Goal: Complete application form: Complete application form

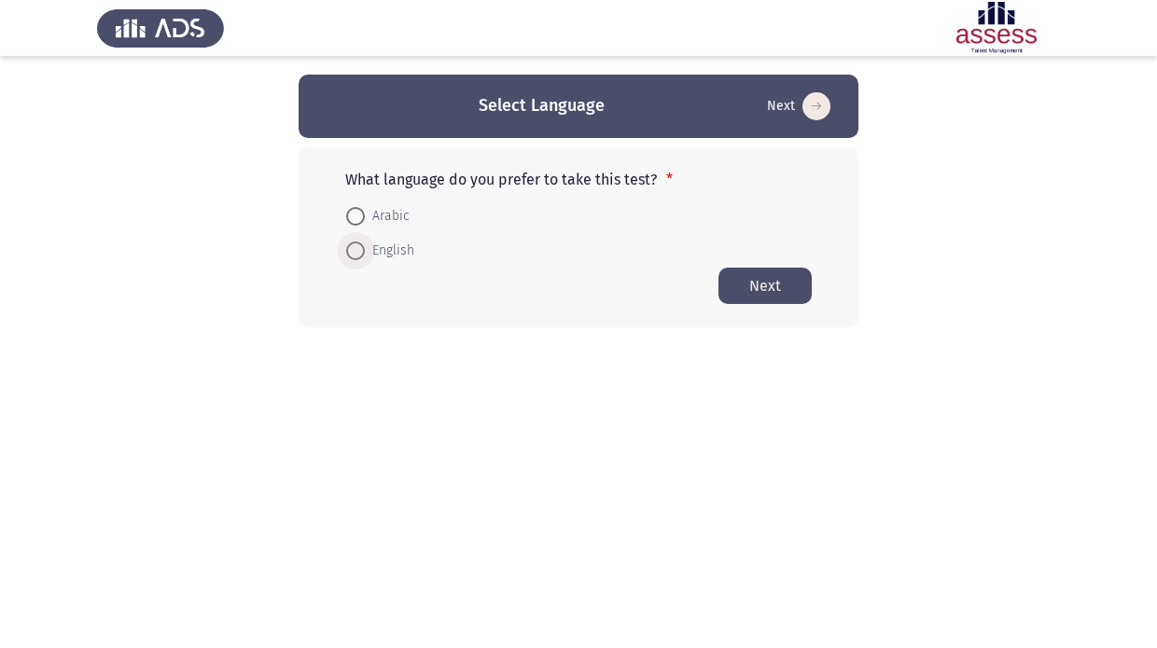
click at [360, 256] on span at bounding box center [355, 251] width 19 height 19
click at [360, 256] on input "English" at bounding box center [355, 251] width 19 height 19
radio input "true"
click at [780, 292] on button "Next" at bounding box center [764, 285] width 93 height 36
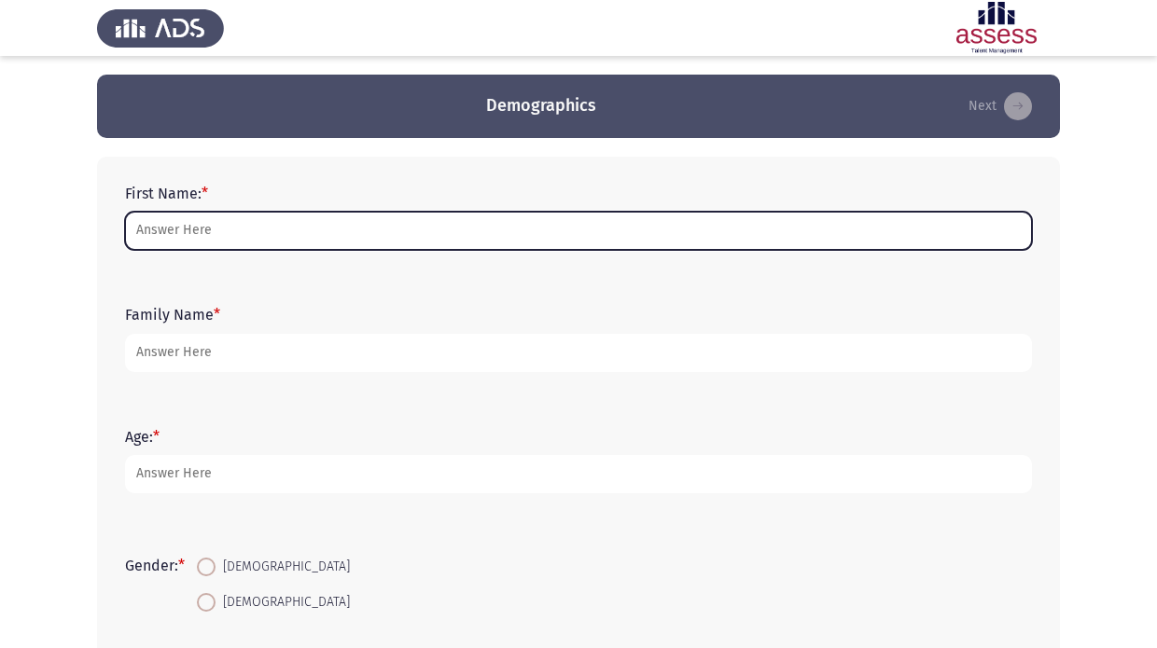
click at [586, 243] on input "First Name: *" at bounding box center [578, 231] width 907 height 38
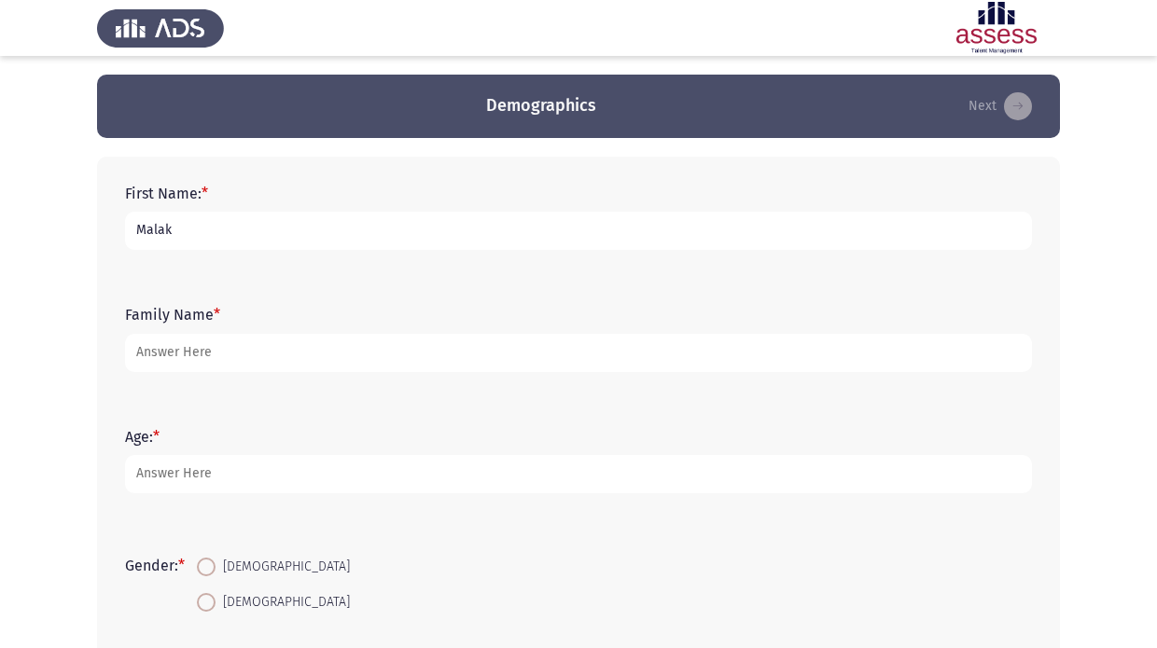
type input "Malak"
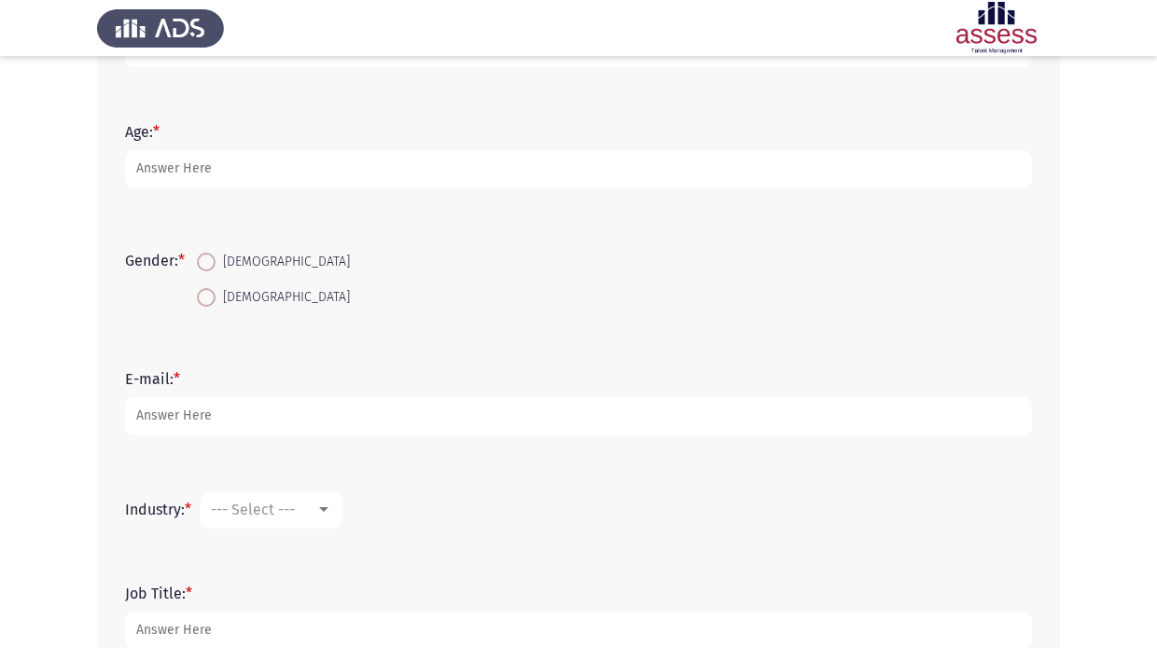
scroll to position [279, 0]
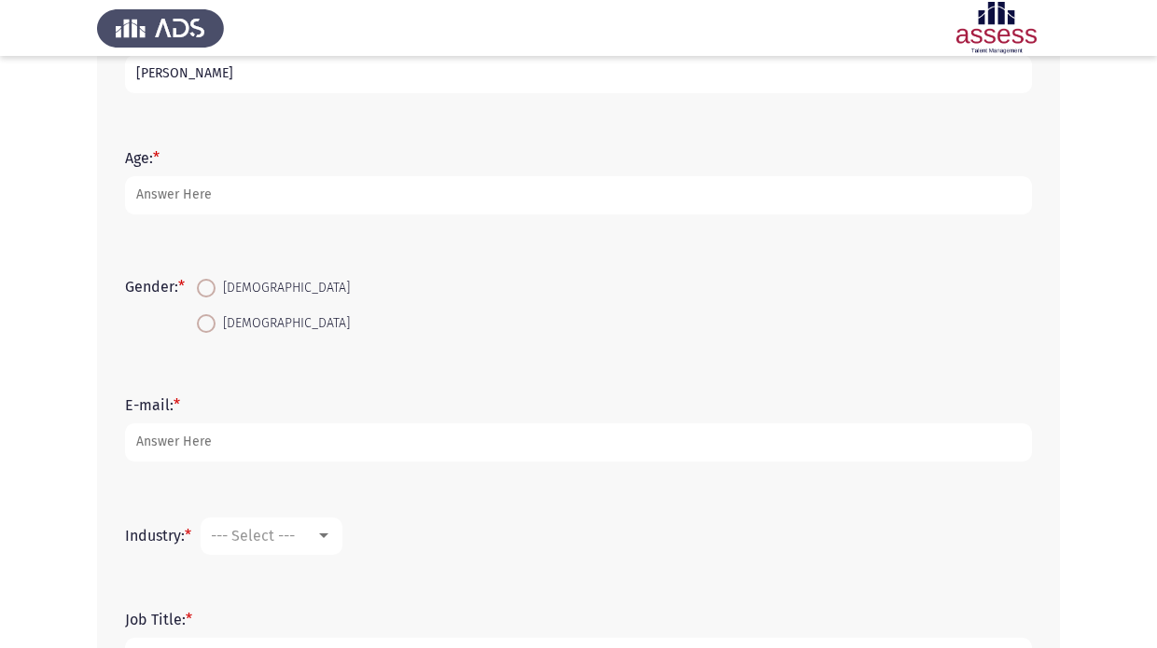
type input "[PERSON_NAME]"
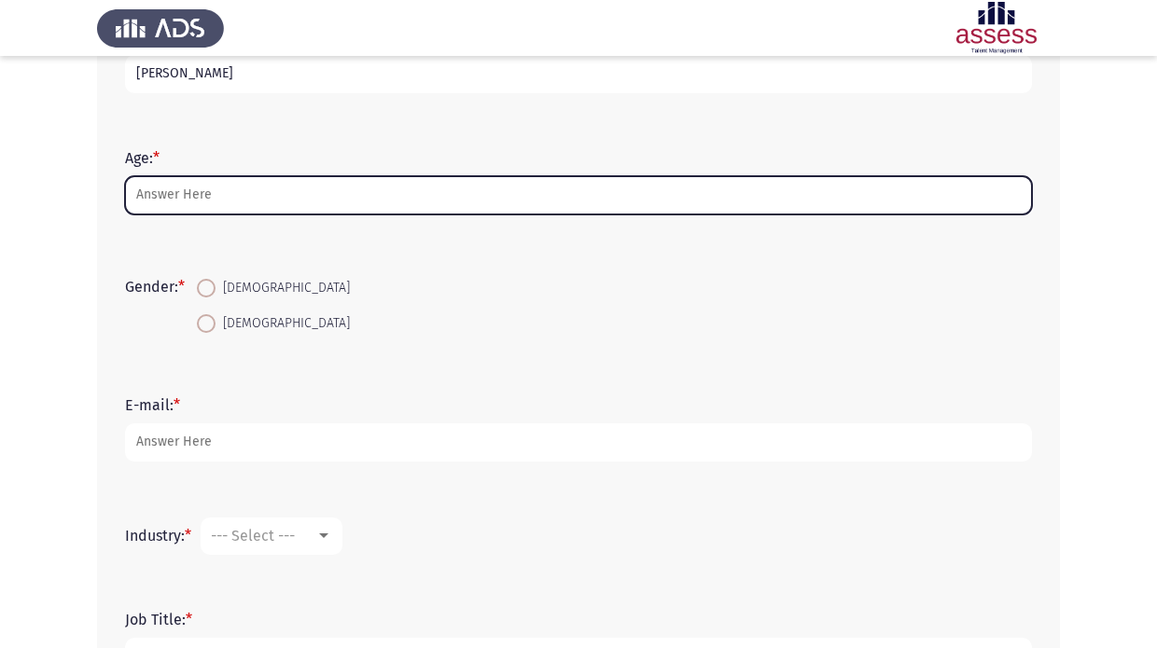
click at [435, 202] on input "Age: *" at bounding box center [578, 195] width 907 height 38
type input "2"
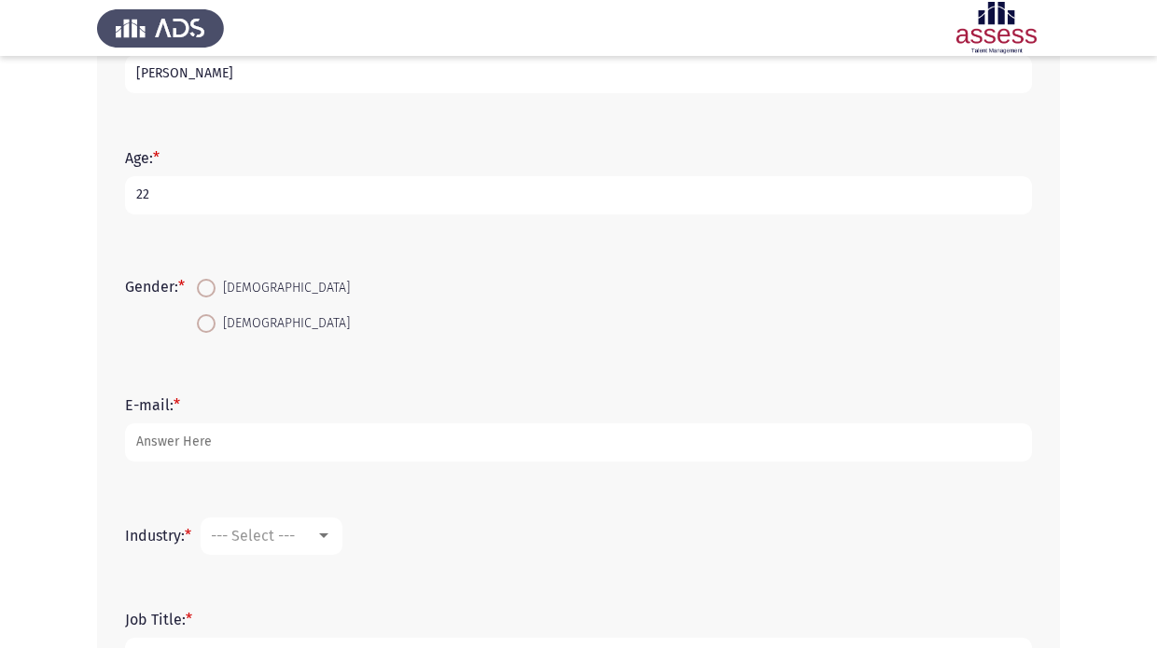
type input "22"
click at [215, 322] on span at bounding box center [206, 323] width 19 height 19
click at [215, 322] on input "[DEMOGRAPHIC_DATA]" at bounding box center [206, 323] width 19 height 19
radio input "true"
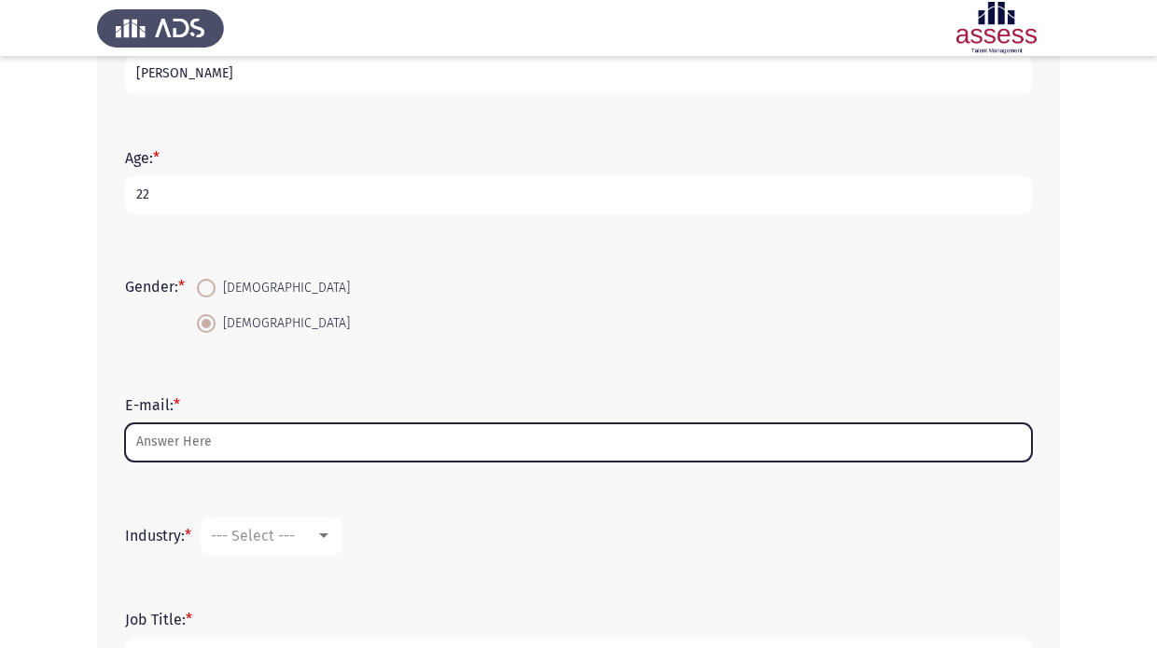
click at [216, 439] on input "E-mail: *" at bounding box center [578, 442] width 907 height 38
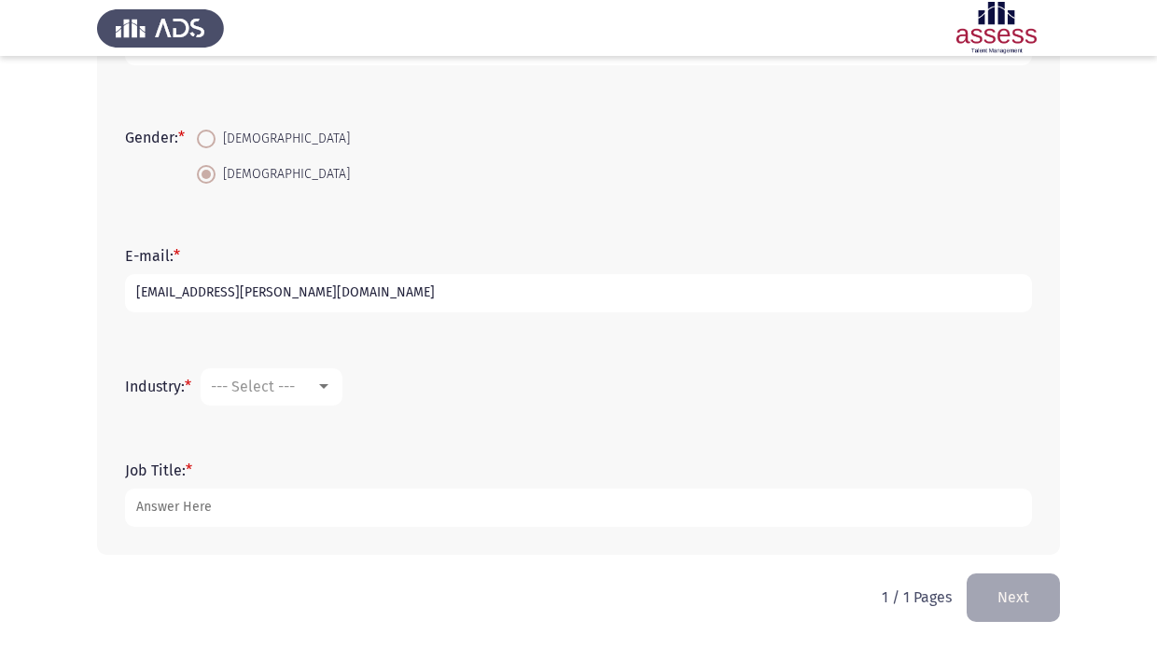
scroll to position [430, 0]
type input "[EMAIL_ADDRESS][PERSON_NAME][DOMAIN_NAME]"
click at [303, 370] on mat-select "--- Select ---" at bounding box center [272, 386] width 142 height 37
click at [304, 380] on div "--- Select ---" at bounding box center [263, 387] width 104 height 18
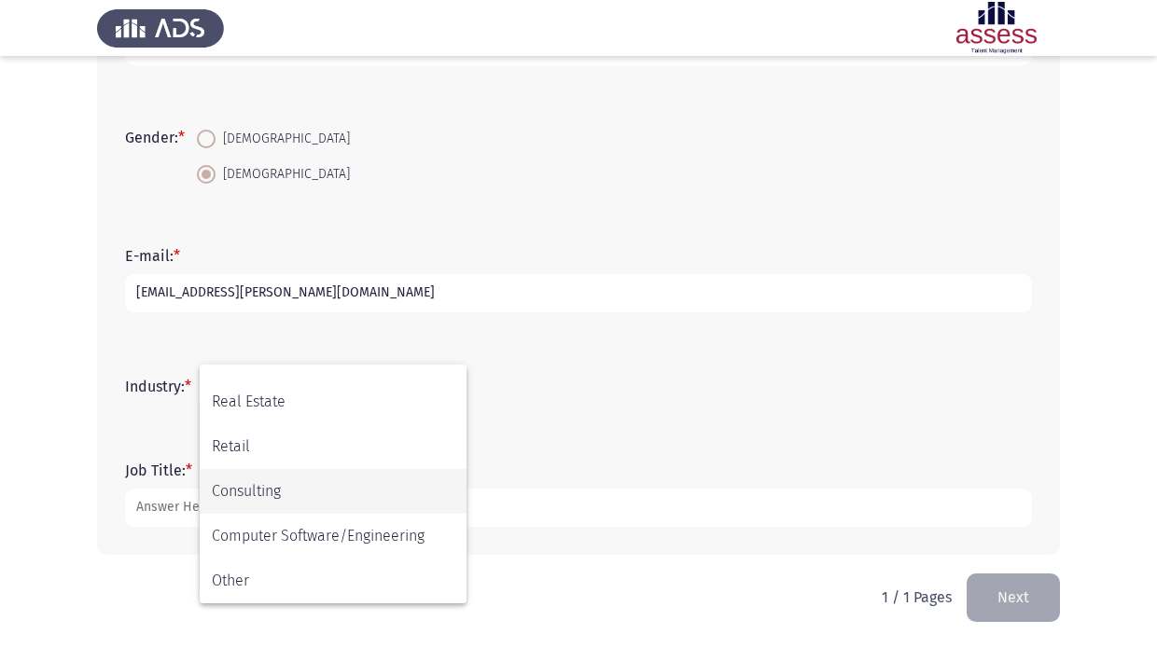
scroll to position [612, 0]
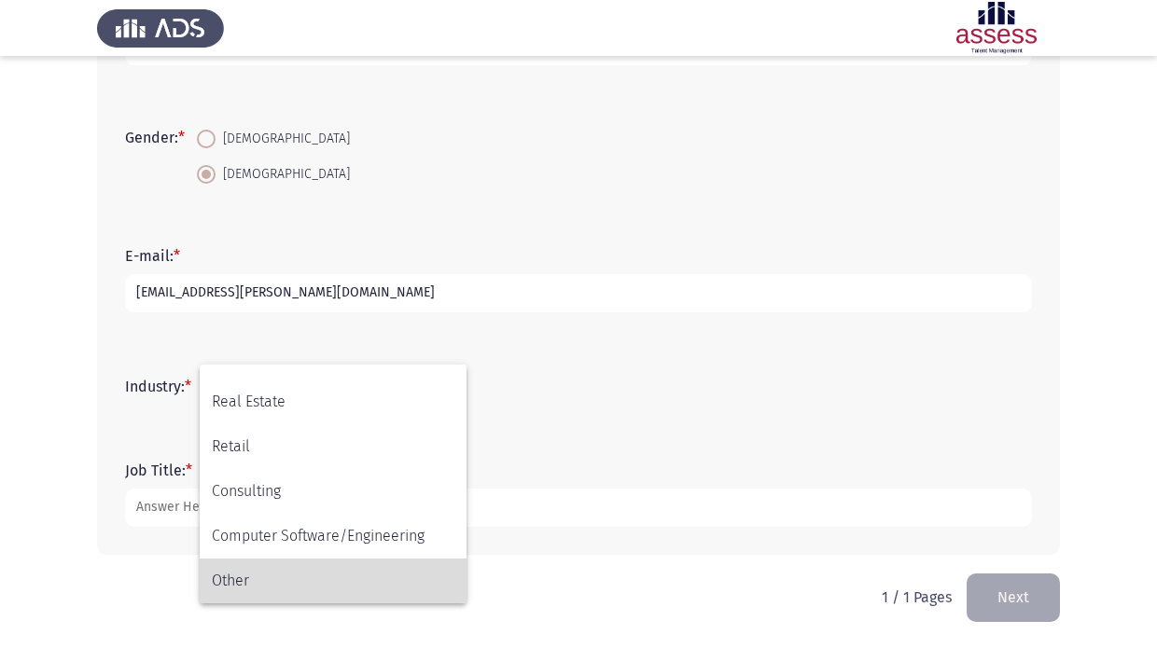
click at [248, 566] on span "Other" at bounding box center [333, 581] width 243 height 45
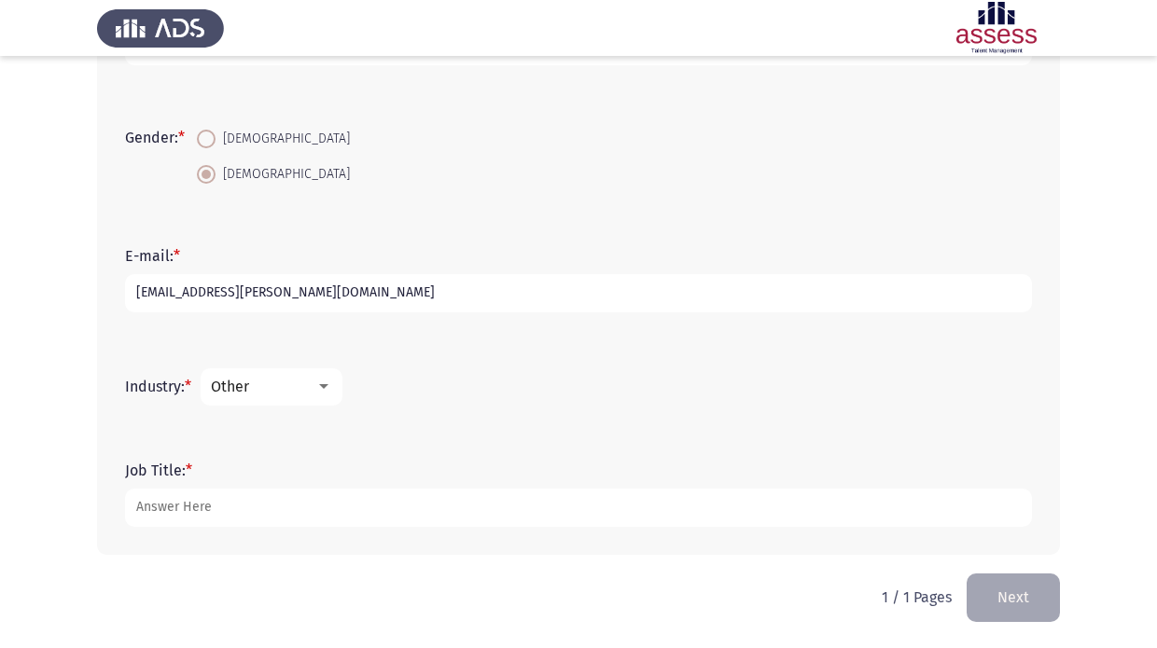
click at [293, 390] on div "Other" at bounding box center [263, 387] width 104 height 18
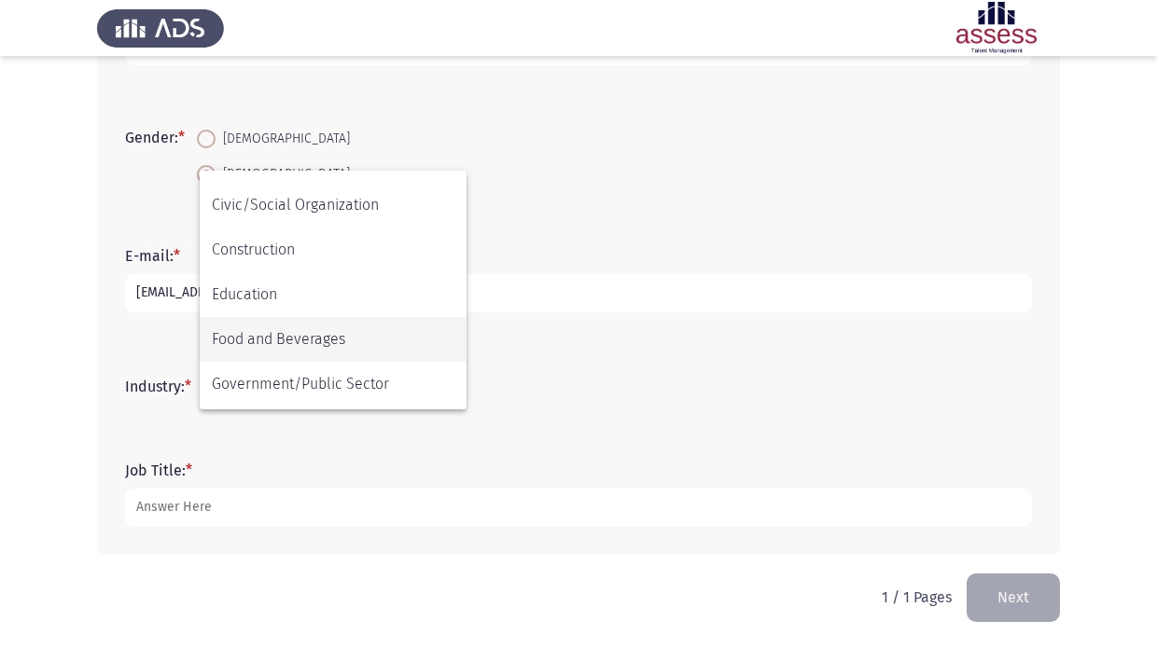
scroll to position [209, 0]
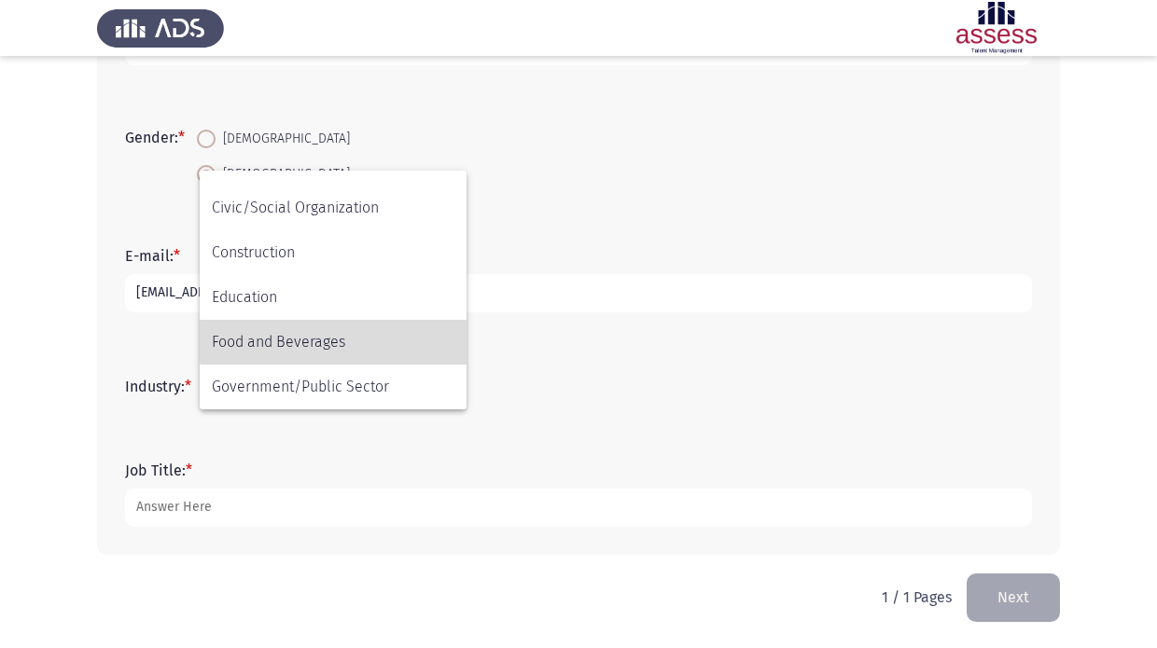
click at [352, 339] on span "Food and Beverages" at bounding box center [333, 342] width 243 height 45
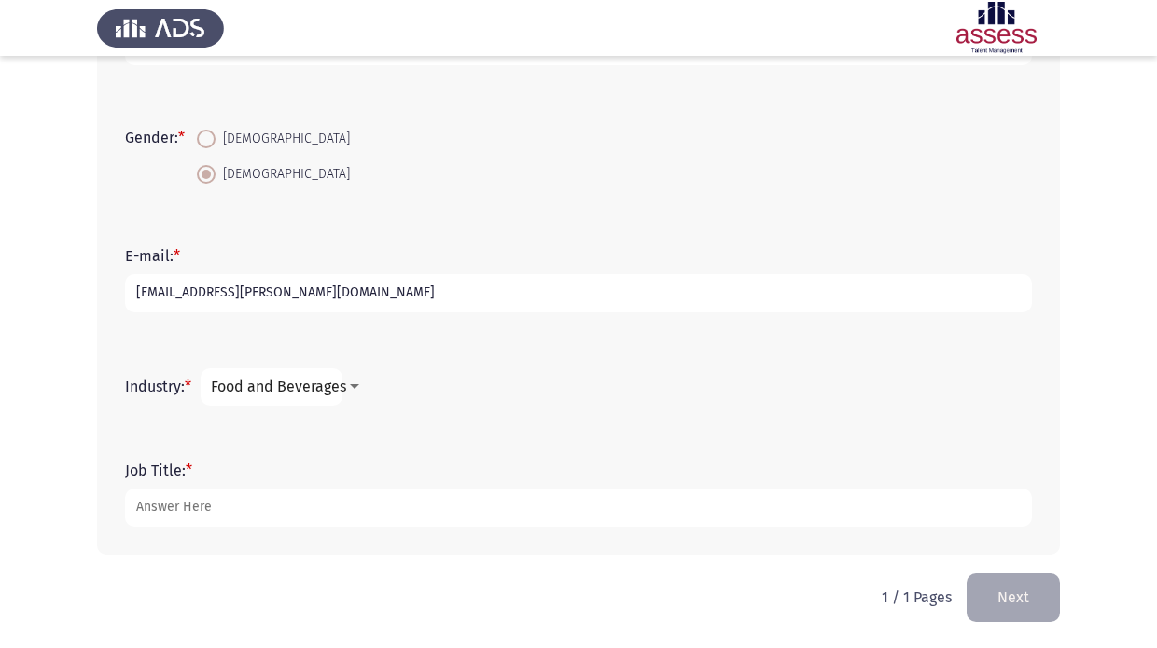
scroll to position [430, 0]
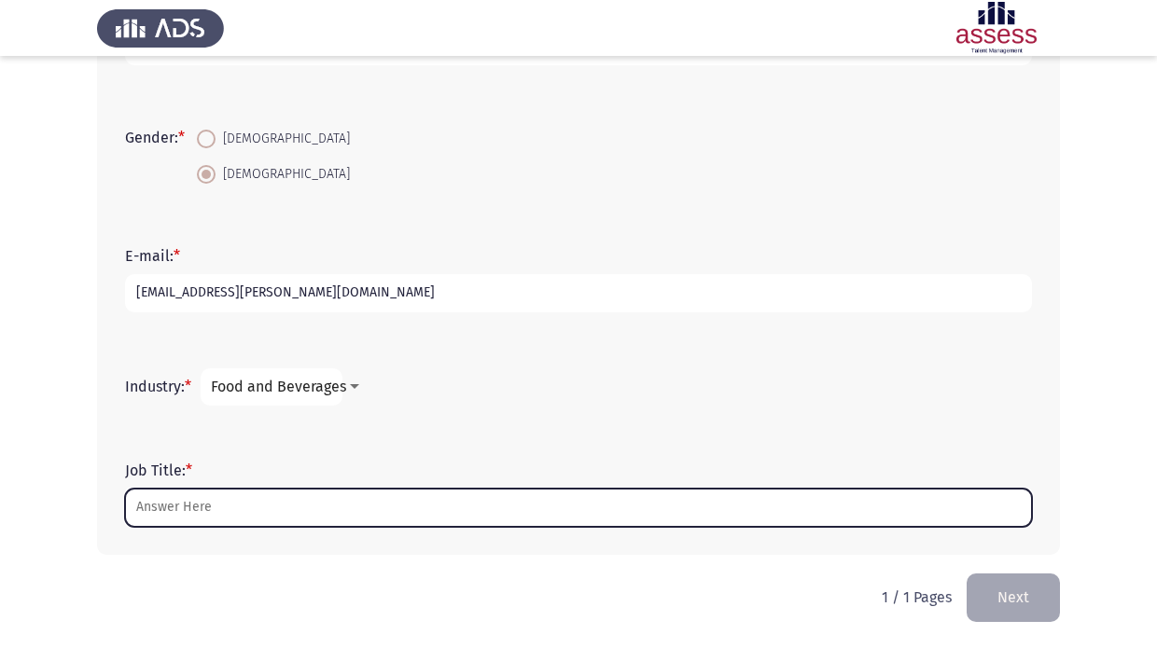
click at [380, 518] on input "Job Title: *" at bounding box center [578, 508] width 907 height 38
type input "d"
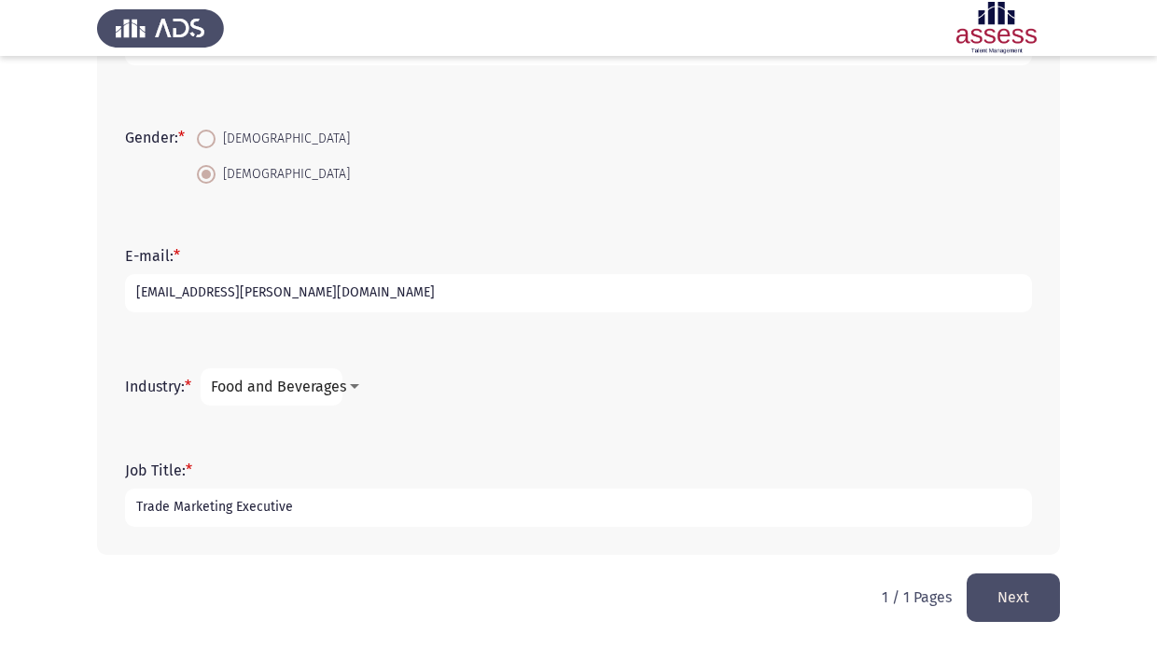
type input "Trade Marketing Executive"
click at [1003, 586] on button "Next" at bounding box center [1012, 598] width 93 height 48
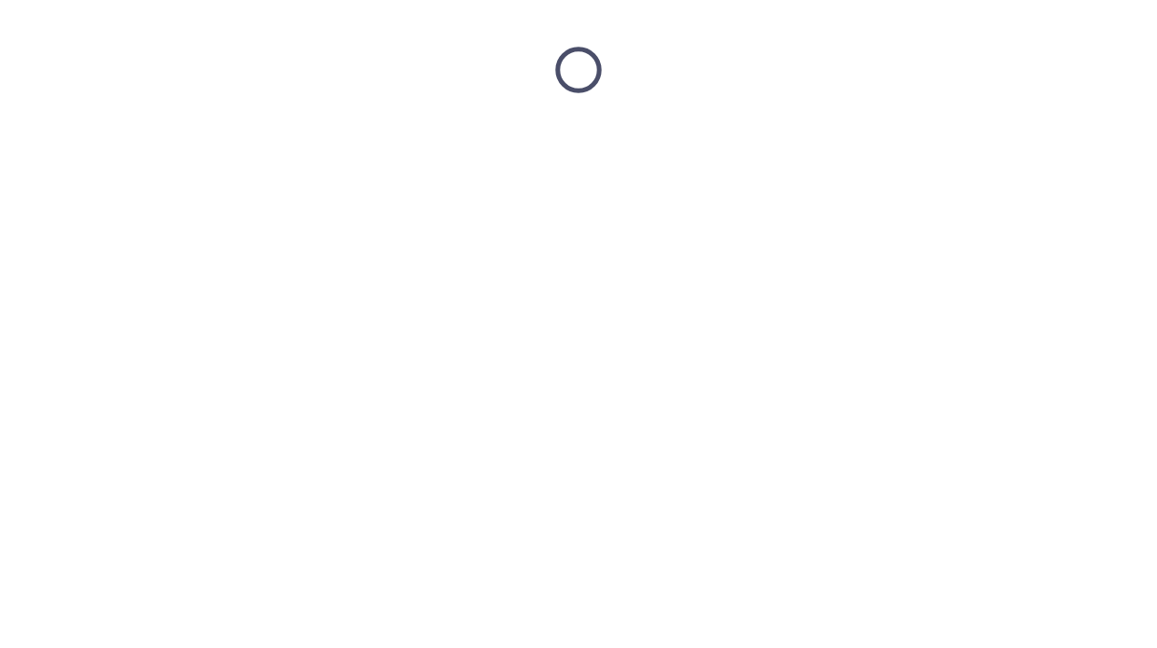
scroll to position [0, 0]
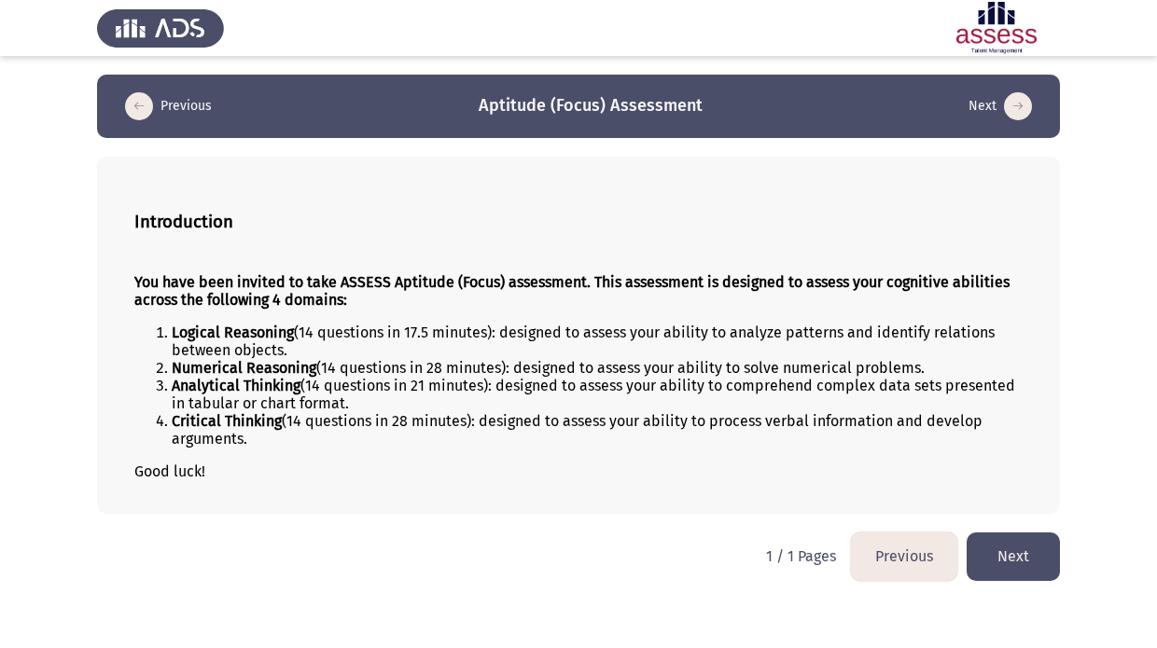
click at [1006, 550] on button "Next" at bounding box center [1012, 557] width 93 height 48
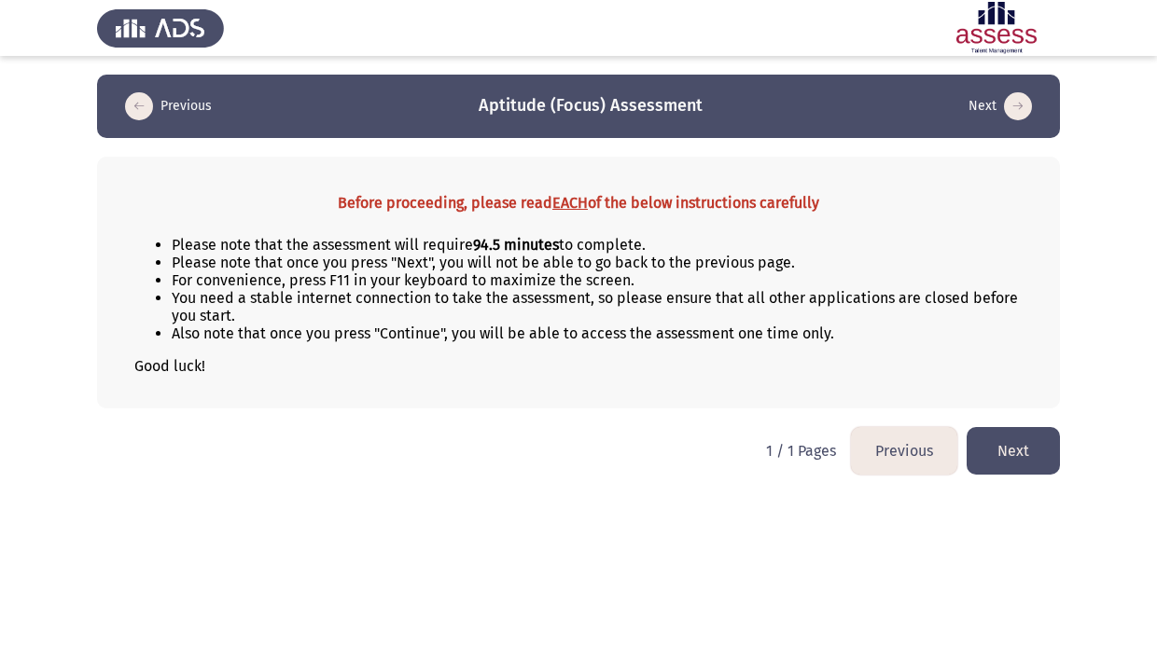
click at [371, 493] on html "Previous Aptitude (Focus) Assessment Next Before proceeding, please read EACH o…" at bounding box center [578, 246] width 1157 height 493
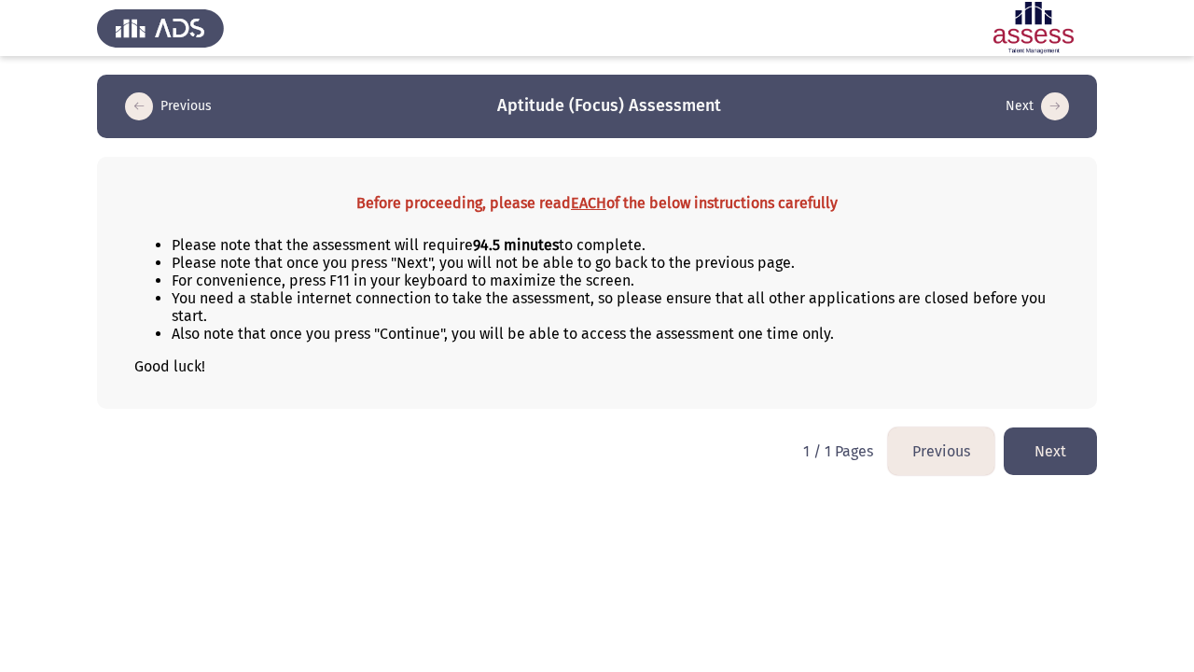
click at [1042, 450] on button "Next" at bounding box center [1050, 451] width 93 height 48
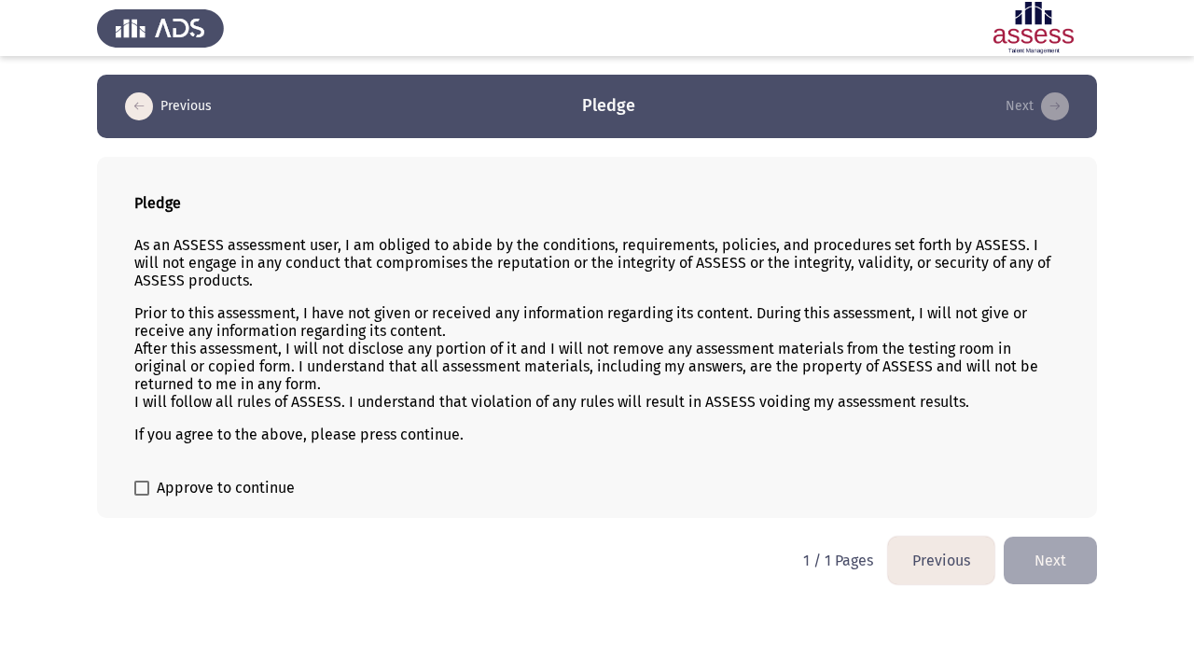
click at [259, 491] on span "Approve to continue" at bounding box center [226, 488] width 138 height 22
click at [142, 495] on input "Approve to continue" at bounding box center [141, 495] width 1 height 1
checkbox input "true"
click at [1034, 576] on button "Next" at bounding box center [1050, 560] width 93 height 48
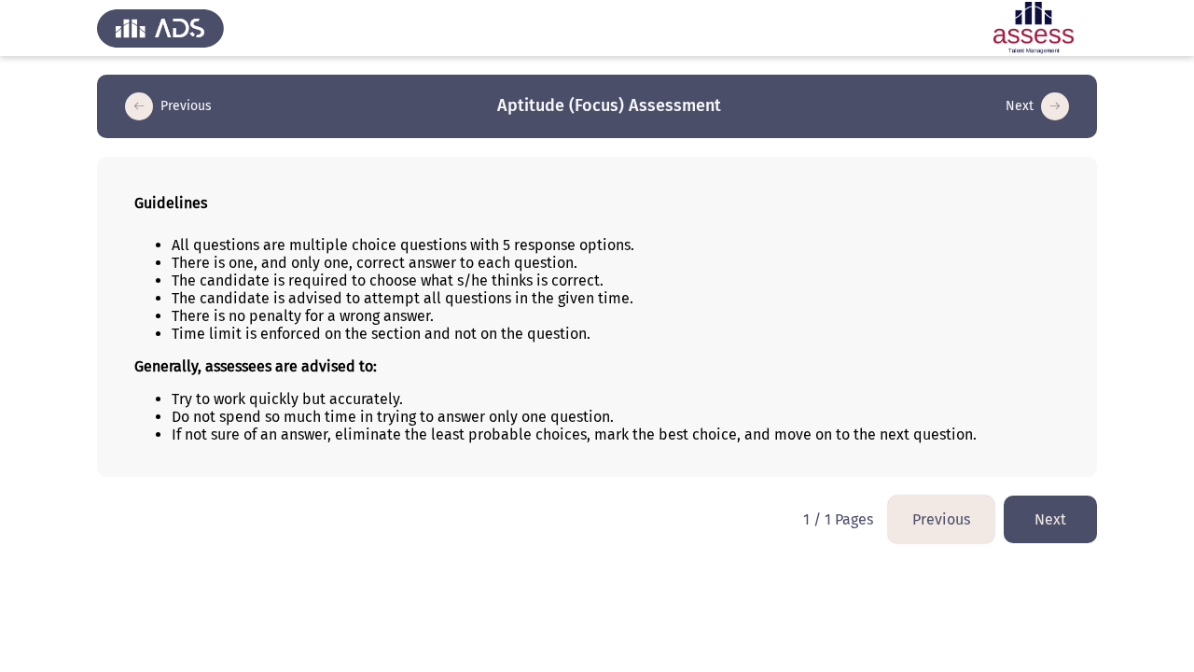
click at [1035, 515] on button "Next" at bounding box center [1050, 519] width 93 height 48
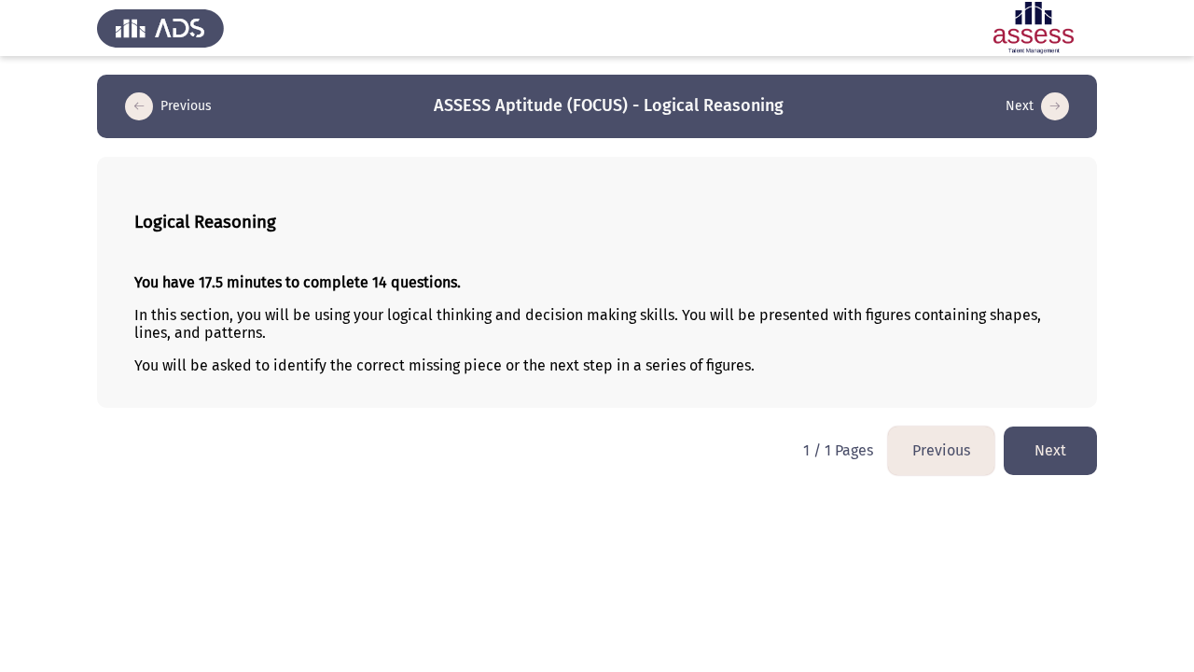
click at [1052, 449] on button "Next" at bounding box center [1050, 450] width 93 height 48
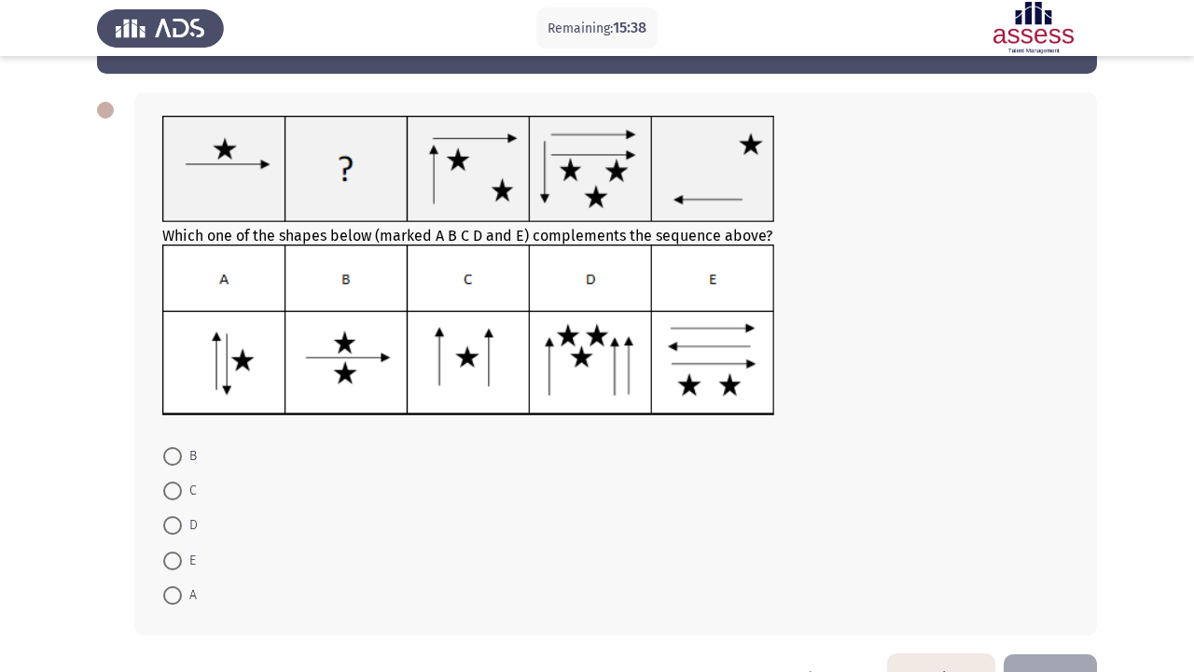
scroll to position [81, 0]
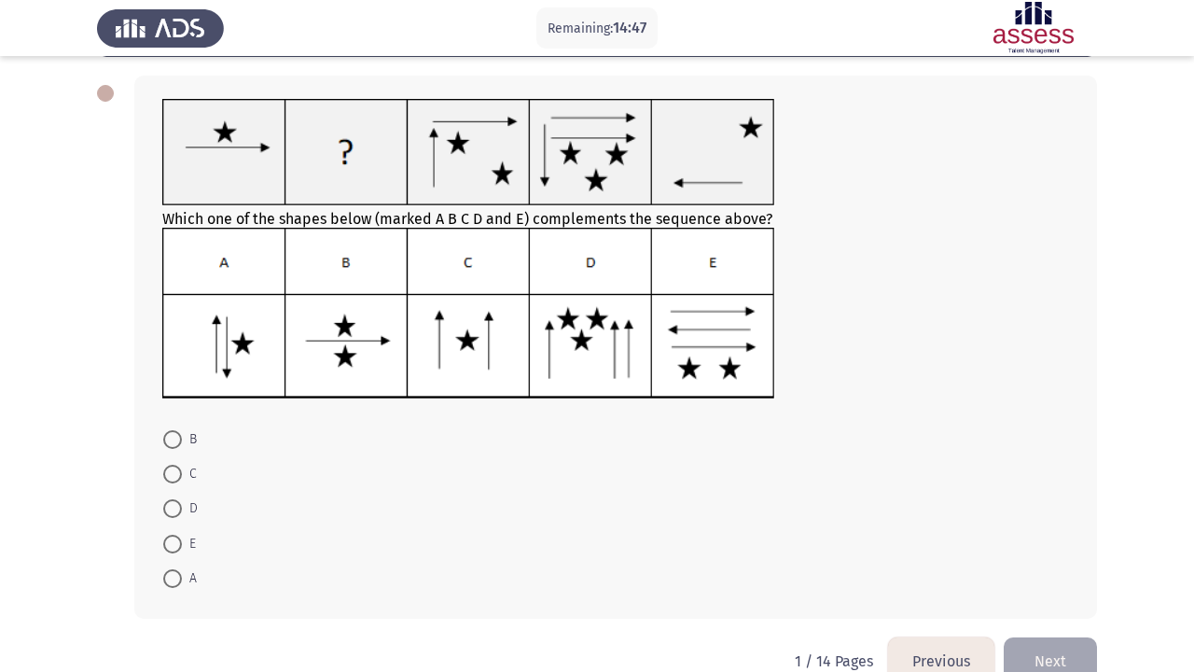
click at [173, 449] on span at bounding box center [172, 439] width 19 height 19
click at [173, 449] on input "B" at bounding box center [172, 439] width 19 height 19
radio input "true"
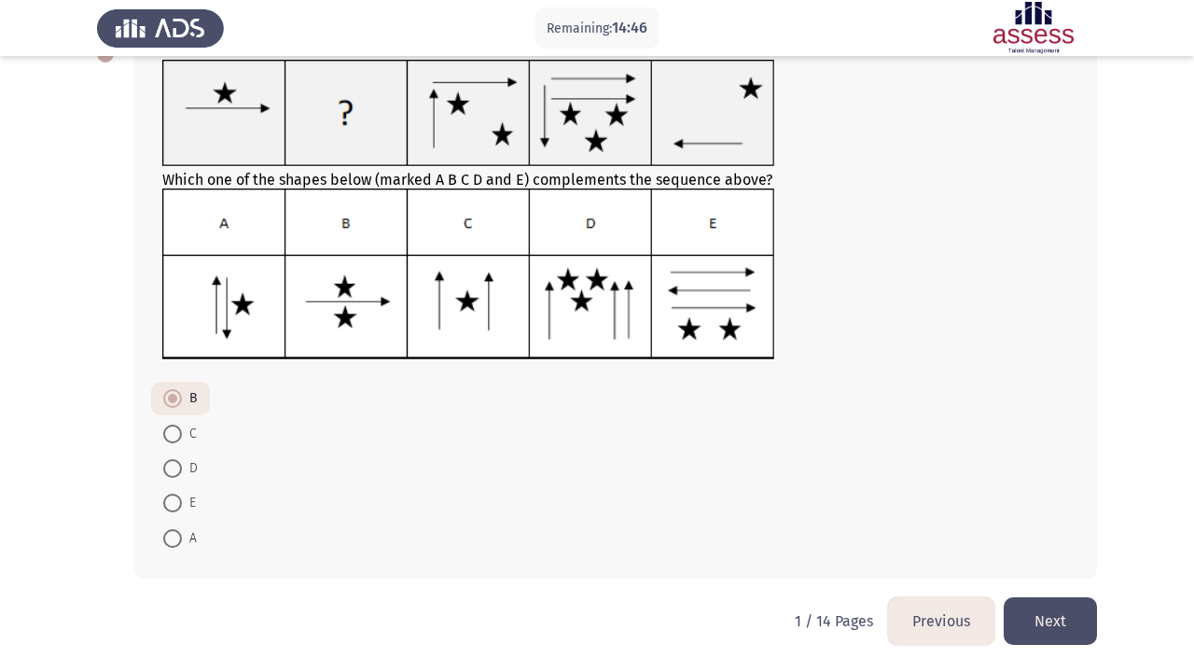
scroll to position [123, 0]
click at [1034, 616] on button "Next" at bounding box center [1050, 621] width 93 height 48
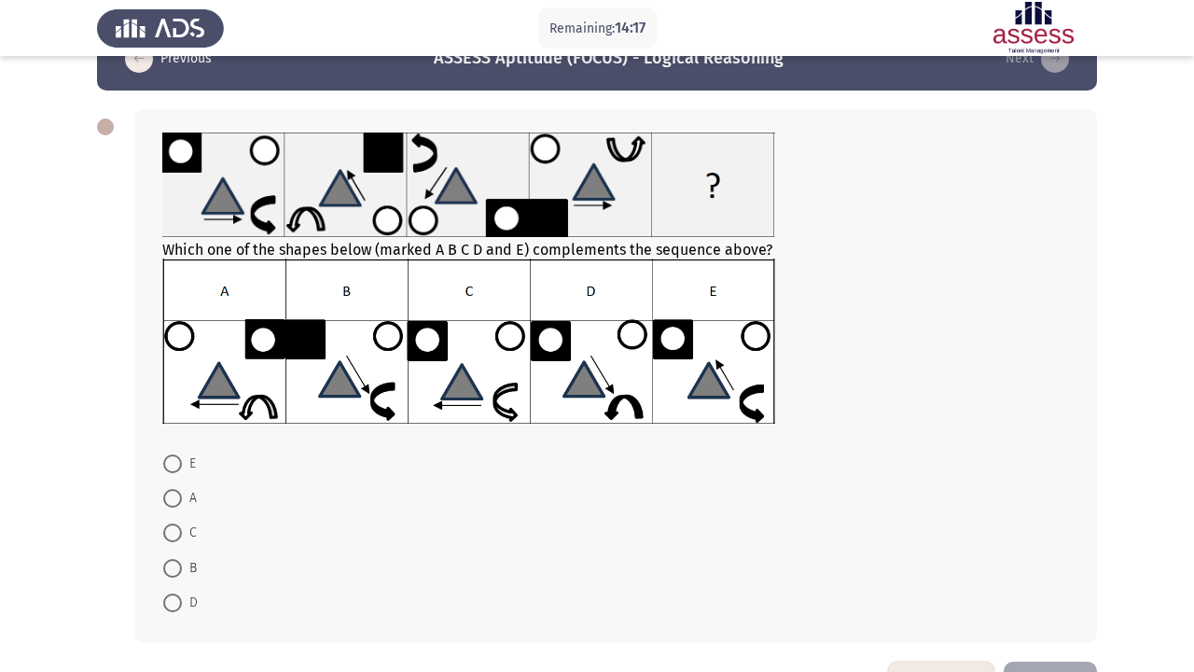
scroll to position [81, 0]
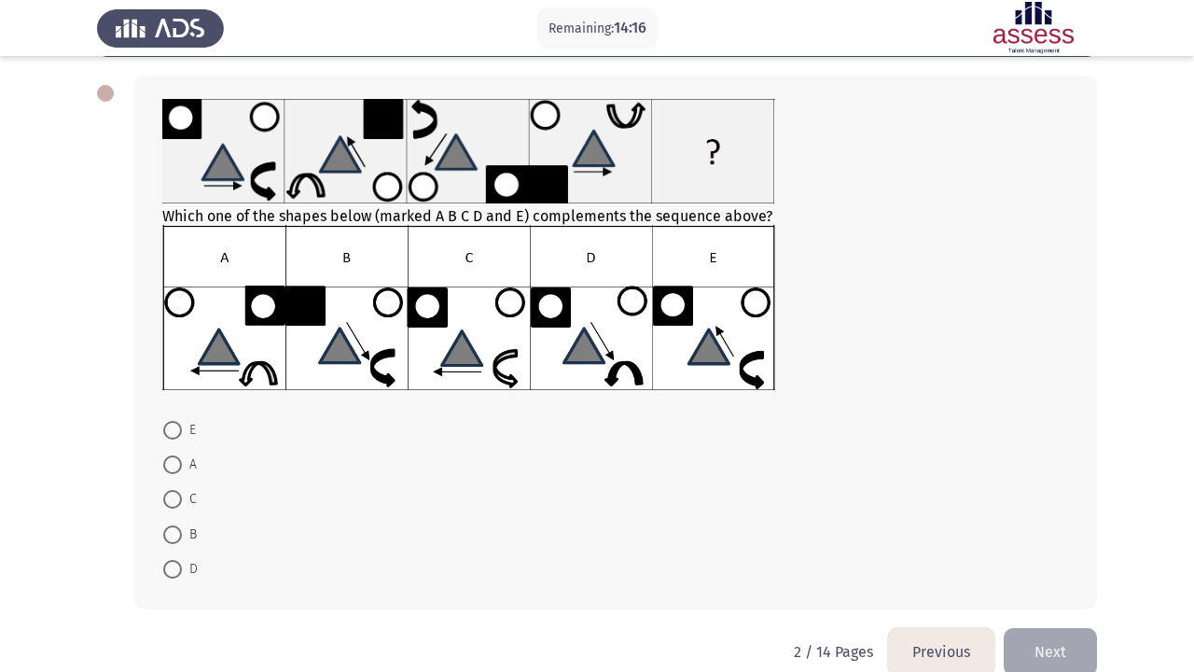
click at [173, 428] on span at bounding box center [172, 430] width 19 height 19
click at [173, 428] on input "E" at bounding box center [172, 430] width 19 height 19
radio input "true"
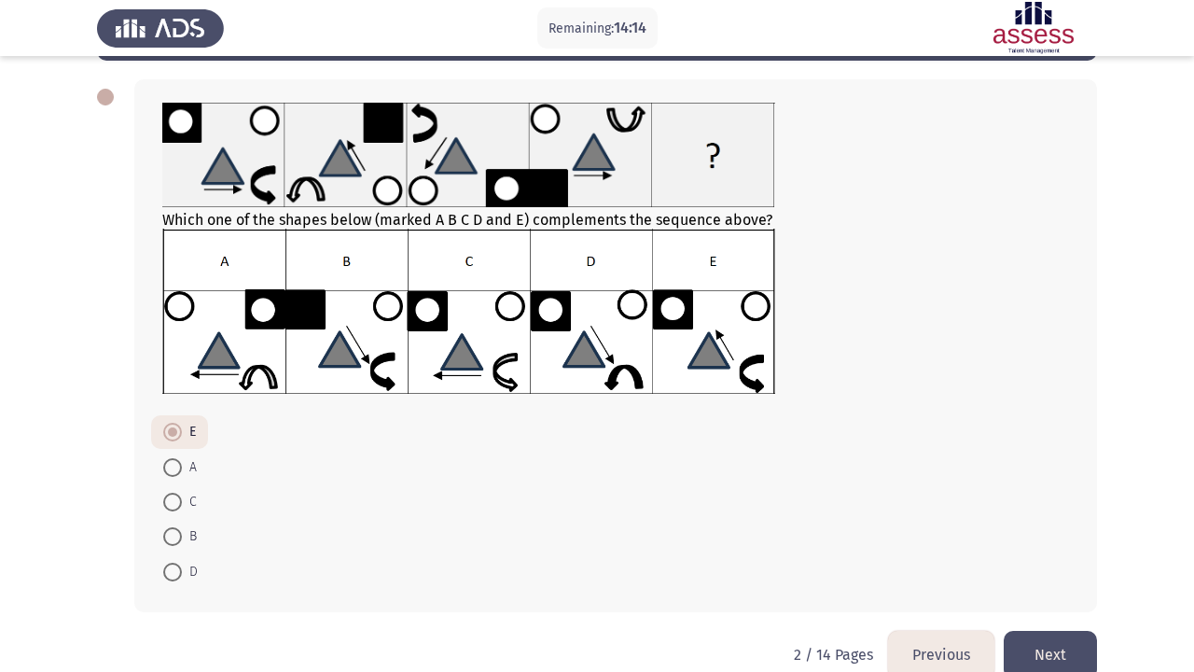
scroll to position [71, 0]
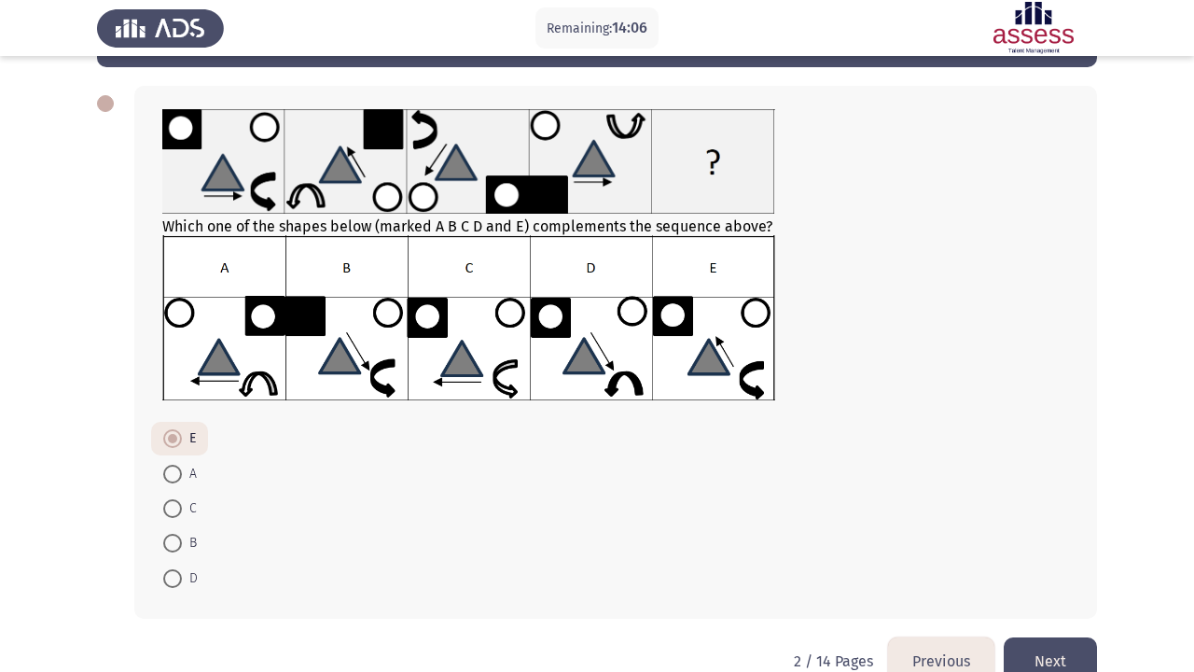
click at [1071, 647] on button "Next" at bounding box center [1050, 661] width 93 height 48
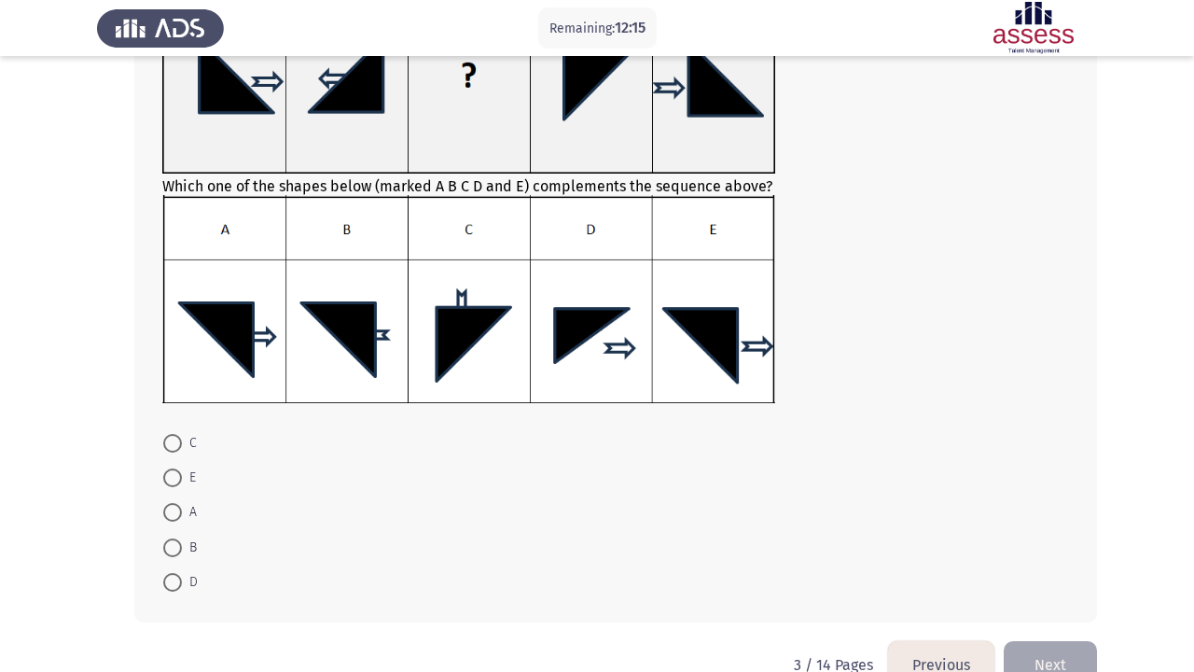
scroll to position [235, 0]
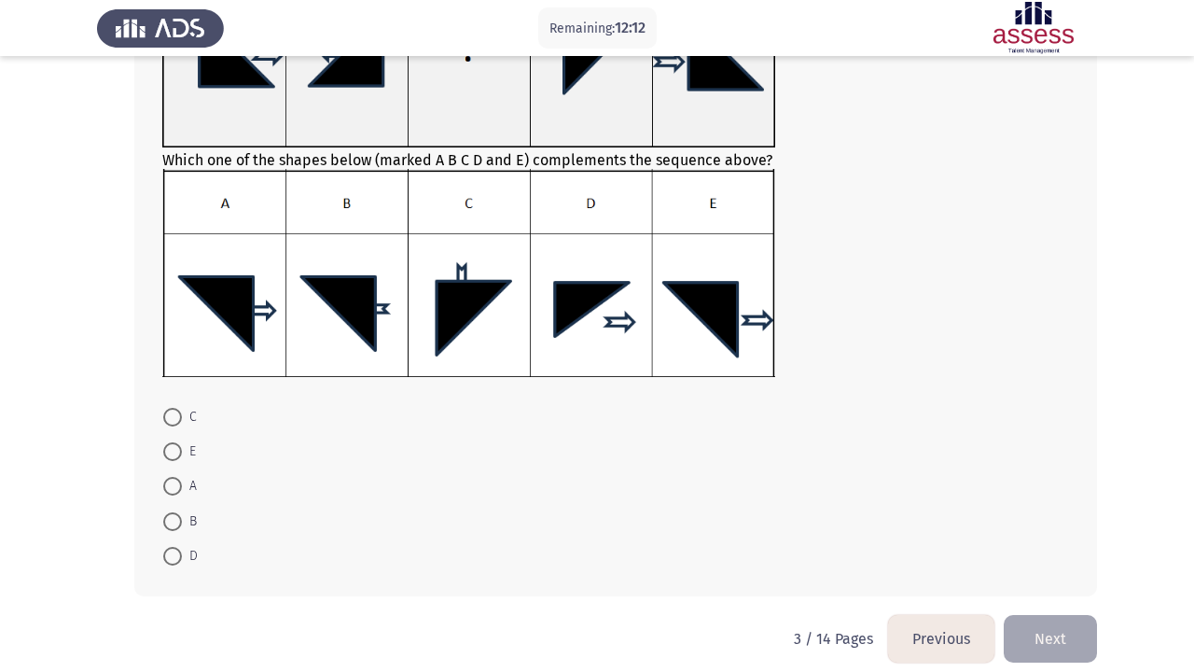
click at [170, 529] on span at bounding box center [172, 521] width 19 height 19
click at [170, 529] on input "B" at bounding box center [172, 521] width 19 height 19
radio input "true"
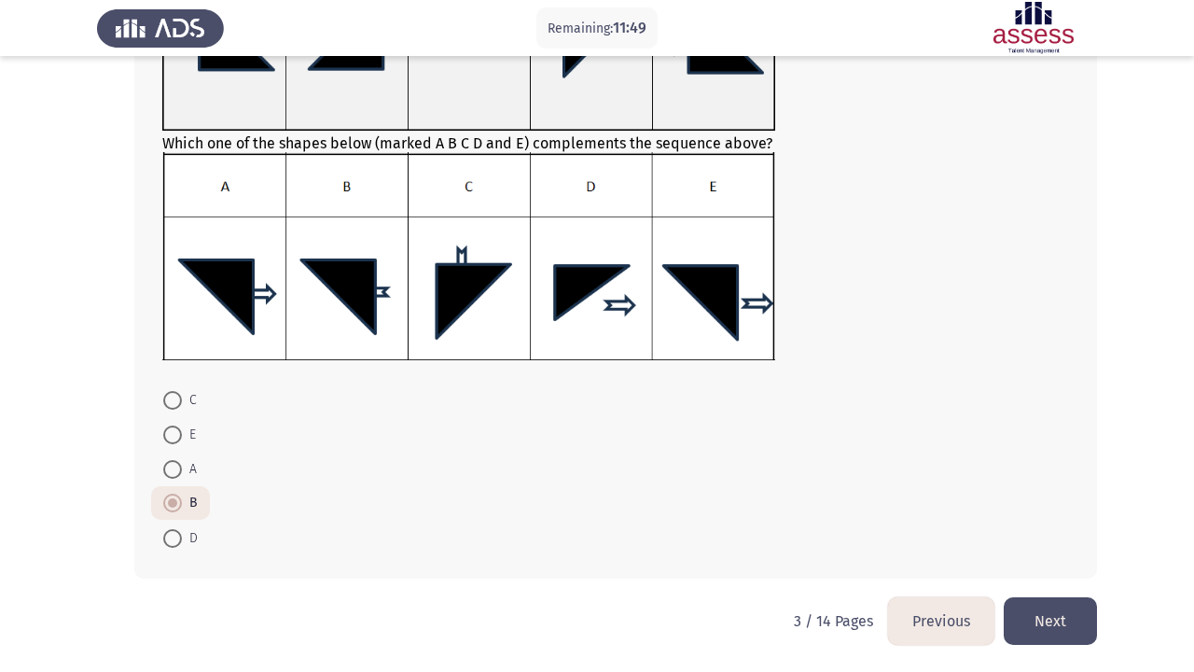
scroll to position [254, 0]
click at [1026, 616] on button "Next" at bounding box center [1050, 621] width 93 height 48
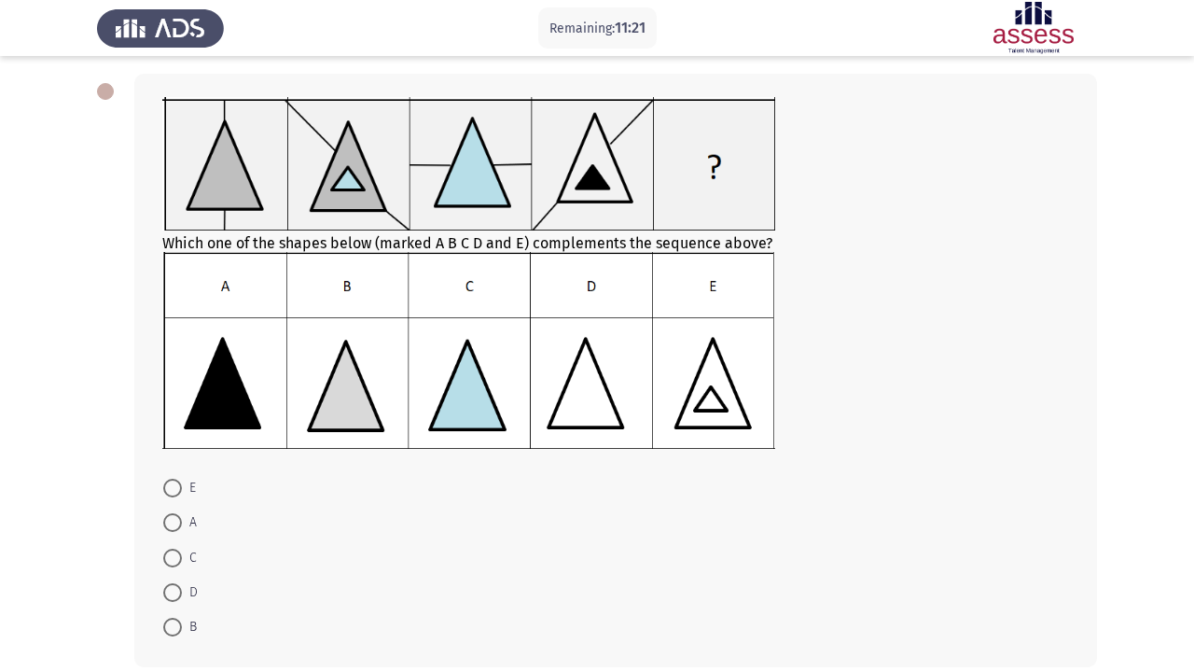
scroll to position [83, 0]
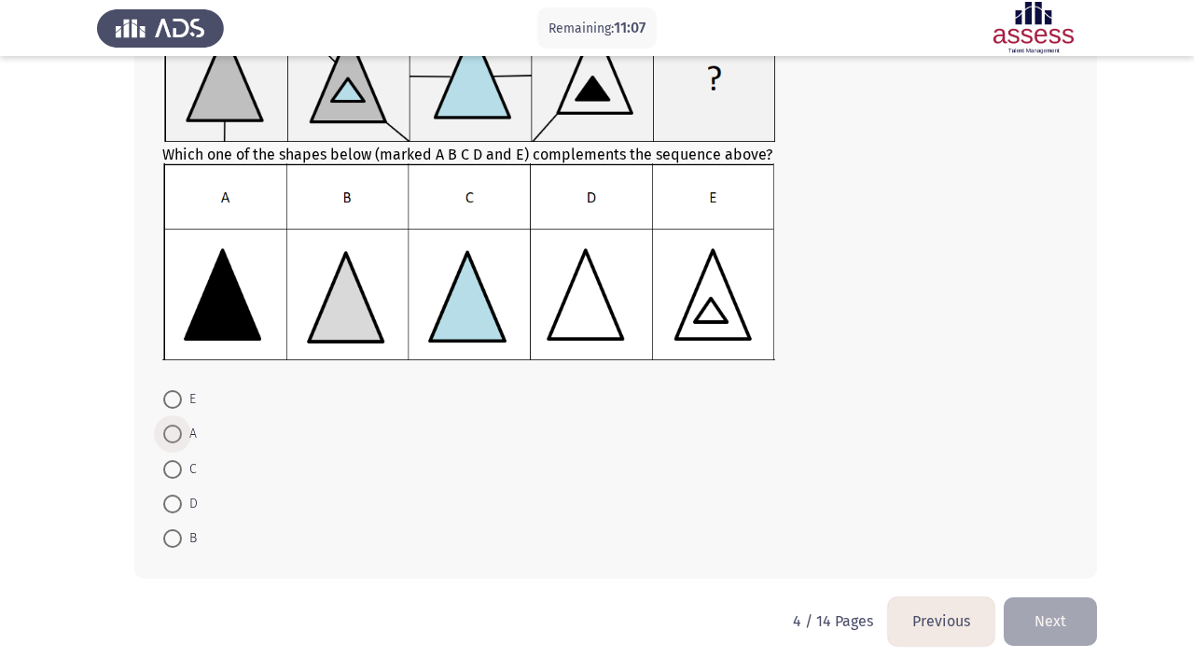
click at [173, 437] on span at bounding box center [172, 433] width 19 height 19
click at [173, 437] on input "A" at bounding box center [172, 433] width 19 height 19
radio input "true"
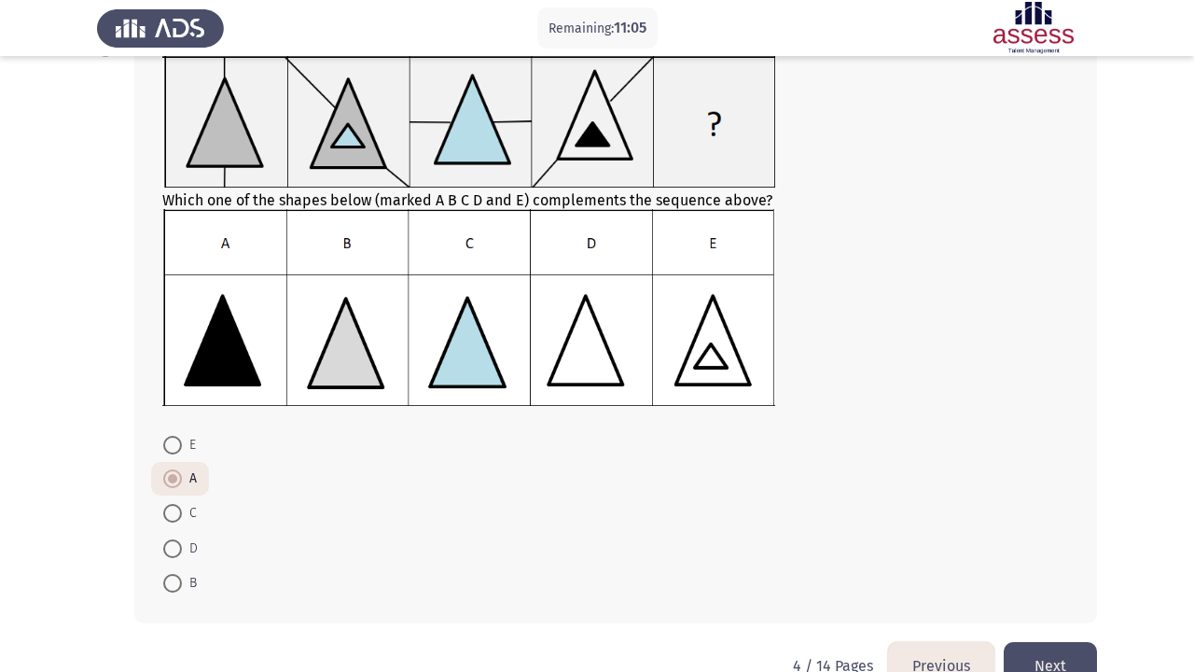
scroll to position [125, 0]
click at [1055, 647] on button "Next" at bounding box center [1050, 667] width 93 height 48
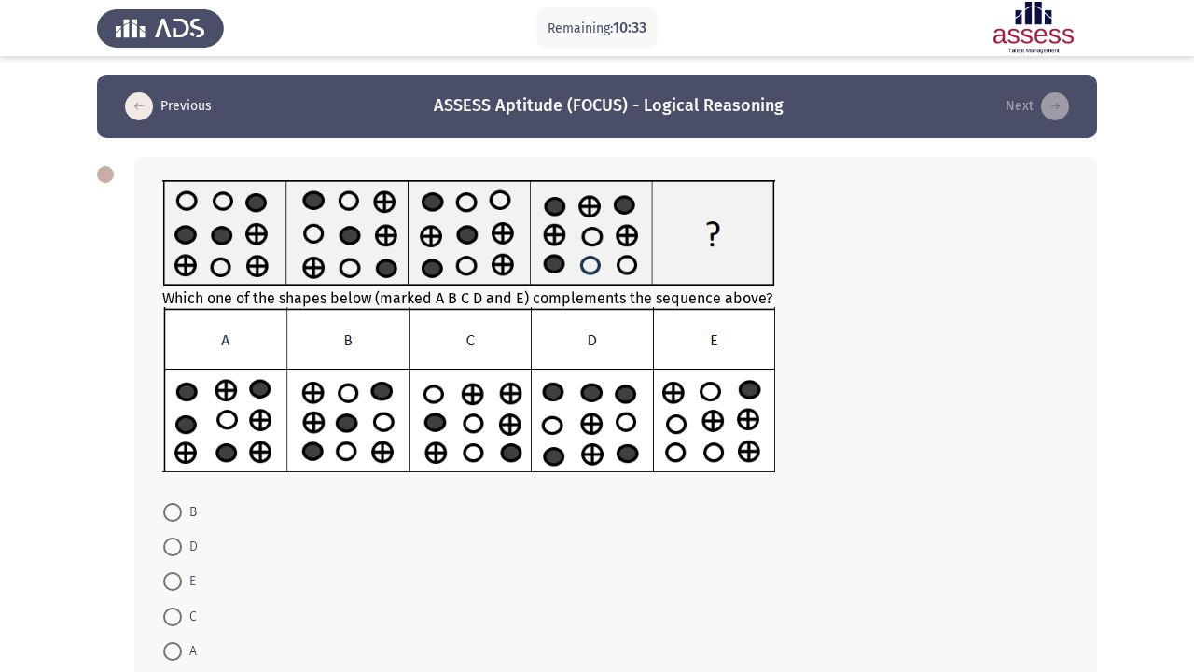
click at [188, 247] on img at bounding box center [468, 232] width 613 height 105
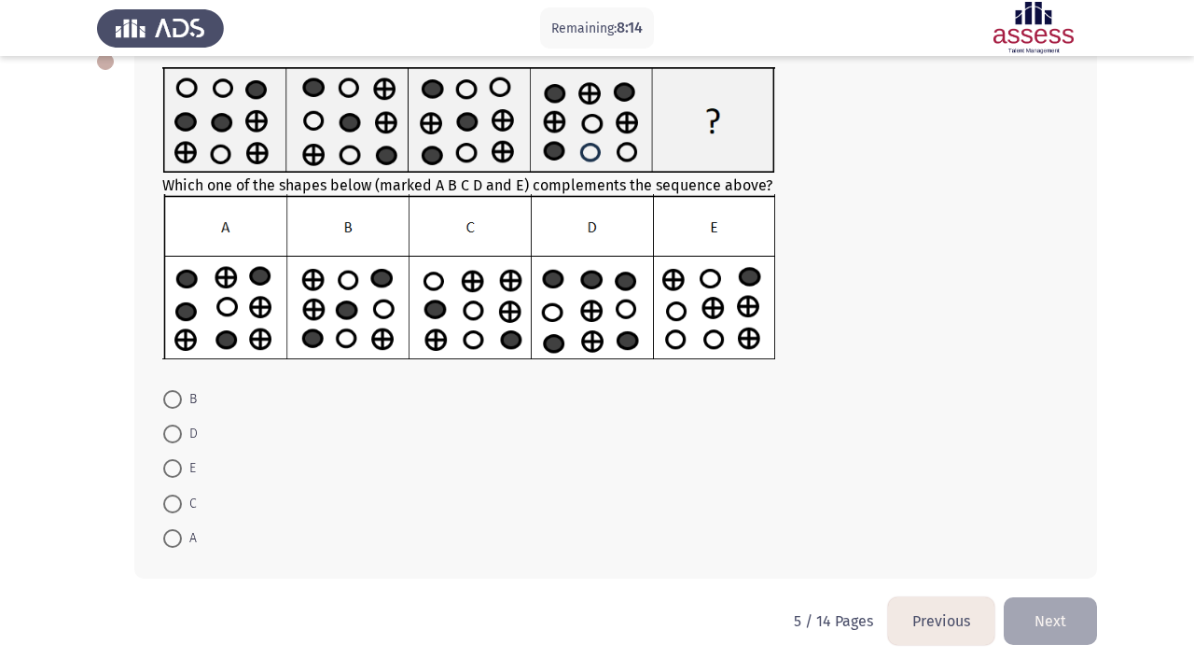
scroll to position [117, 0]
click at [171, 403] on span at bounding box center [172, 399] width 19 height 19
click at [171, 403] on input "B" at bounding box center [172, 399] width 19 height 19
radio input "true"
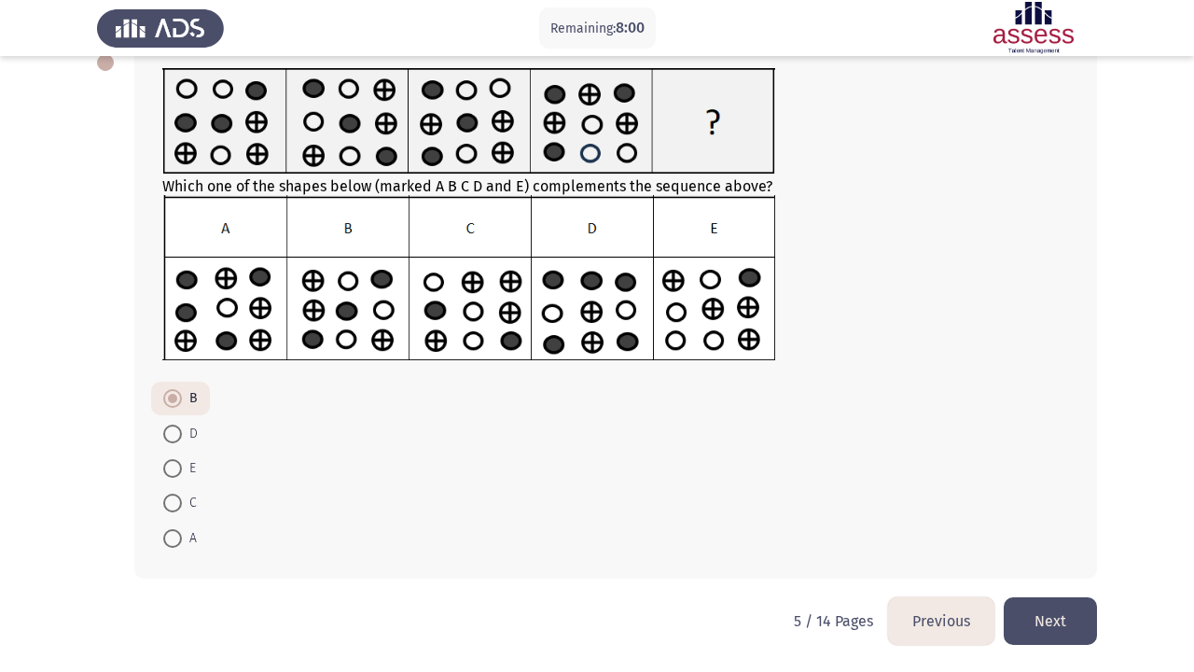
click at [1073, 620] on button "Next" at bounding box center [1050, 621] width 93 height 48
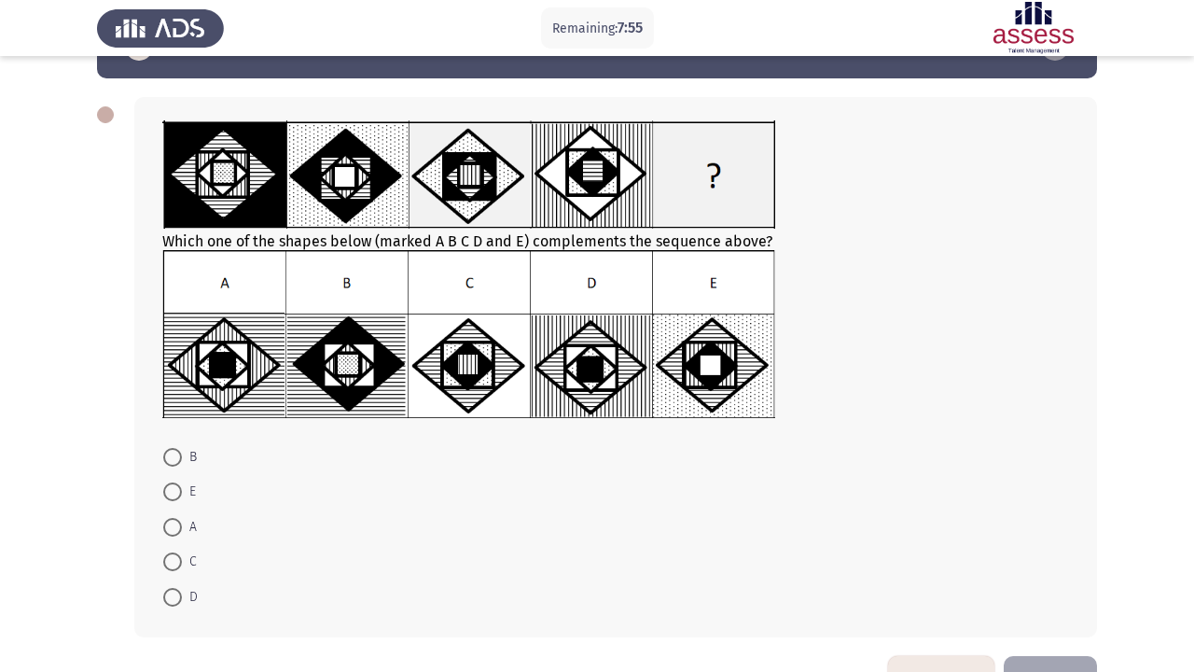
scroll to position [56, 0]
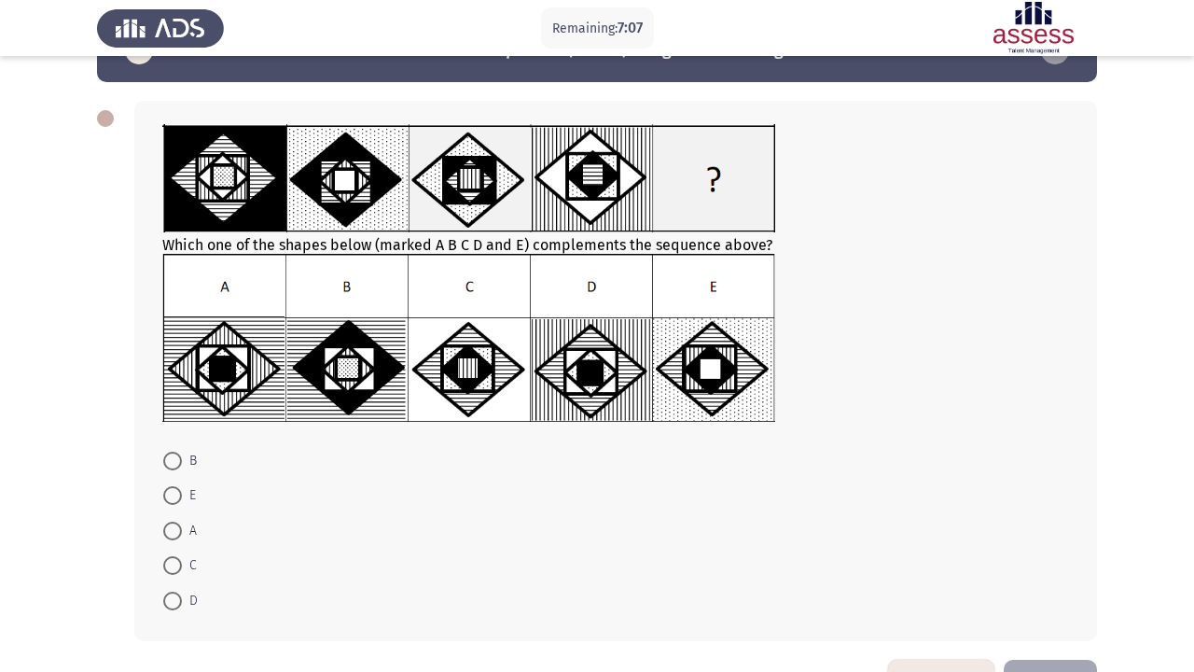
click at [173, 540] on span at bounding box center [172, 530] width 19 height 19
click at [173, 540] on input "A" at bounding box center [172, 530] width 19 height 19
radio input "true"
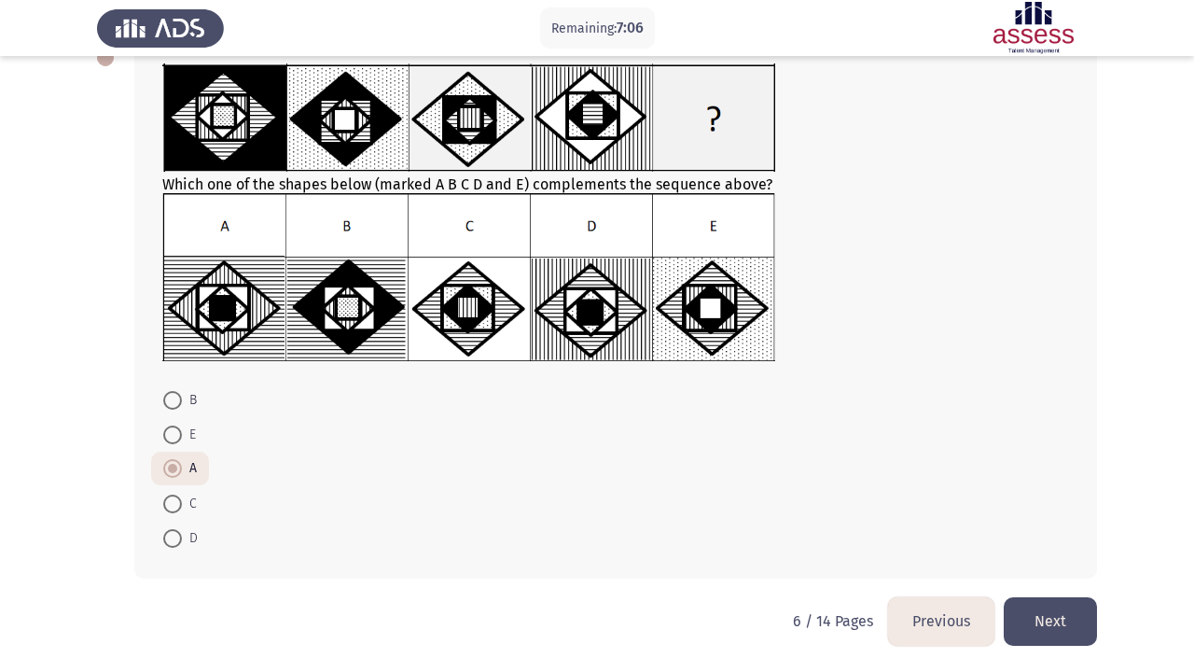
scroll to position [119, 0]
click at [1066, 625] on button "Next" at bounding box center [1050, 621] width 93 height 48
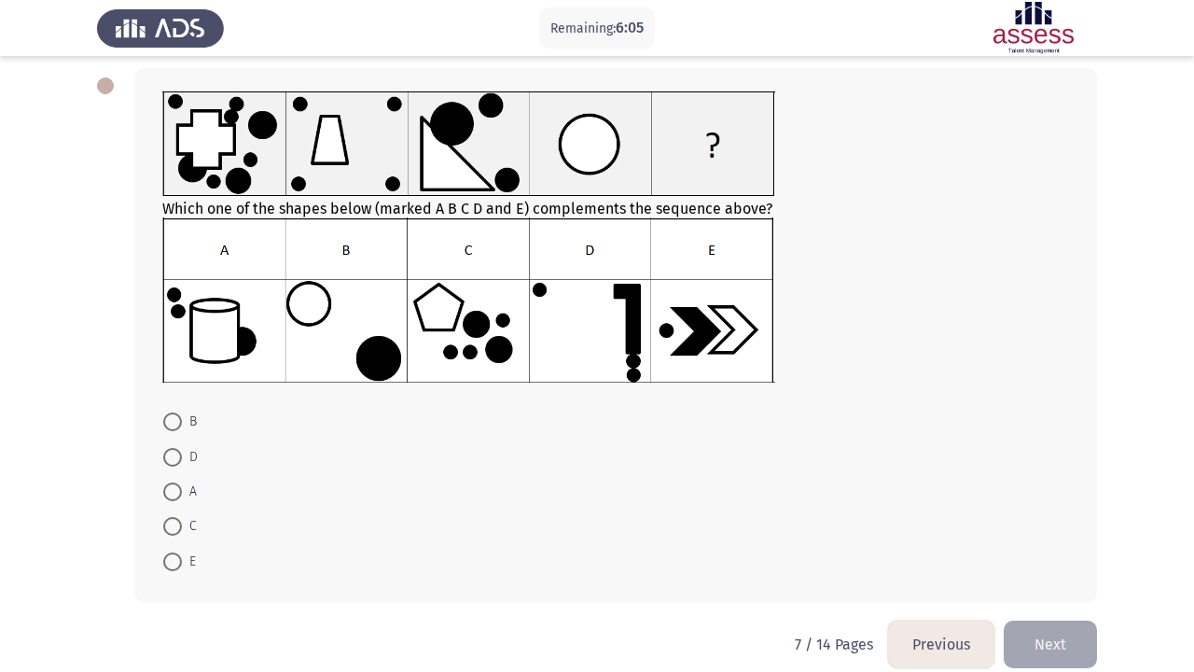
scroll to position [97, 0]
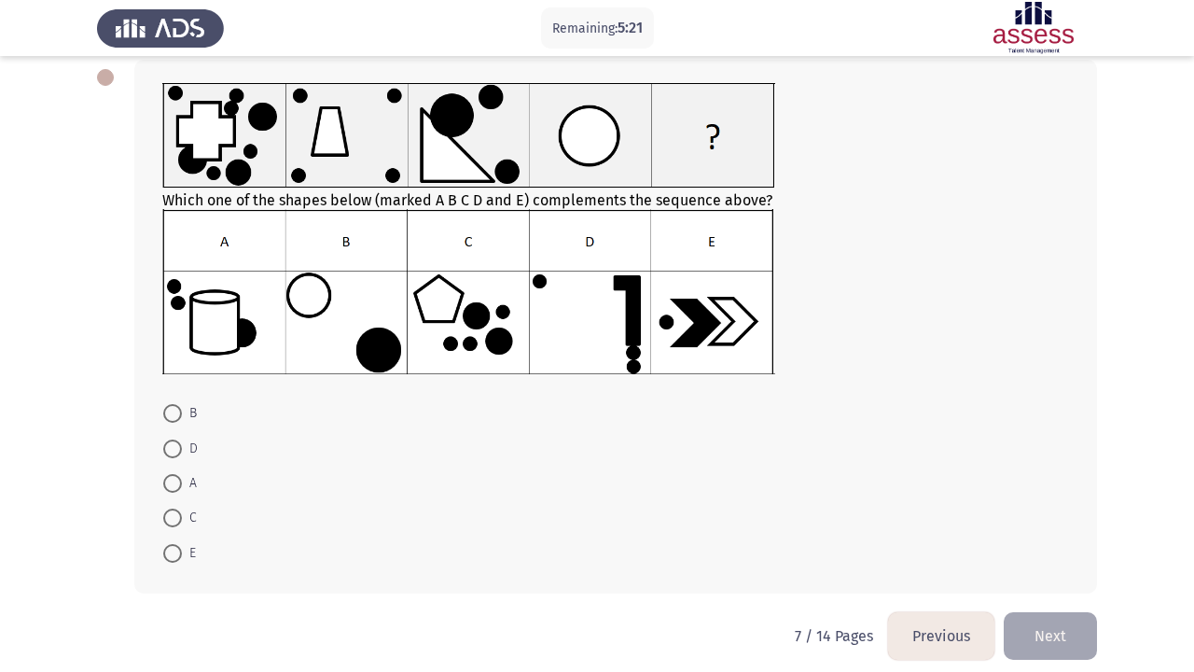
click at [182, 416] on span "B" at bounding box center [189, 413] width 15 height 22
click at [182, 416] on input "B" at bounding box center [172, 413] width 19 height 19
radio input "true"
click at [1050, 637] on button "Next" at bounding box center [1050, 634] width 93 height 48
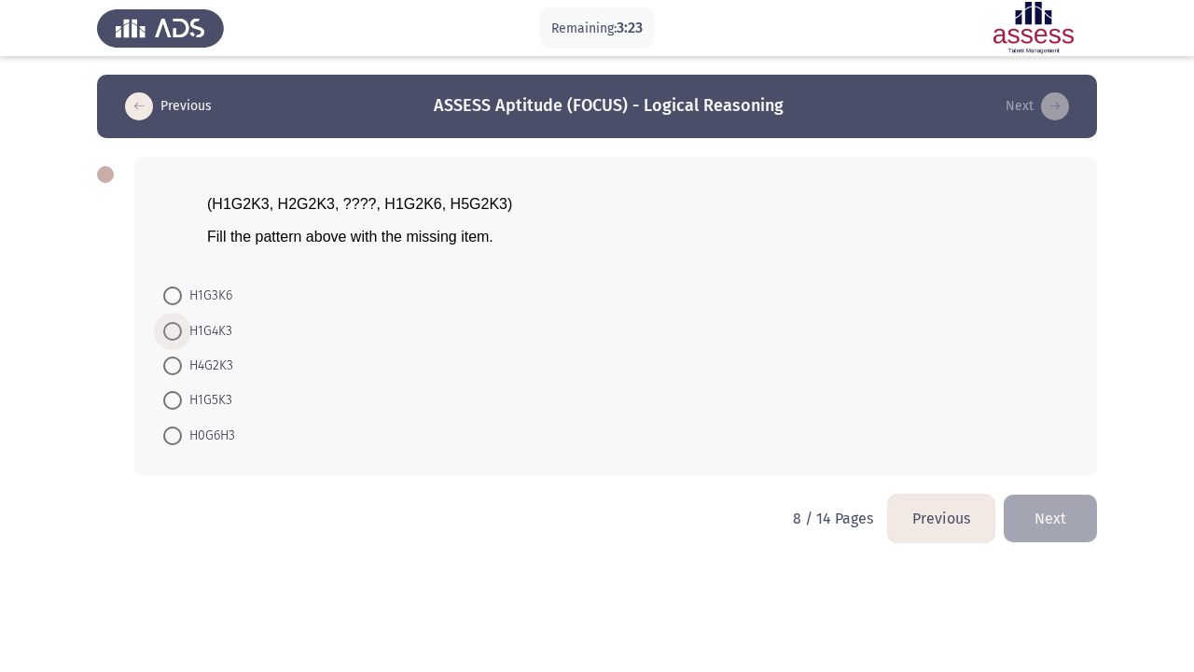
click at [218, 332] on span "H1G4K3" at bounding box center [207, 331] width 50 height 22
click at [182, 332] on input "H1G4K3" at bounding box center [172, 331] width 19 height 19
radio input "true"
click at [200, 366] on span "H4G2K3" at bounding box center [207, 365] width 51 height 22
click at [182, 366] on input "H4G2K3" at bounding box center [172, 364] width 19 height 19
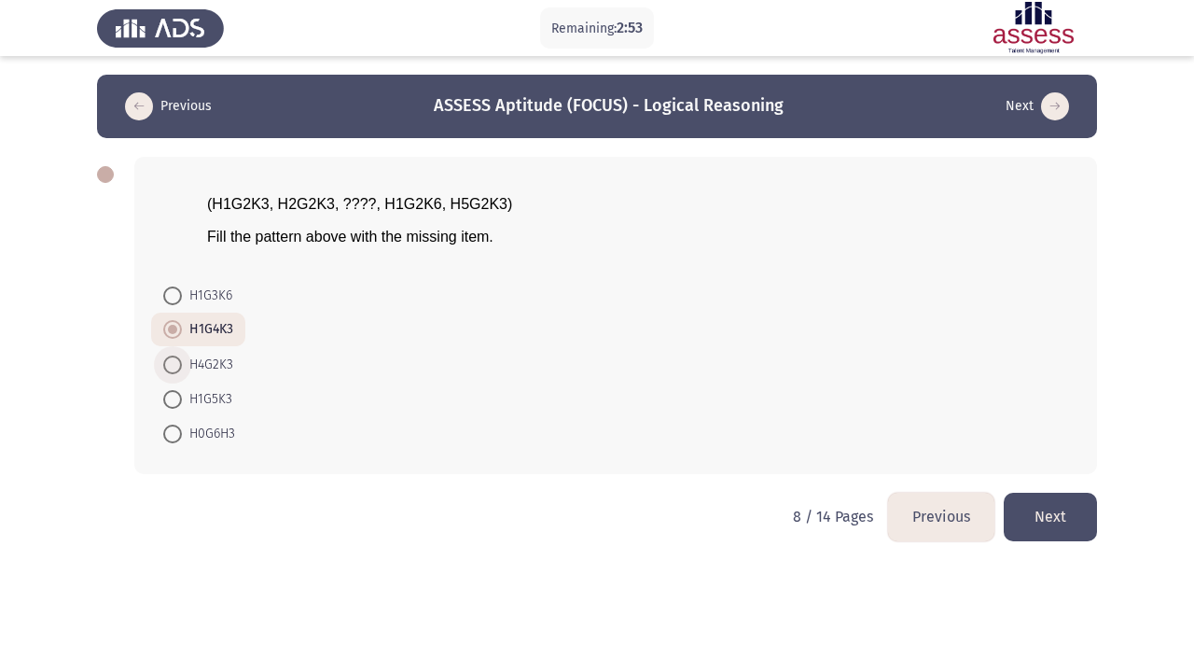
radio input "true"
click at [1020, 501] on button "Next" at bounding box center [1050, 517] width 93 height 48
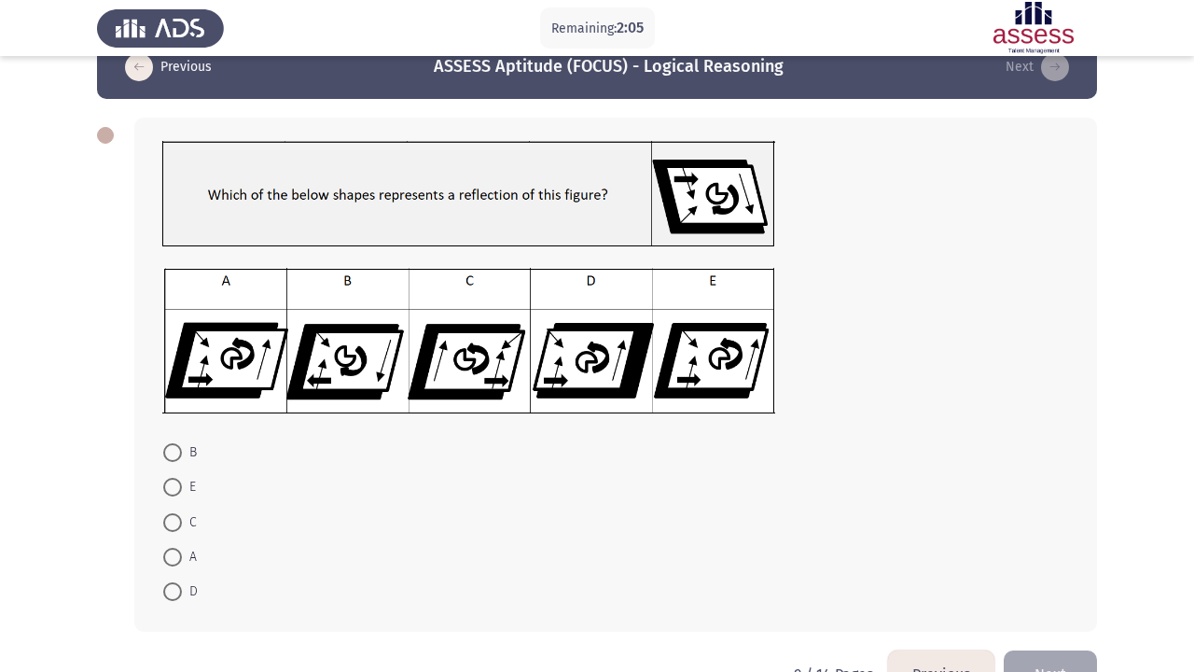
scroll to position [37, 0]
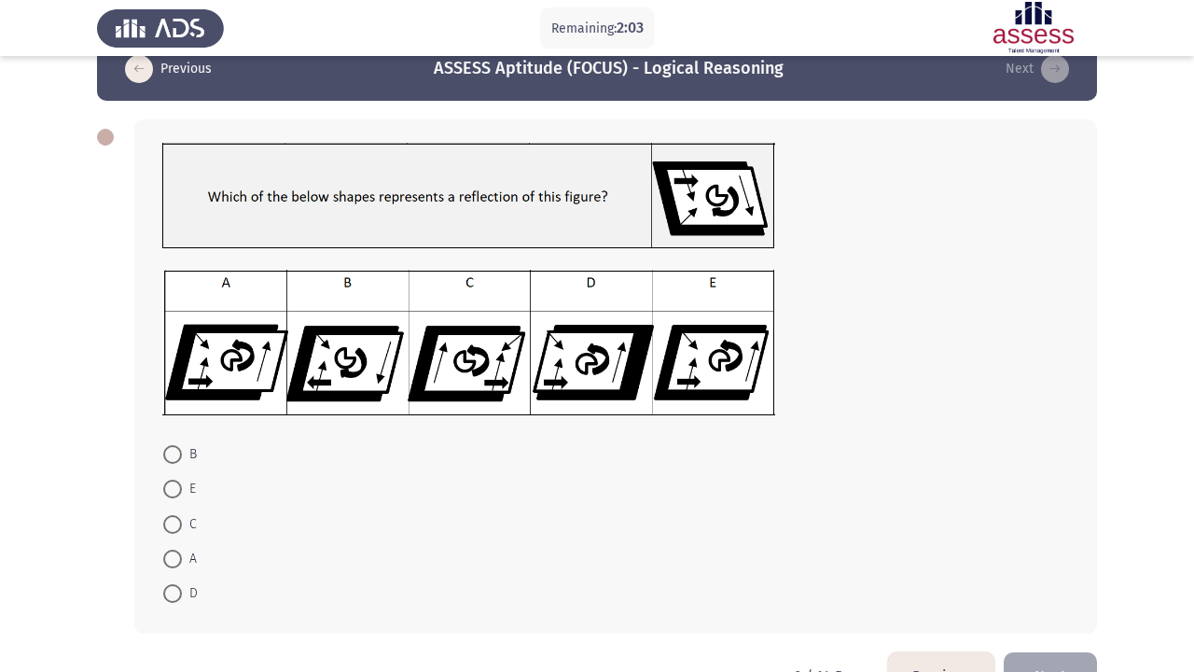
click at [170, 555] on span at bounding box center [172, 558] width 19 height 19
click at [170, 555] on input "A" at bounding box center [172, 558] width 19 height 19
radio input "true"
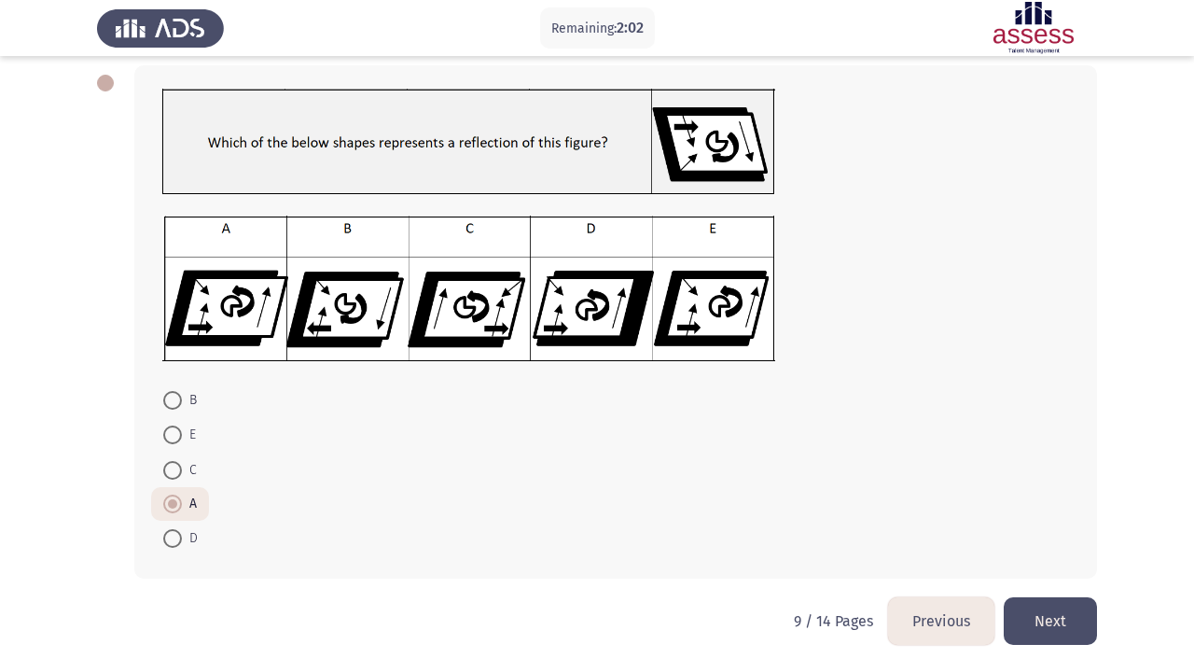
scroll to position [94, 0]
click at [1042, 611] on button "Next" at bounding box center [1050, 621] width 93 height 48
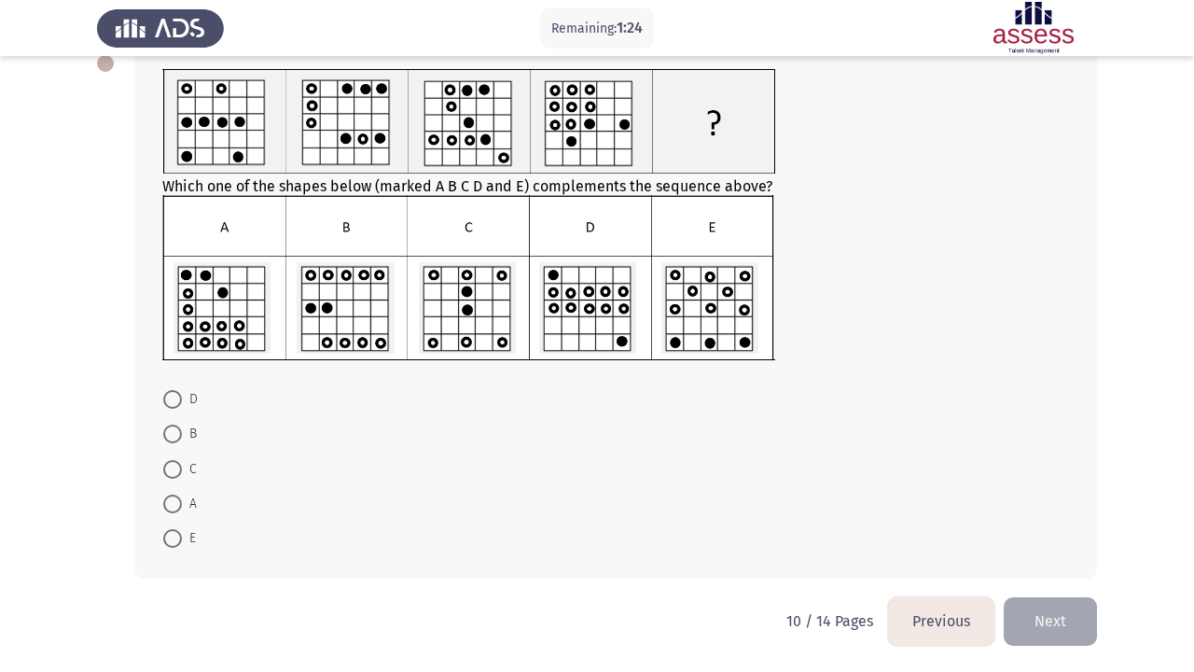
scroll to position [115, 0]
click at [169, 399] on span at bounding box center [172, 399] width 19 height 19
click at [169, 399] on input "D" at bounding box center [172, 399] width 19 height 19
radio input "true"
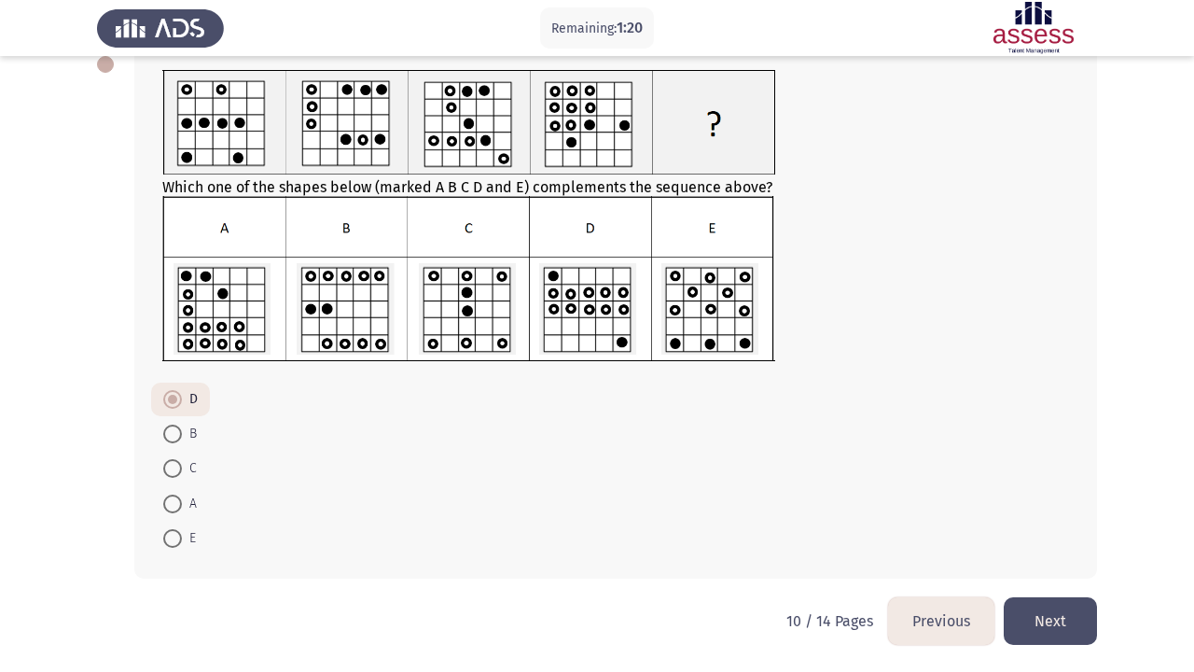
click at [1059, 630] on button "Next" at bounding box center [1050, 621] width 93 height 48
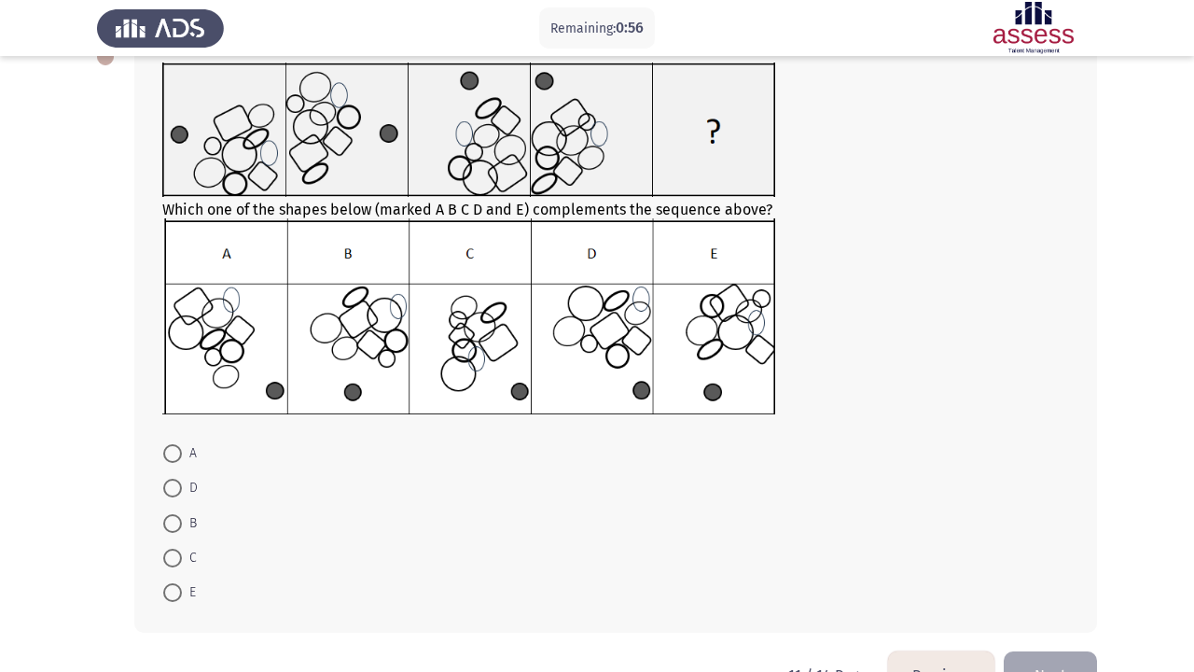
scroll to position [120, 0]
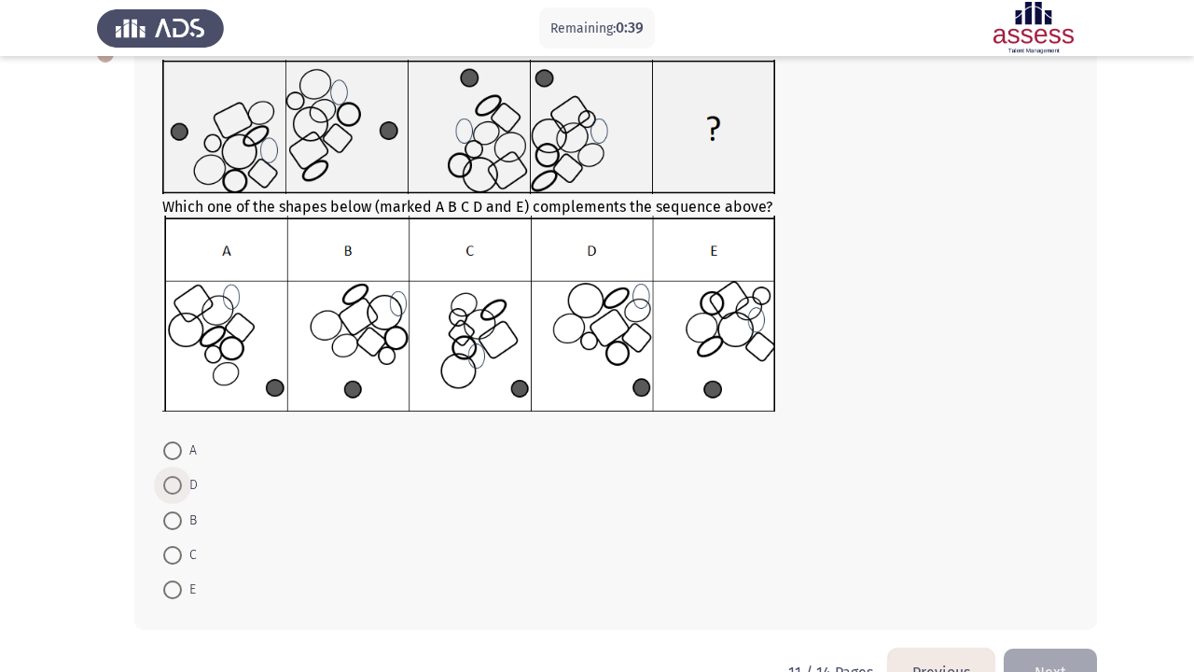
click at [170, 488] on span at bounding box center [172, 485] width 19 height 19
click at [170, 488] on input "D" at bounding box center [172, 485] width 19 height 19
radio input "true"
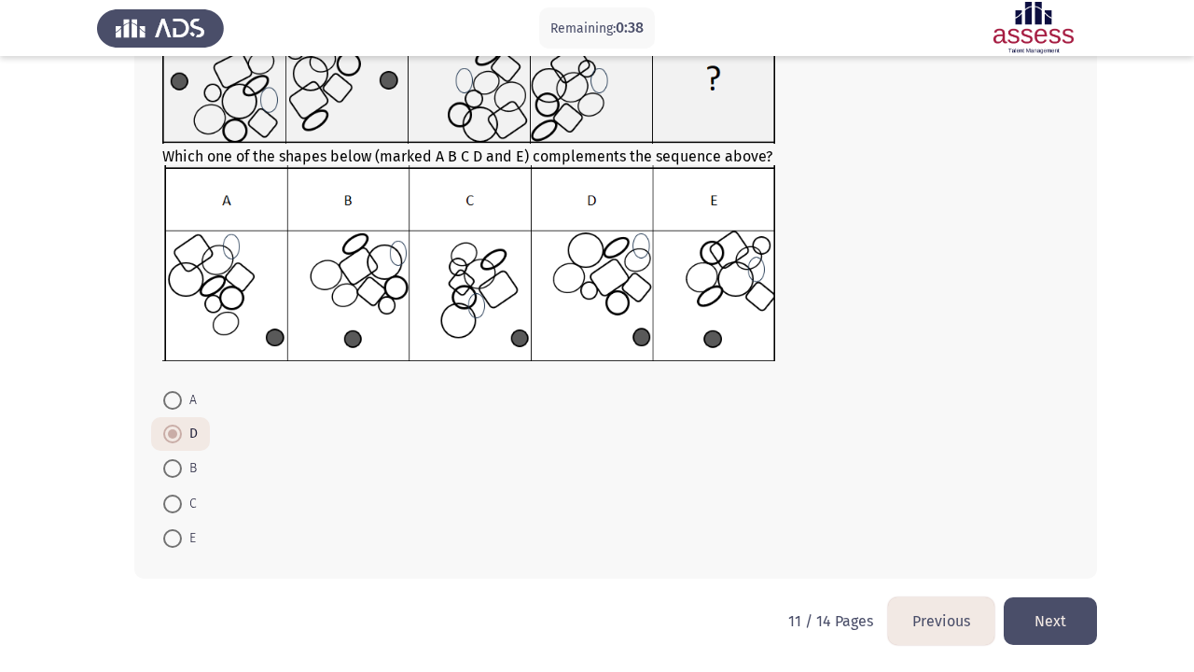
scroll to position [173, 0]
click at [1051, 614] on button "Next" at bounding box center [1050, 621] width 93 height 48
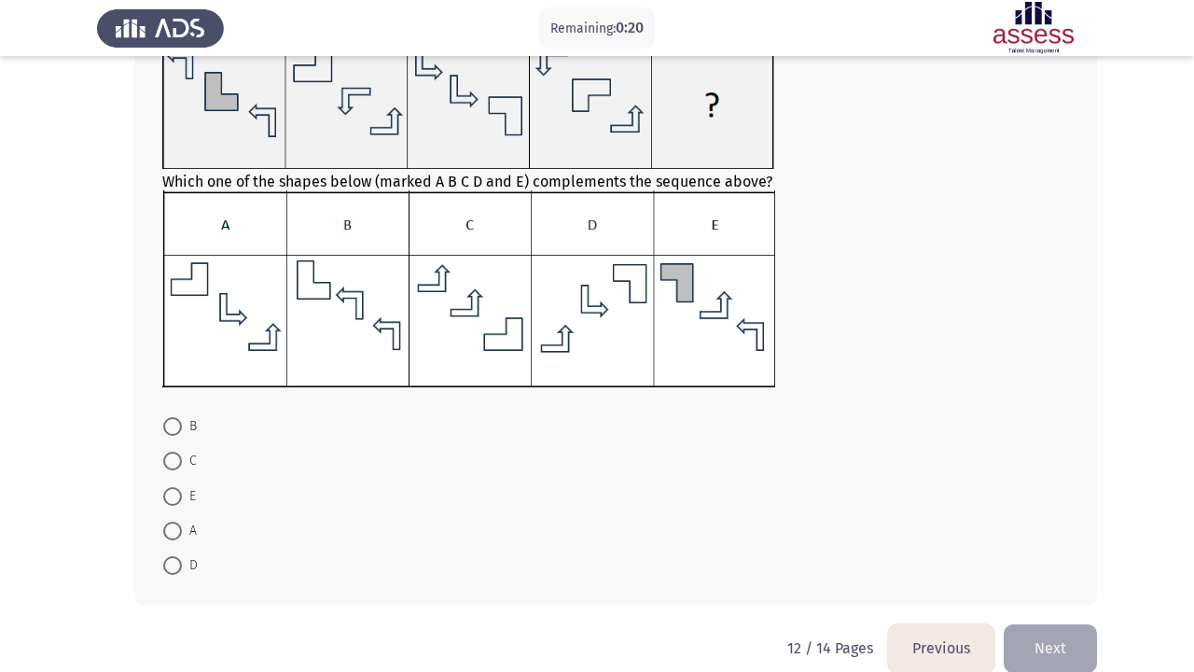
scroll to position [146, 0]
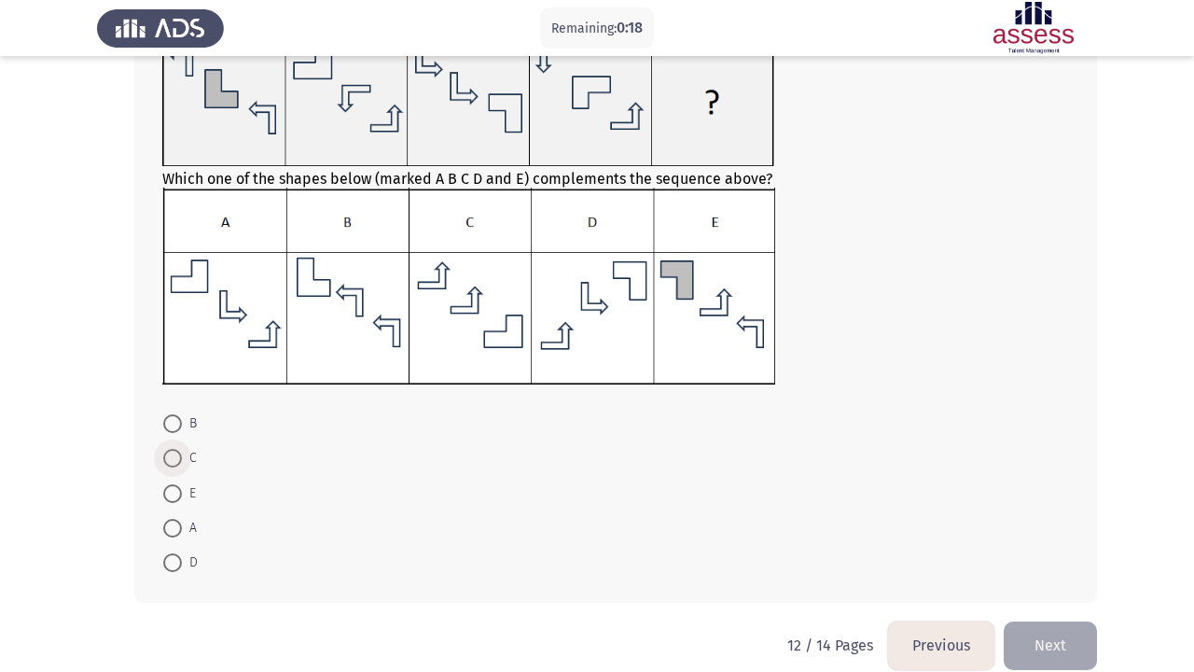
click at [170, 467] on span at bounding box center [172, 458] width 19 height 19
click at [170, 467] on input "C" at bounding box center [172, 458] width 19 height 19
radio input "true"
click at [1050, 647] on button "Next" at bounding box center [1050, 644] width 93 height 48
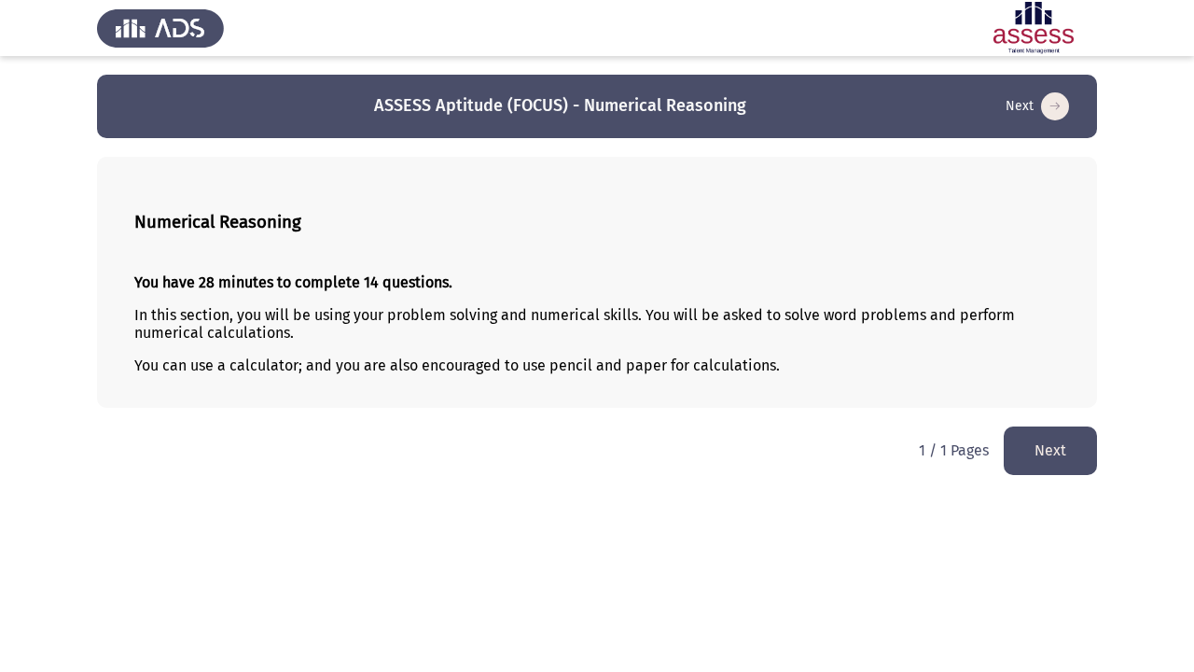
scroll to position [0, 0]
click at [1068, 457] on button "Next" at bounding box center [1050, 450] width 93 height 48
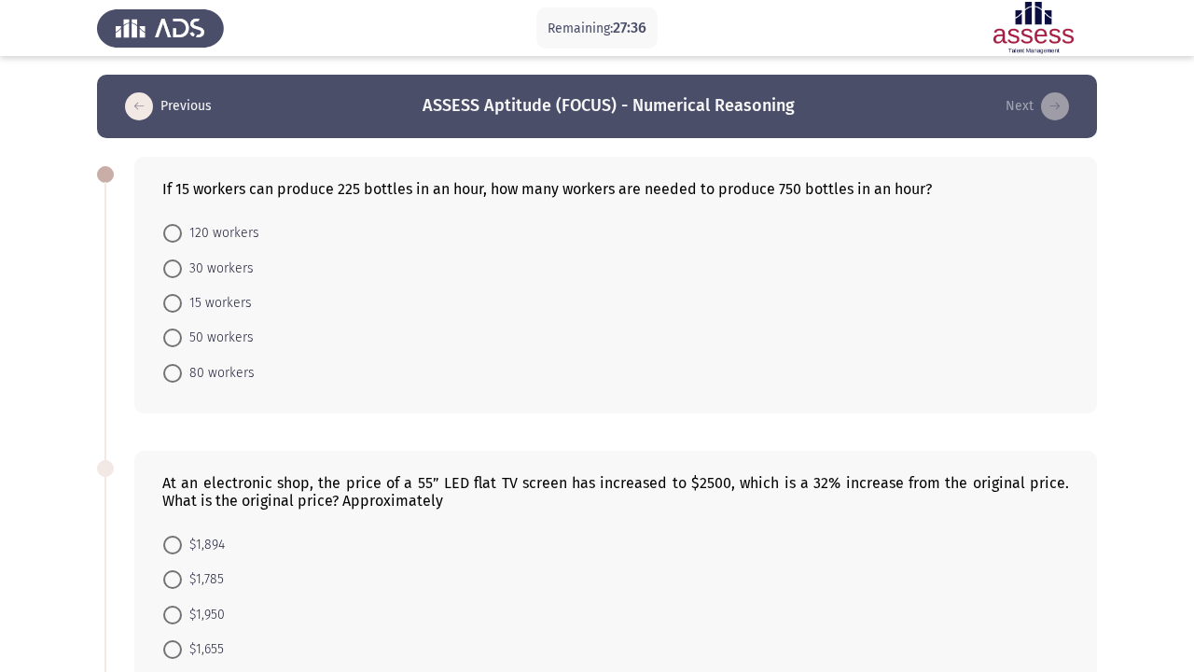
click at [173, 345] on span at bounding box center [172, 337] width 19 height 19
click at [173, 345] on input "50 workers" at bounding box center [172, 337] width 19 height 19
radio input "true"
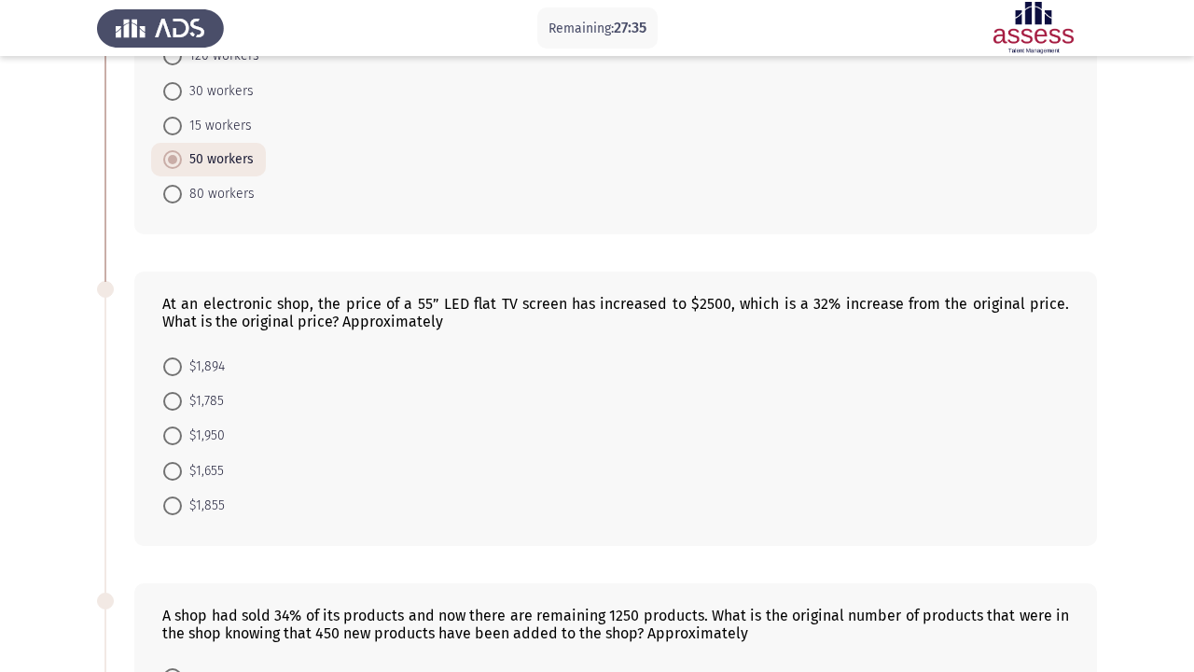
scroll to position [180, 0]
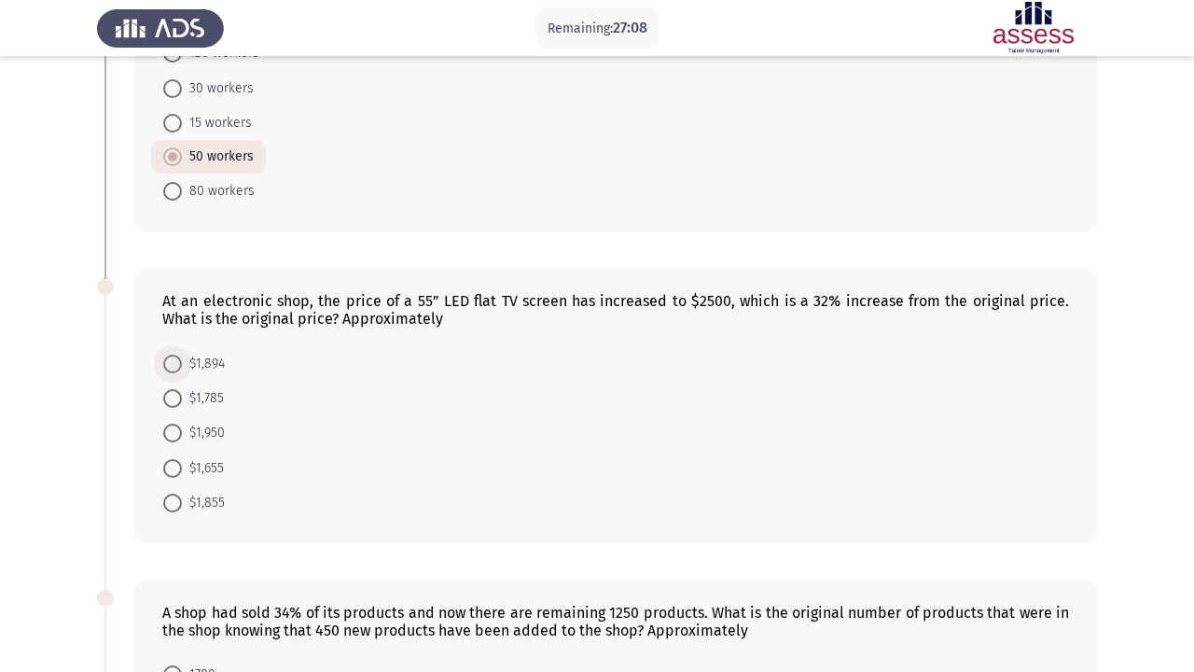
click at [185, 372] on span "$1,894" at bounding box center [203, 364] width 43 height 22
click at [182, 372] on input "$1,894" at bounding box center [172, 363] width 19 height 19
radio input "true"
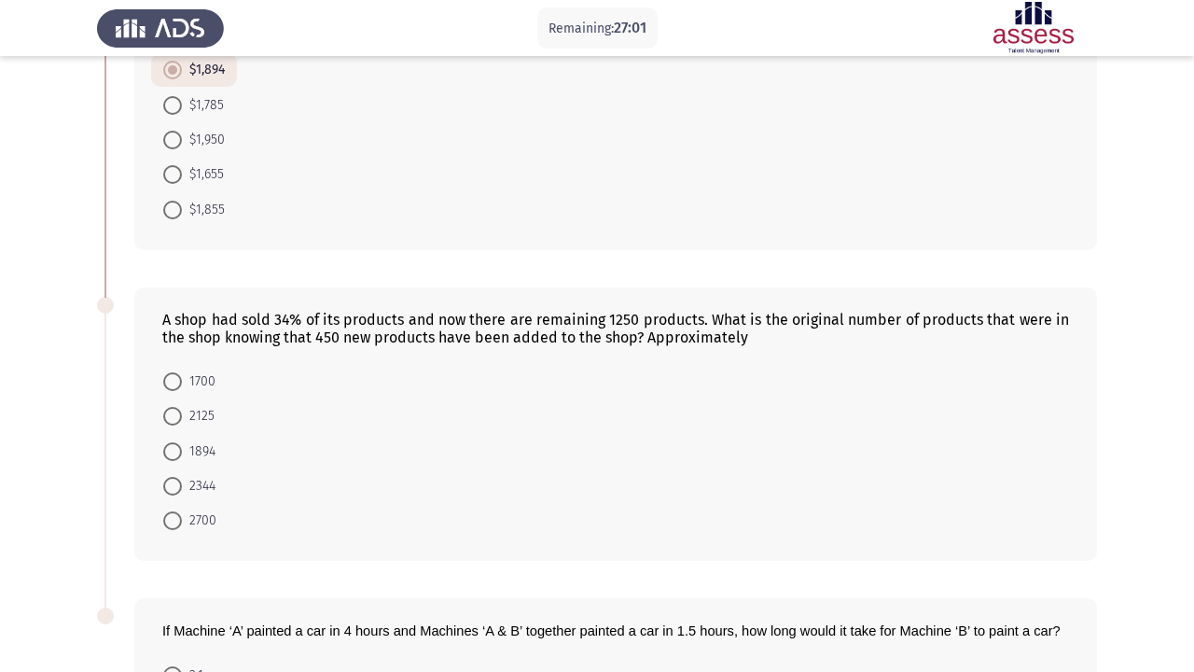
scroll to position [469, 0]
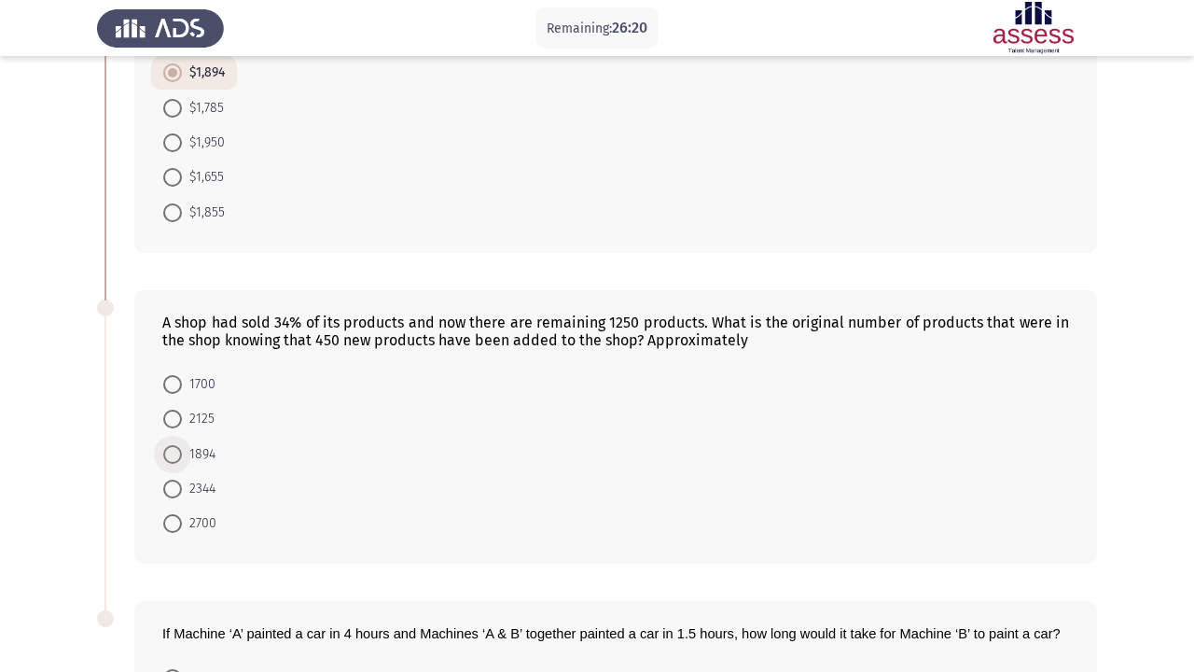
click at [174, 464] on span at bounding box center [172, 454] width 19 height 19
click at [174, 464] on input "1894" at bounding box center [172, 454] width 19 height 19
radio input "true"
click at [159, 493] on mat-radio-button "2344" at bounding box center [189, 486] width 76 height 35
click at [186, 493] on span "2344" at bounding box center [199, 488] width 34 height 22
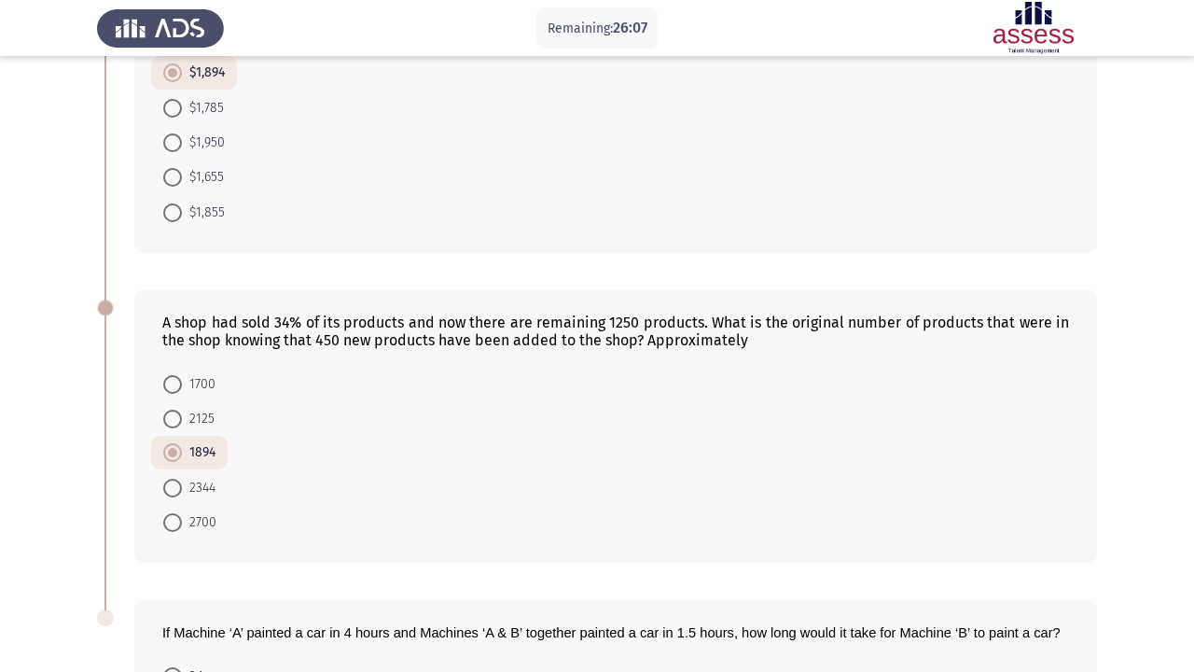
click at [182, 493] on input "2344" at bounding box center [172, 488] width 19 height 19
radio input "true"
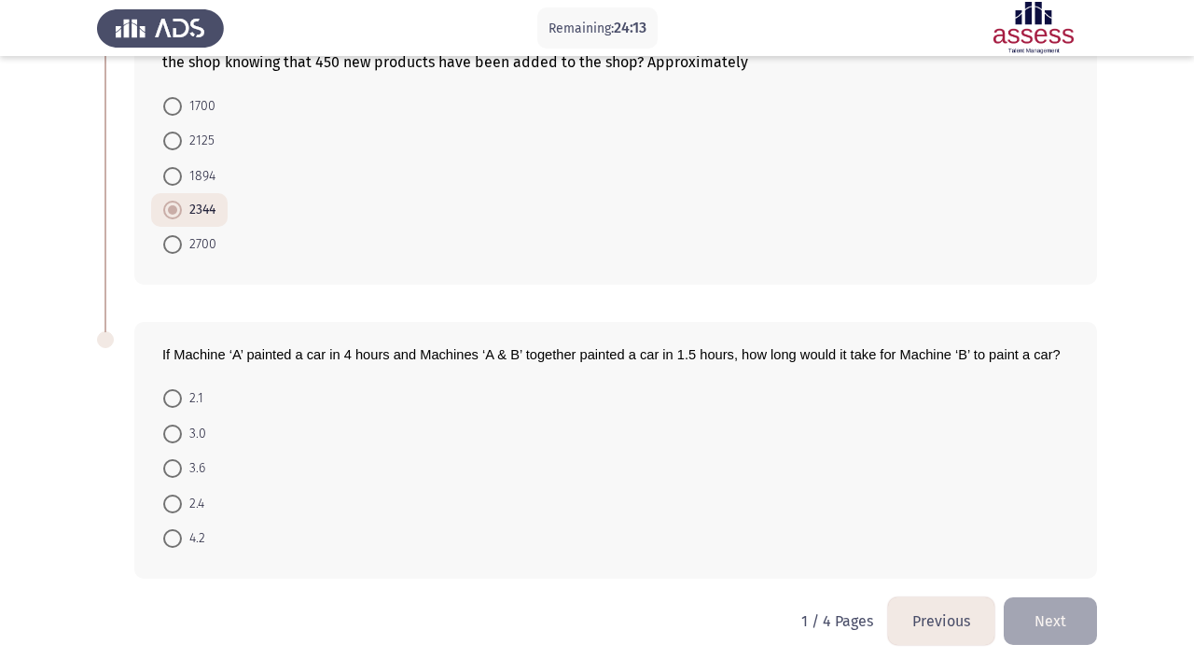
scroll to position [750, 0]
click at [351, 506] on form "2.1 3.0 3.6 2.4 4.2" at bounding box center [615, 468] width 907 height 174
click at [175, 396] on span at bounding box center [172, 398] width 19 height 19
click at [175, 396] on input "2.1" at bounding box center [172, 398] width 19 height 19
radio input "true"
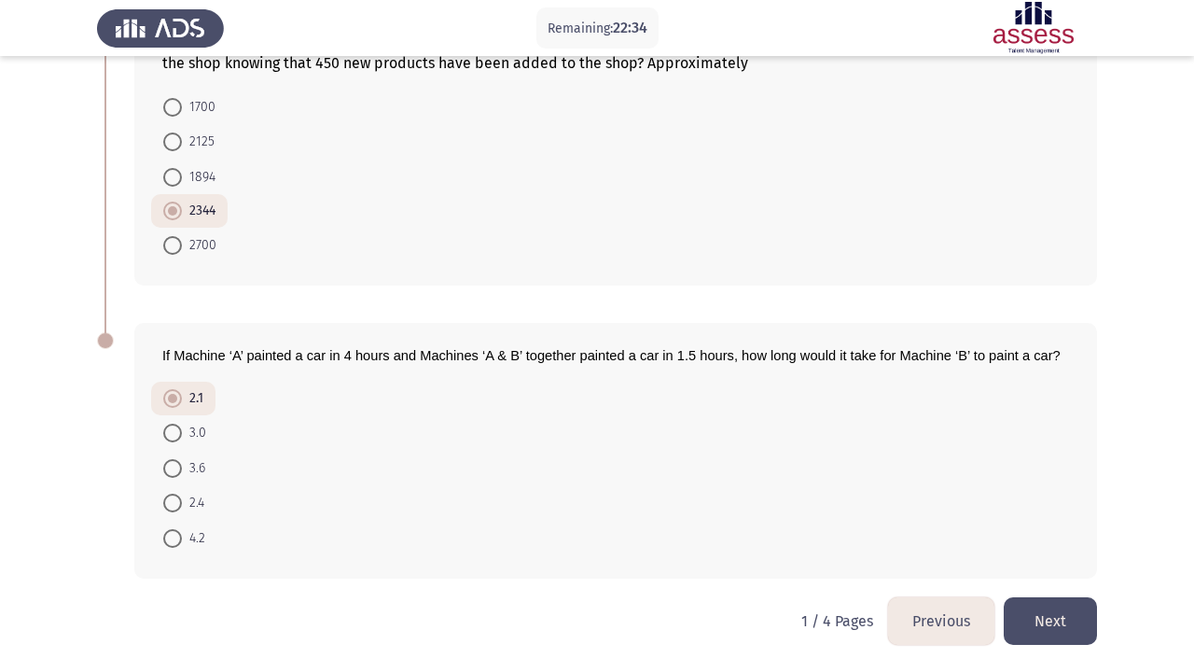
scroll to position [748, 0]
click at [541, 458] on form "2.1 3.0 3.6 2.4 4.2" at bounding box center [615, 468] width 907 height 173
click at [178, 505] on span at bounding box center [172, 502] width 19 height 19
click at [178, 505] on input "2.4" at bounding box center [172, 502] width 19 height 19
radio input "true"
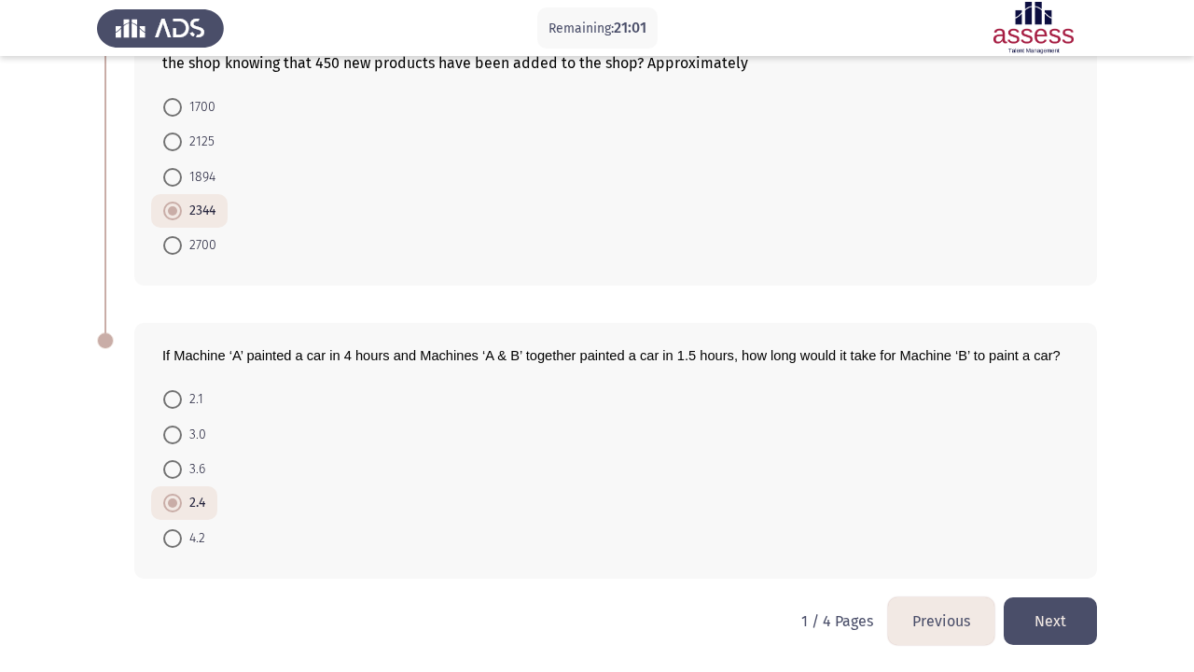
click at [1045, 604] on button "Next" at bounding box center [1050, 621] width 93 height 48
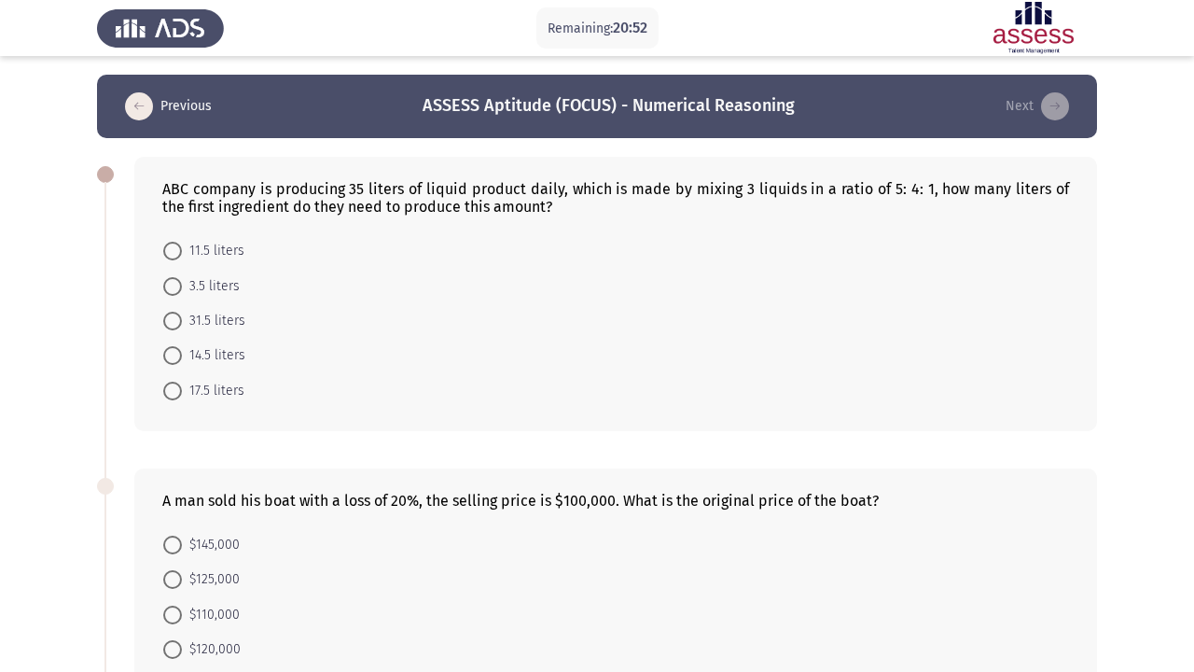
scroll to position [0, 0]
click at [171, 392] on span at bounding box center [172, 391] width 19 height 19
click at [171, 392] on input "17.5 liters" at bounding box center [172, 391] width 19 height 19
radio input "true"
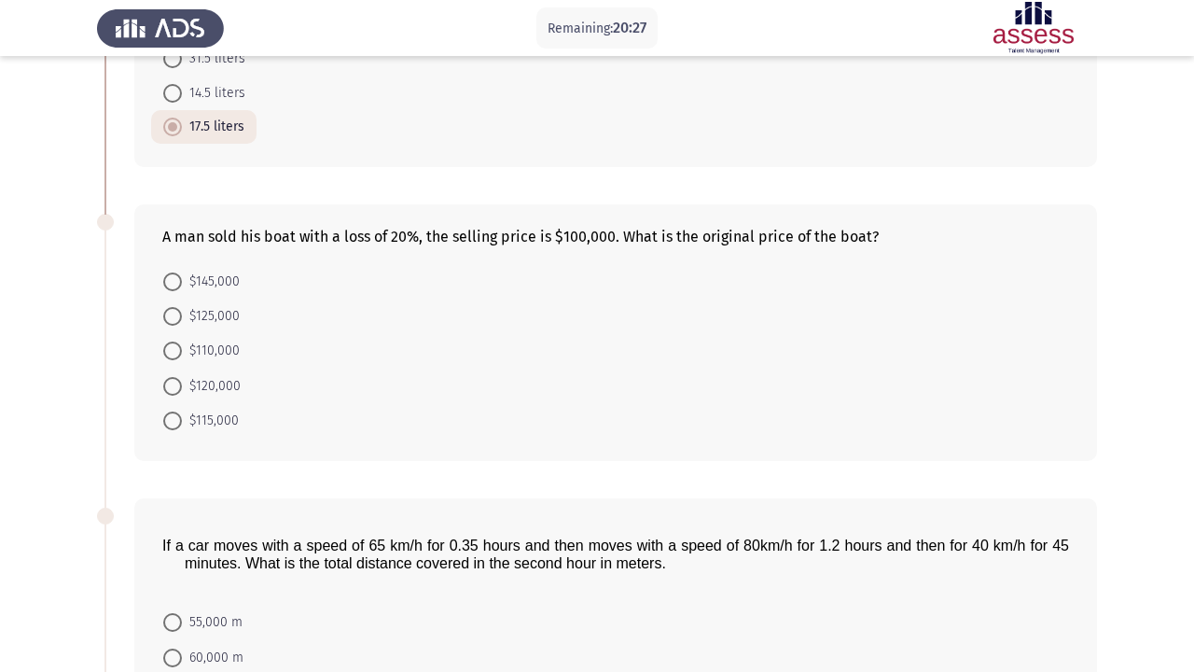
scroll to position [266, 0]
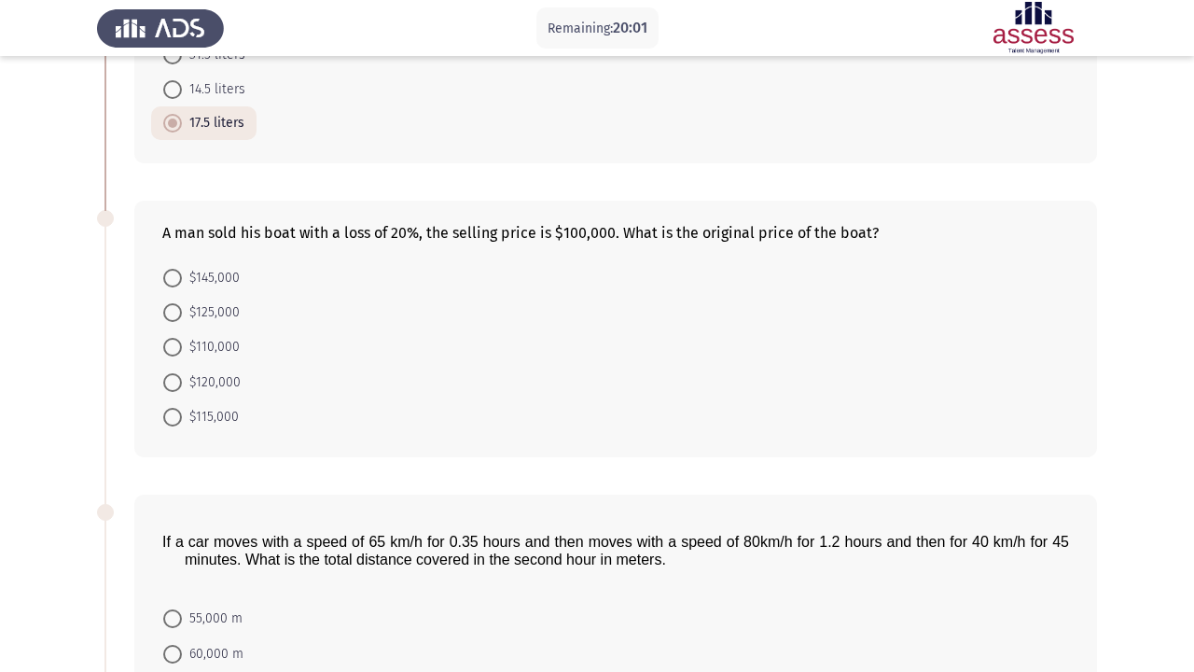
click at [175, 320] on span at bounding box center [172, 312] width 19 height 19
click at [175, 320] on input "$125,000" at bounding box center [172, 312] width 19 height 19
radio input "true"
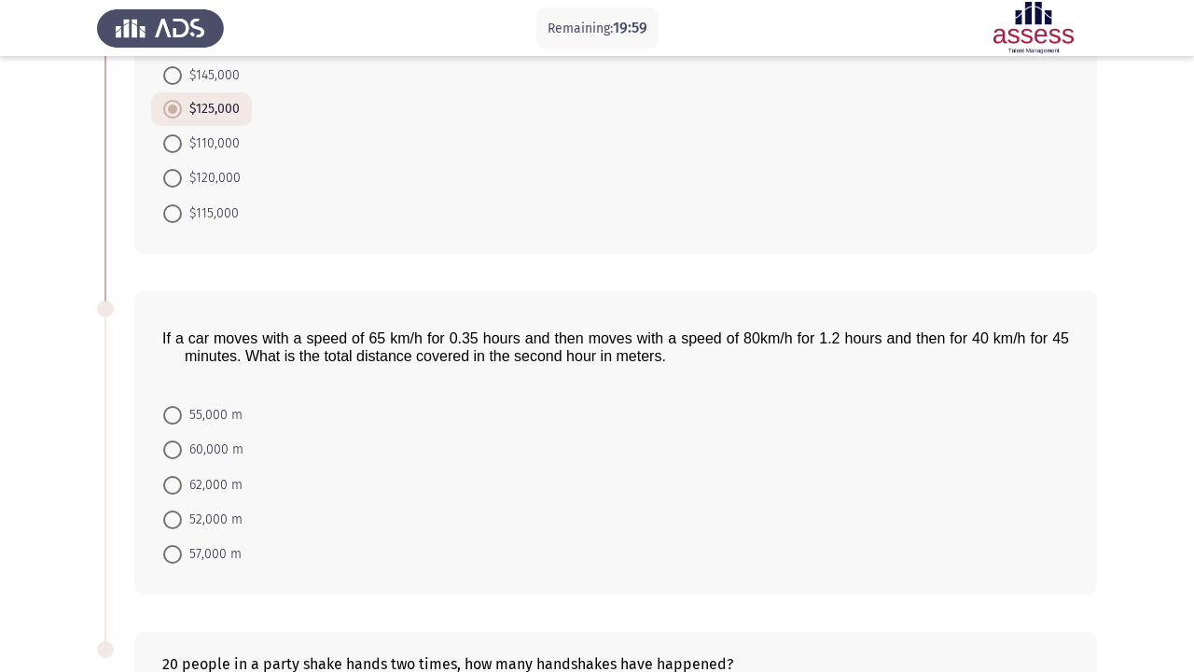
scroll to position [470, 0]
click at [174, 523] on span at bounding box center [172, 517] width 19 height 19
click at [174, 523] on input "52,000 m" at bounding box center [172, 517] width 19 height 19
radio input "true"
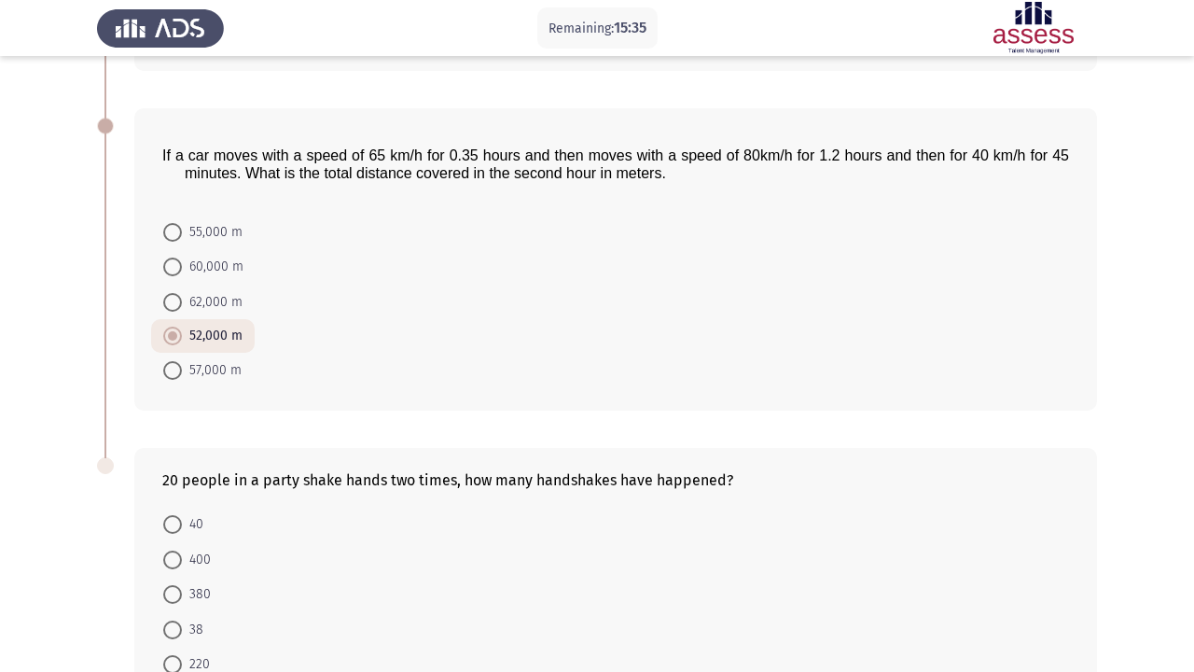
scroll to position [649, 0]
click at [169, 530] on span at bounding box center [172, 526] width 19 height 19
click at [169, 530] on input "40" at bounding box center [172, 526] width 19 height 19
radio input "true"
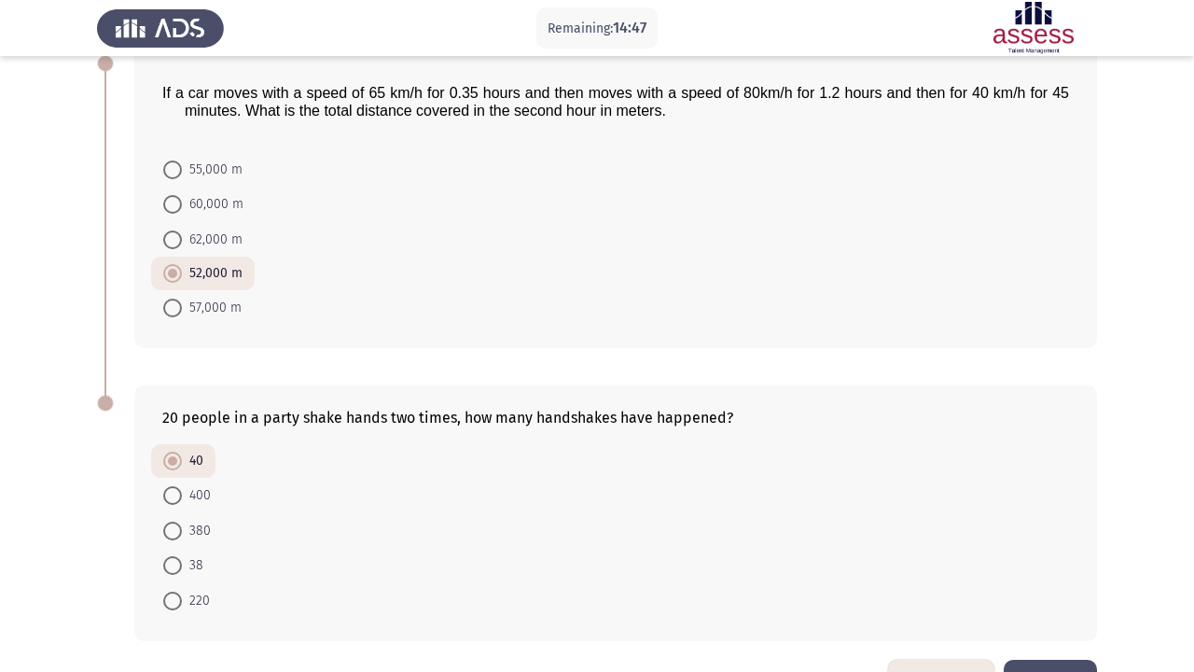
scroll to position [729, 0]
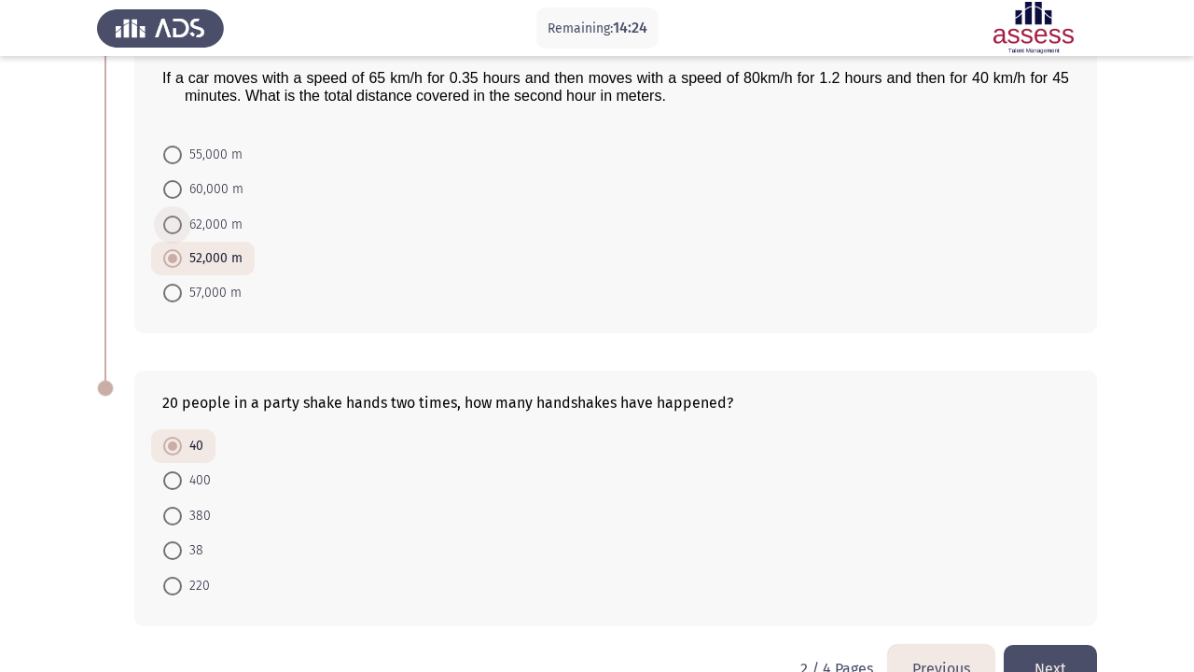
click at [172, 227] on span at bounding box center [172, 224] width 19 height 19
click at [172, 227] on input "62,000 m" at bounding box center [172, 224] width 19 height 19
radio input "true"
click at [1069, 647] on button "Next" at bounding box center [1050, 669] width 93 height 48
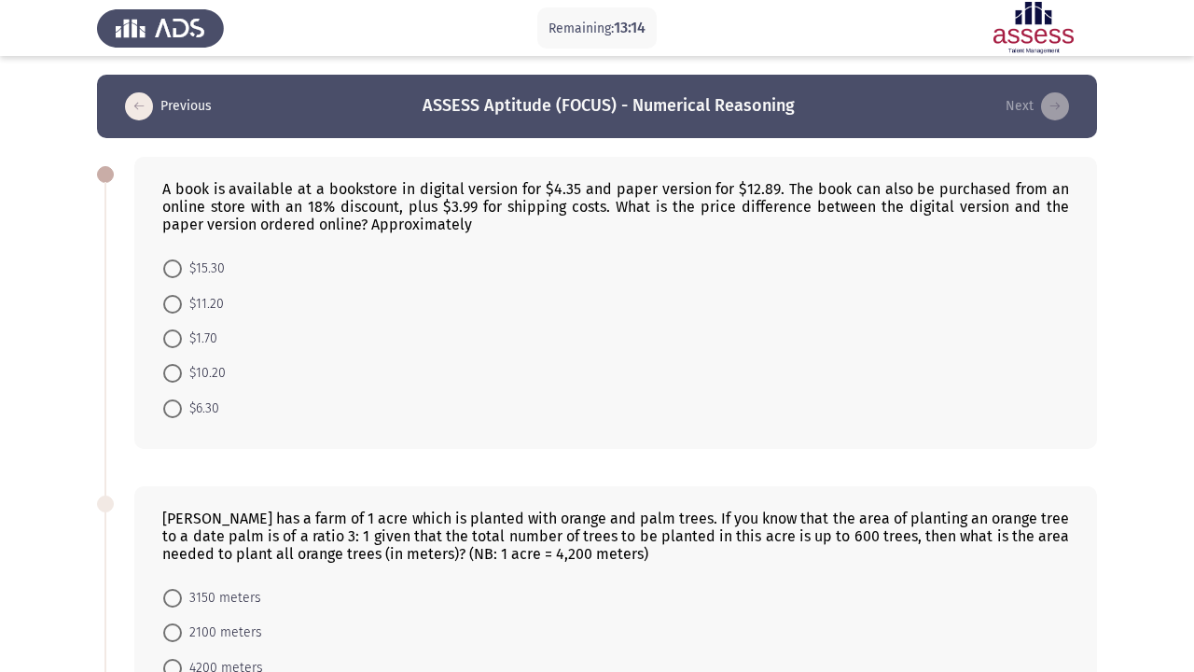
click at [201, 384] on span "$10.20" at bounding box center [204, 373] width 44 height 22
click at [182, 382] on input "$10.20" at bounding box center [172, 373] width 19 height 19
radio input "true"
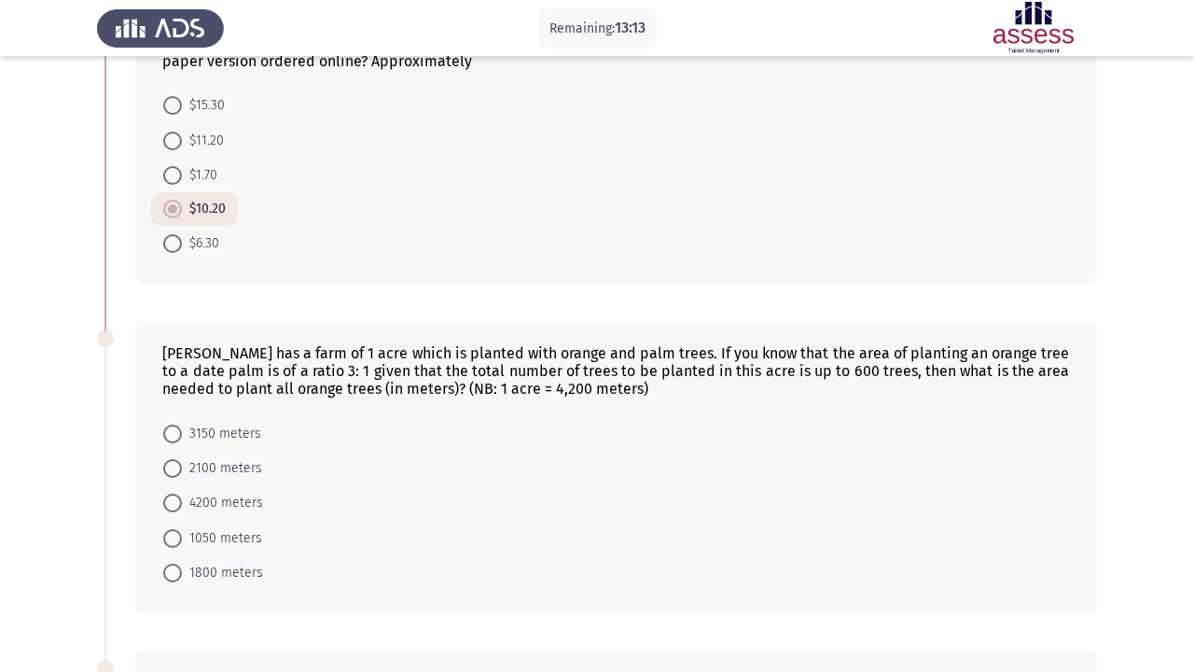
scroll to position [183, 0]
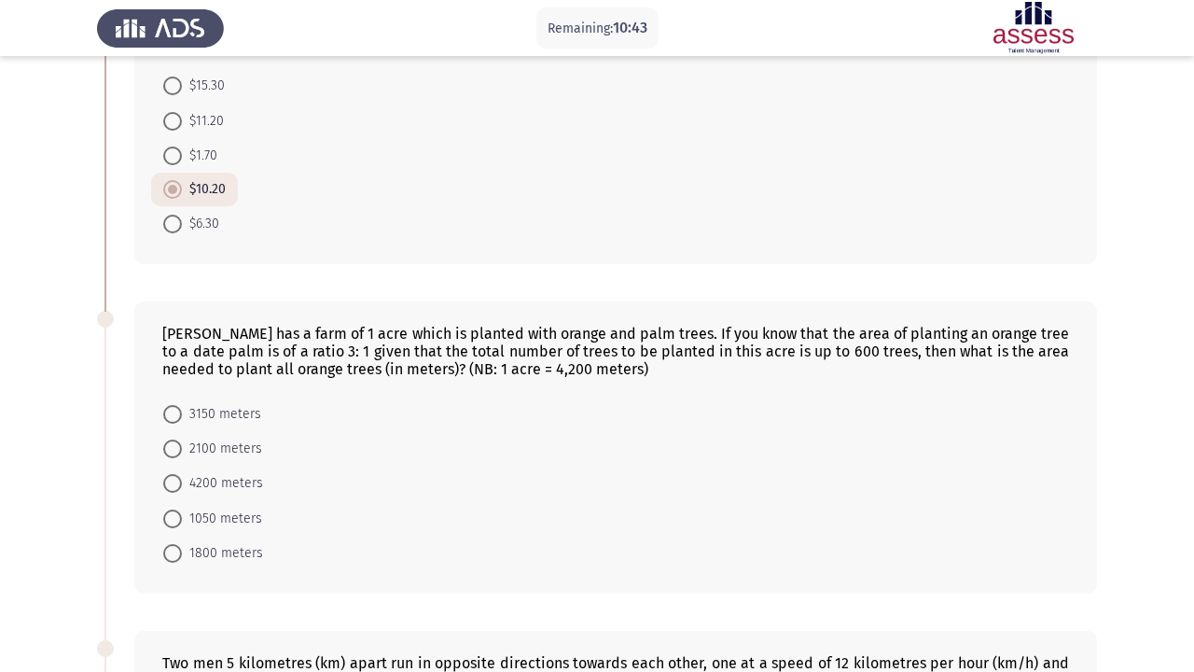
click at [181, 408] on span at bounding box center [172, 414] width 19 height 19
click at [181, 408] on input "3150 meters" at bounding box center [172, 414] width 19 height 19
radio input "true"
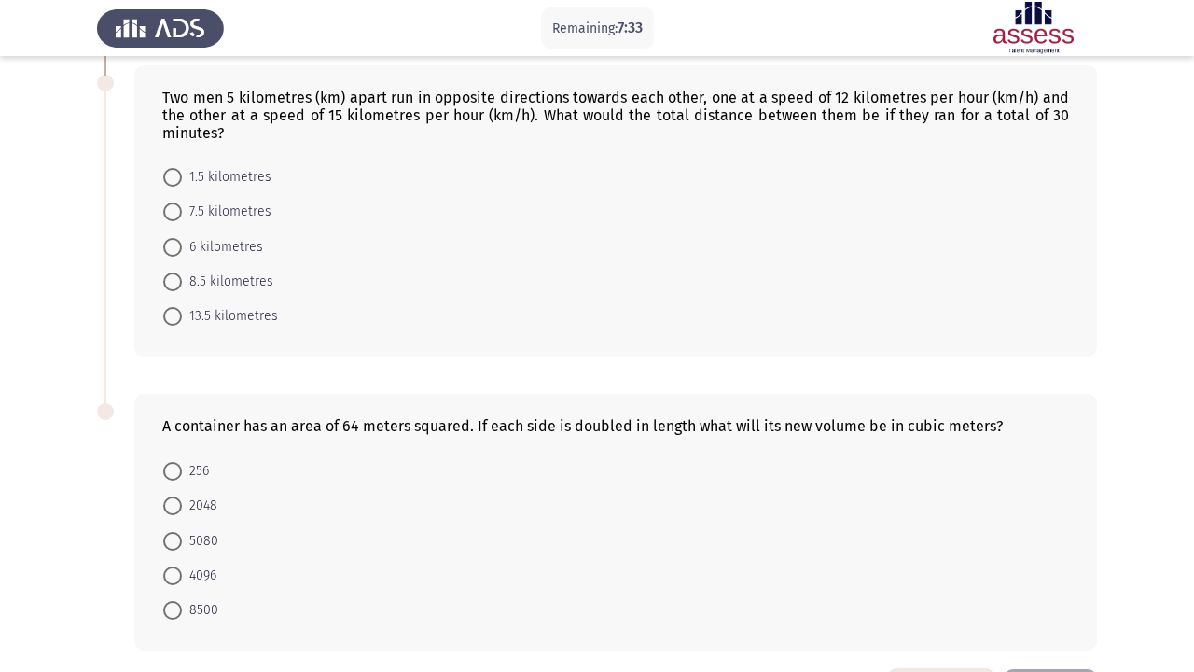
scroll to position [741, 0]
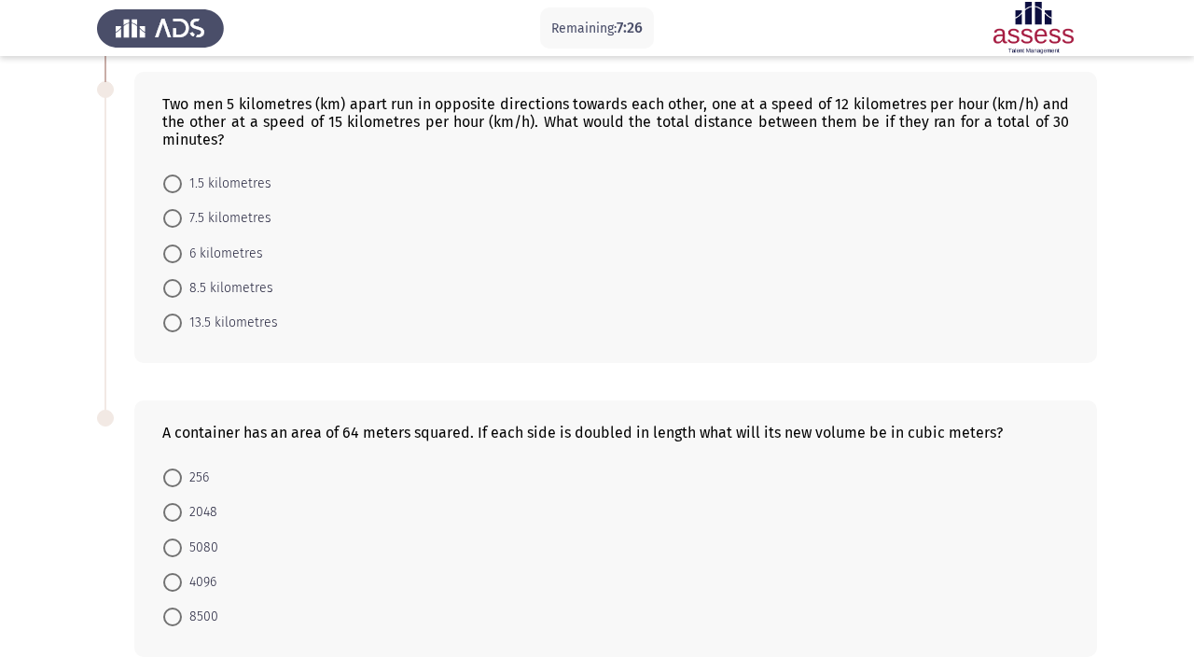
click at [171, 285] on span at bounding box center [172, 288] width 19 height 19
click at [171, 285] on input "8.5 kilometres" at bounding box center [172, 288] width 19 height 19
radio input "true"
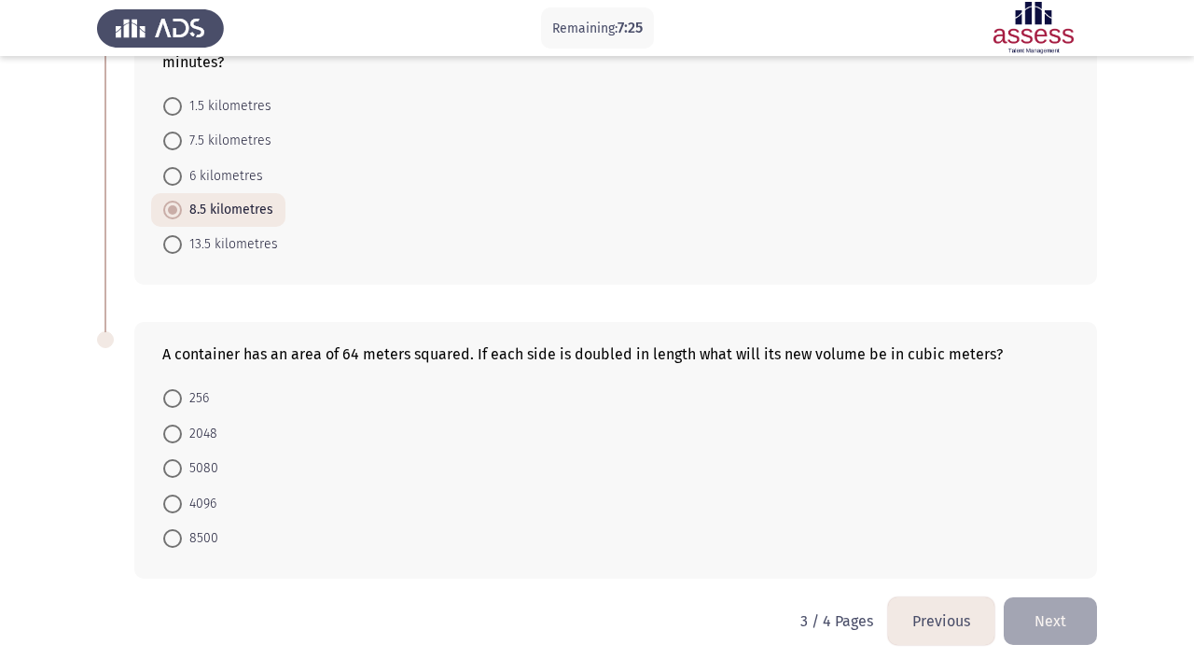
scroll to position [821, 0]
click at [200, 510] on span "4096" at bounding box center [199, 504] width 35 height 22
click at [182, 510] on input "4096" at bounding box center [172, 503] width 19 height 19
radio input "true"
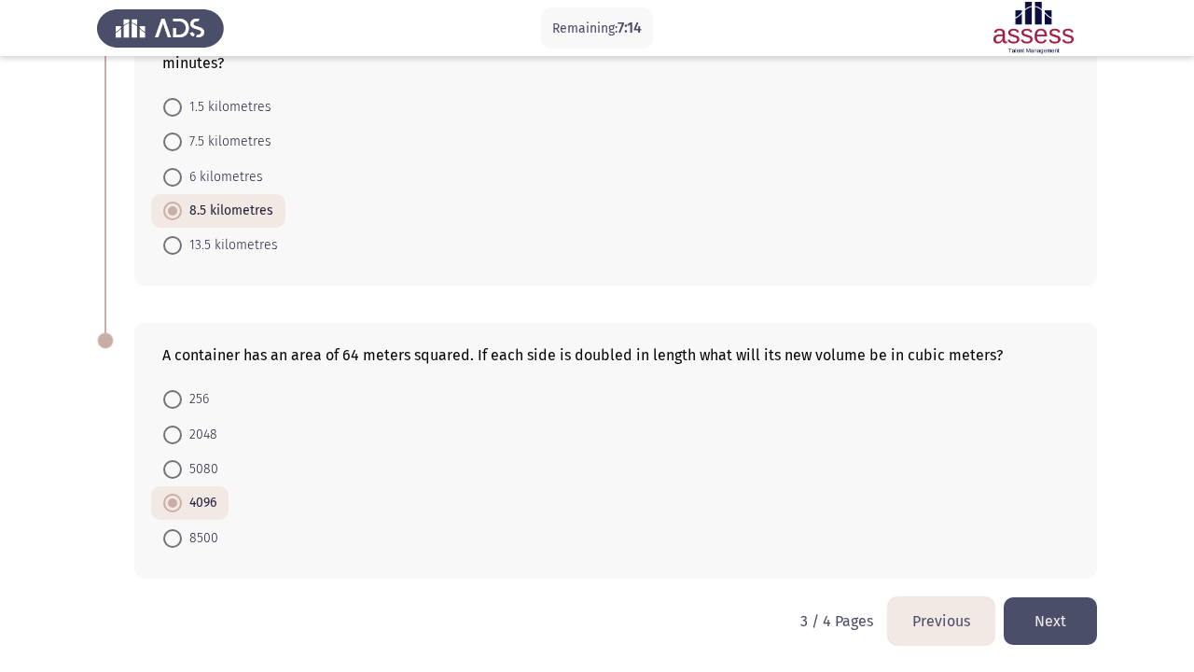
click at [1055, 608] on button "Next" at bounding box center [1050, 621] width 93 height 48
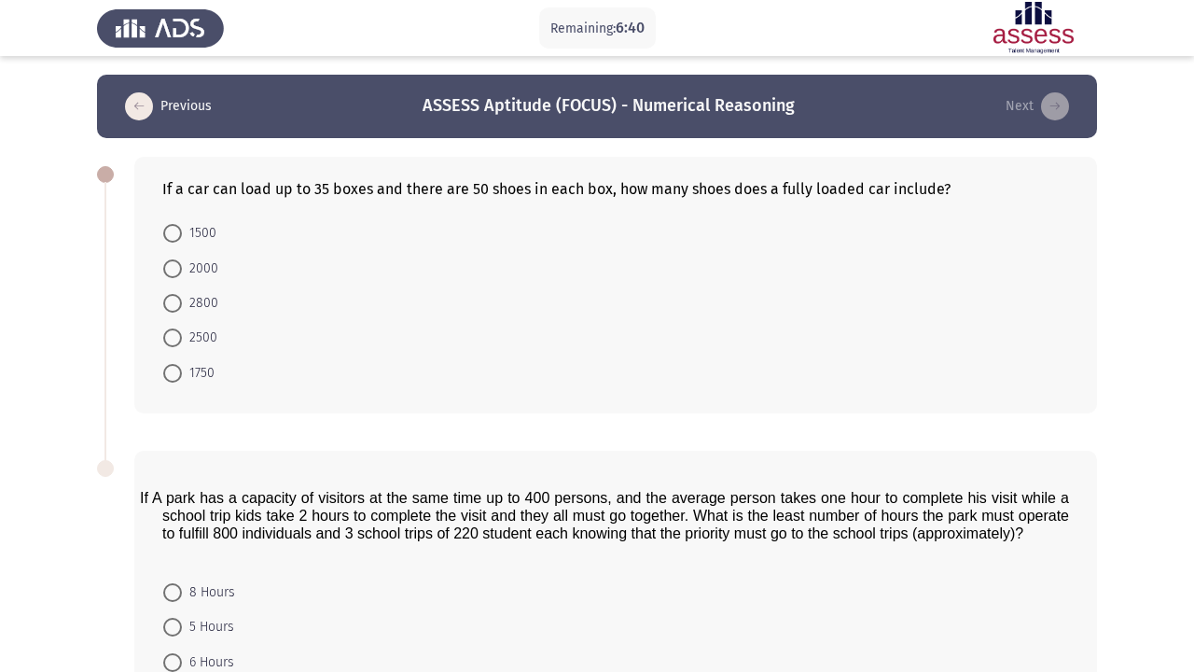
click at [166, 387] on mat-radio-button "1750" at bounding box center [189, 371] width 76 height 35
click at [167, 382] on span at bounding box center [172, 373] width 19 height 19
click at [167, 382] on input "1750" at bounding box center [172, 373] width 19 height 19
radio input "true"
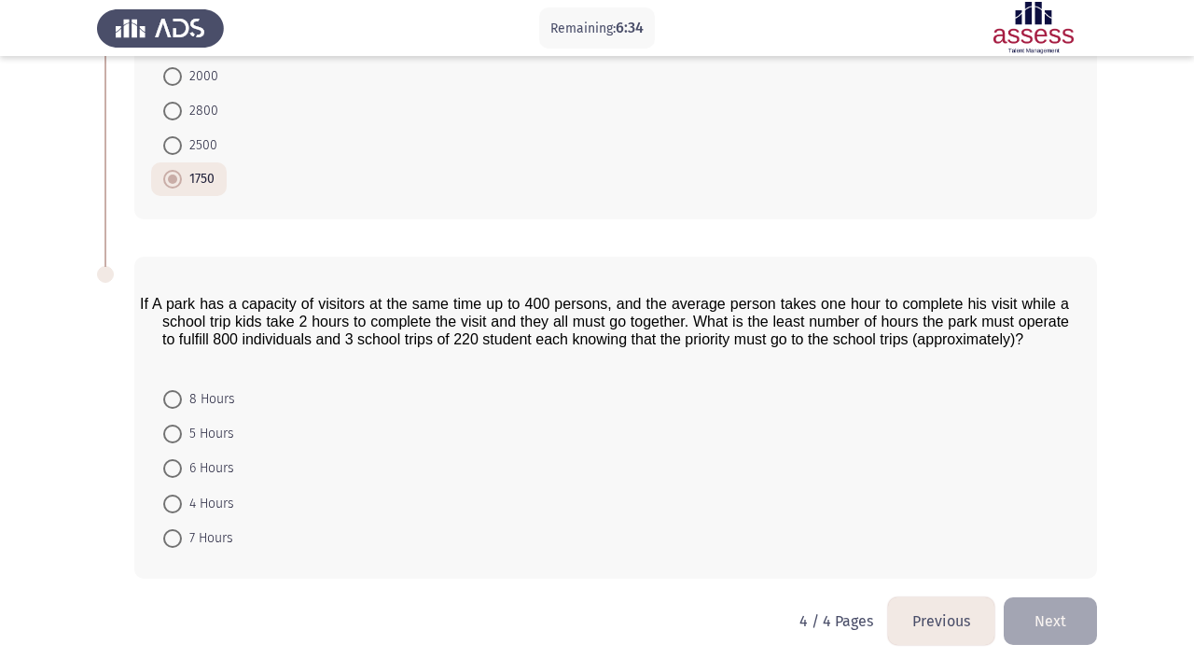
scroll to position [195, 0]
click at [174, 476] on span at bounding box center [172, 468] width 19 height 19
click at [174, 476] on input "6 Hours" at bounding box center [172, 468] width 19 height 19
radio input "true"
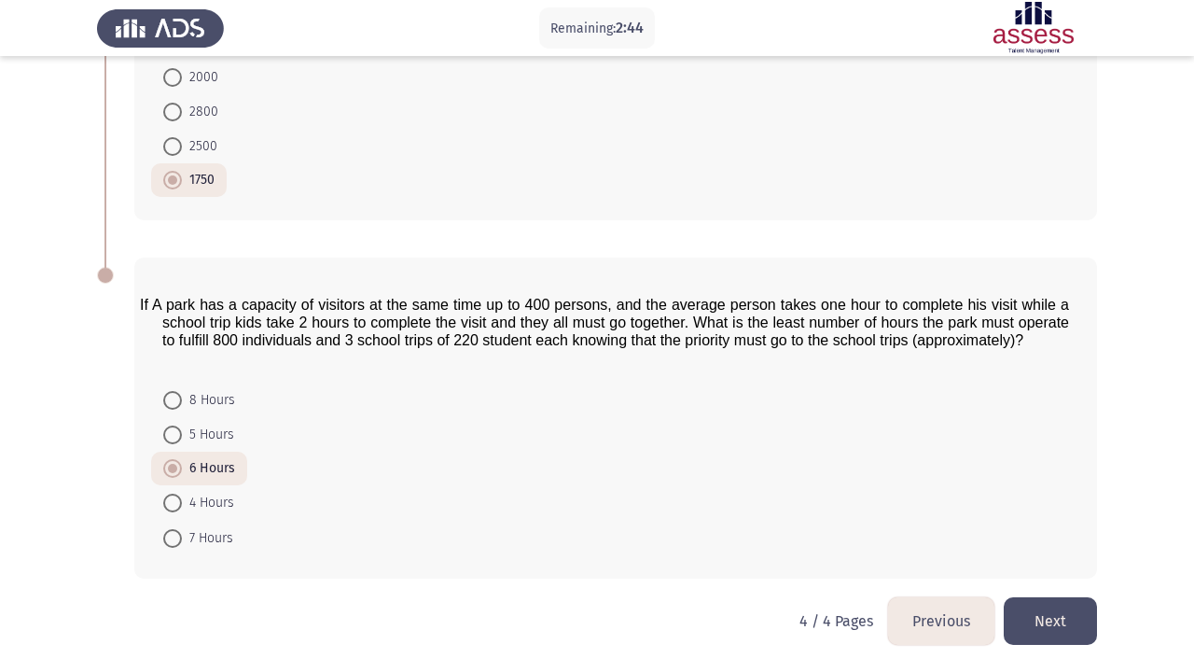
click at [1058, 618] on button "Next" at bounding box center [1050, 621] width 93 height 48
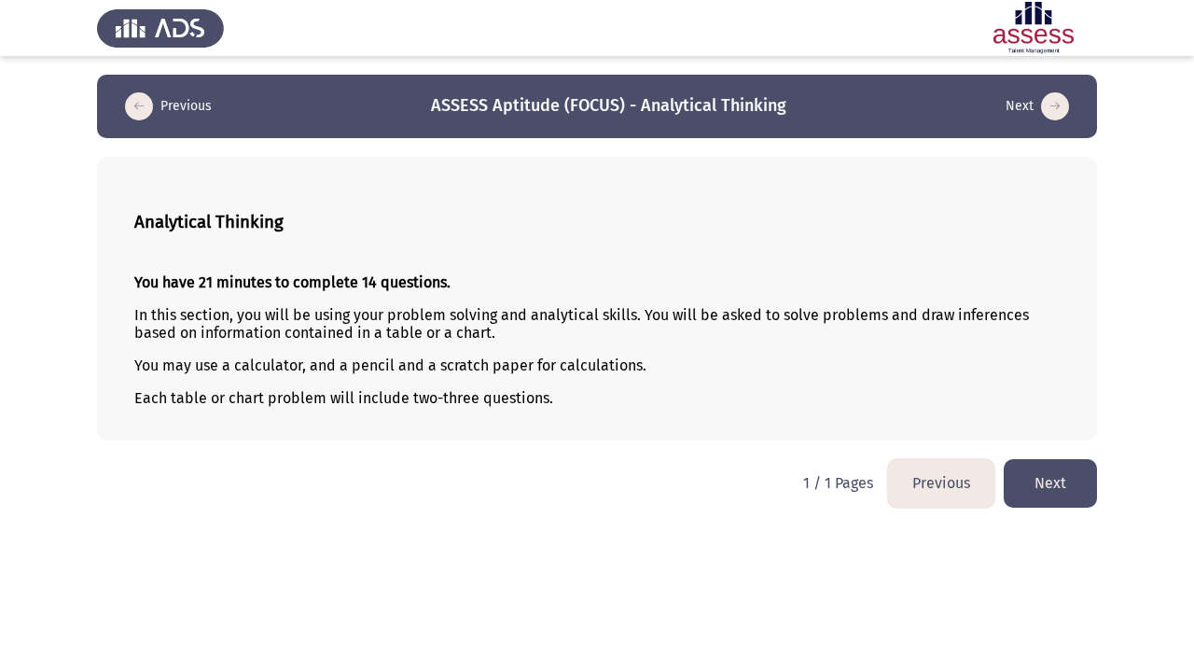
click at [1029, 494] on button "Next" at bounding box center [1050, 483] width 93 height 48
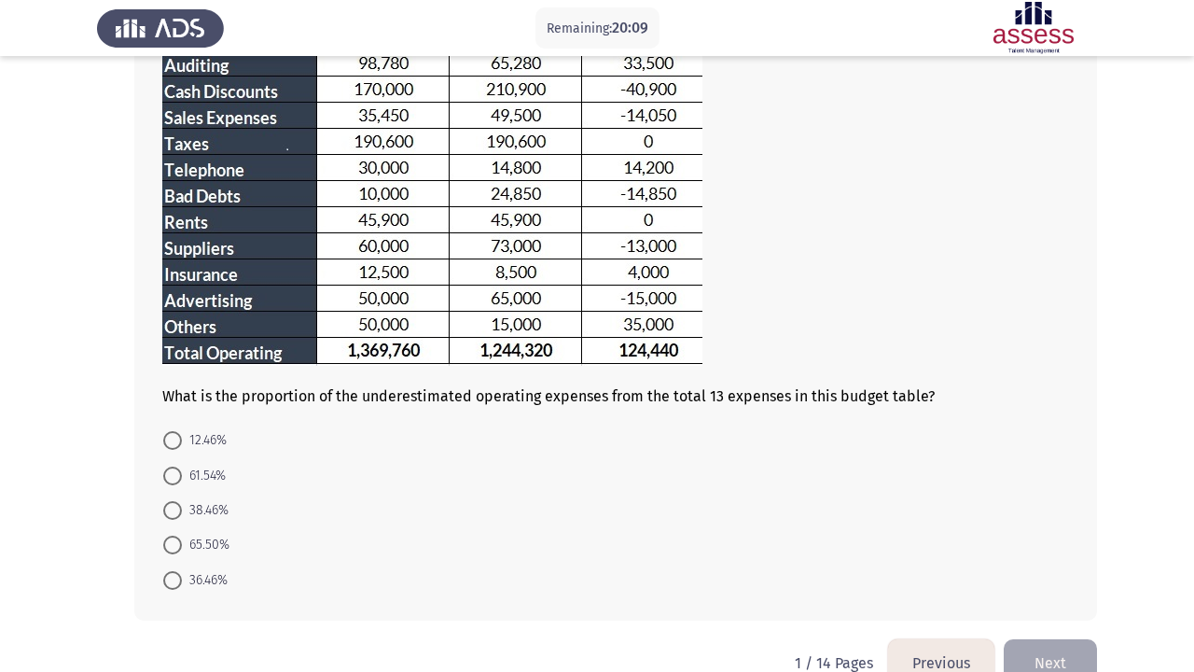
scroll to position [266, 0]
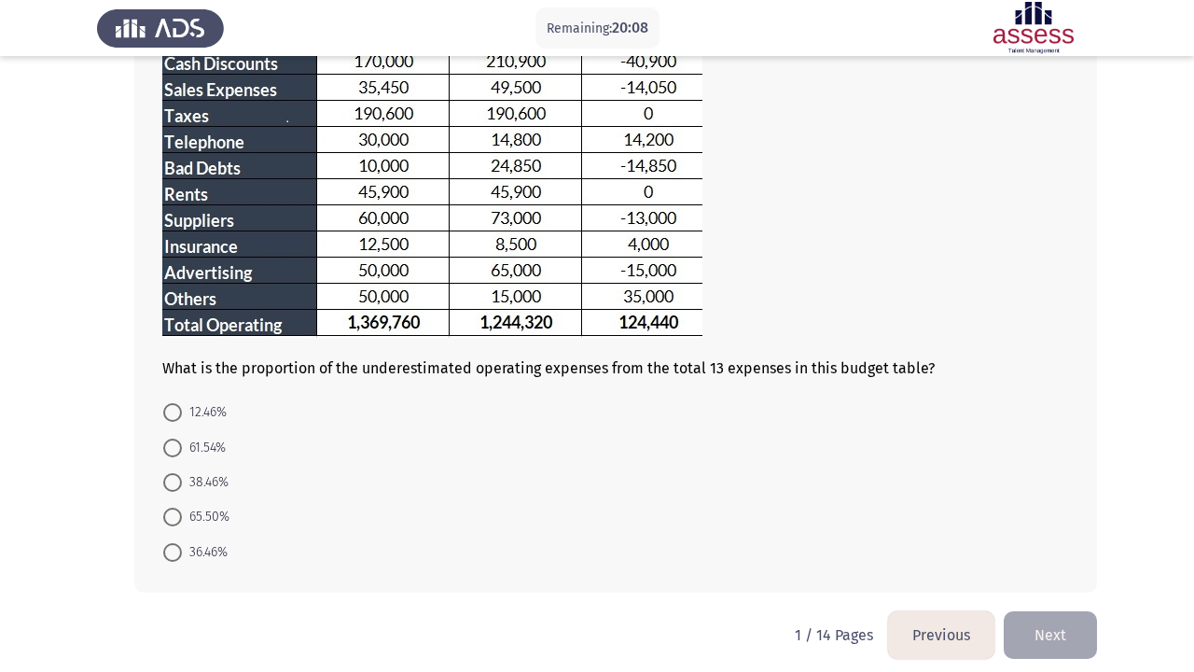
click at [204, 493] on span "38.46%" at bounding box center [205, 482] width 47 height 22
click at [182, 492] on input "38.46%" at bounding box center [172, 482] width 19 height 19
radio input "true"
click at [1093, 647] on button "Next" at bounding box center [1050, 633] width 93 height 48
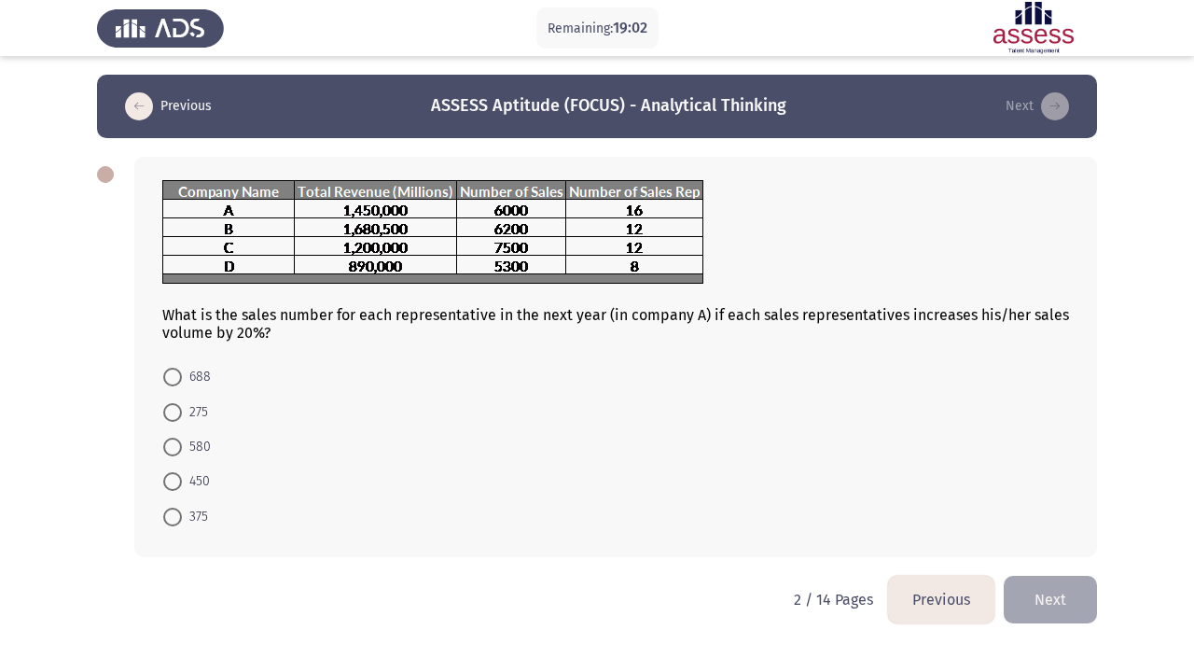
click at [195, 492] on span "450" at bounding box center [196, 481] width 28 height 22
click at [182, 491] on input "450" at bounding box center [172, 481] width 19 height 19
radio input "true"
click at [1035, 578] on button "Next" at bounding box center [1050, 598] width 93 height 48
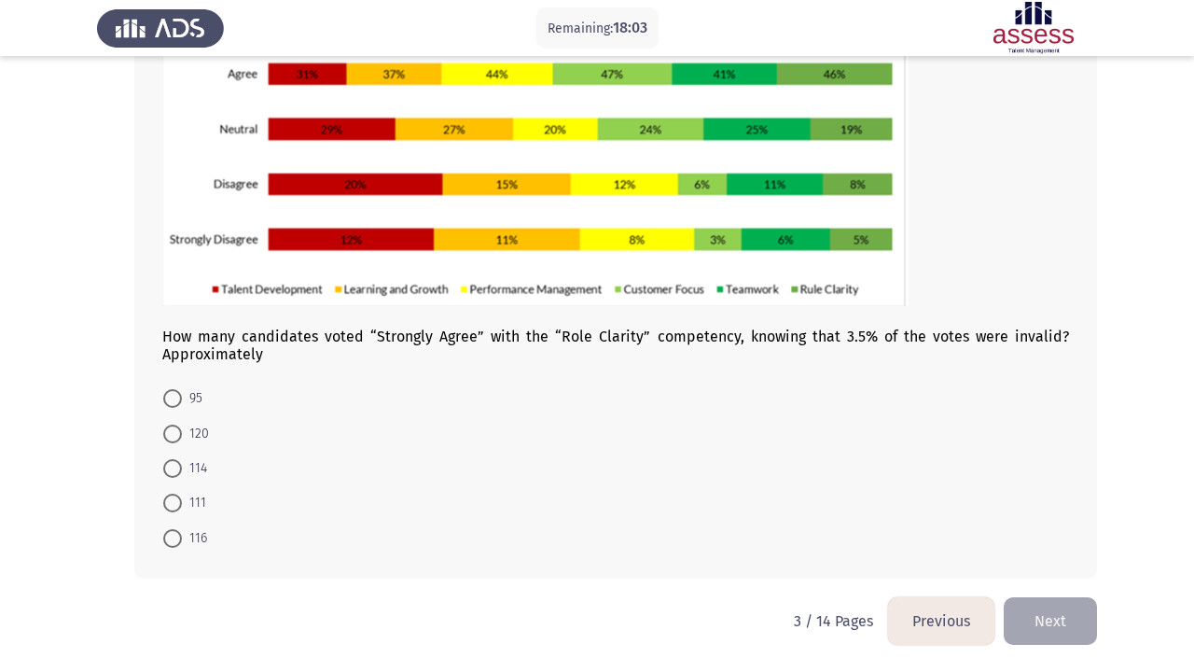
scroll to position [235, 0]
click at [195, 504] on span "111" at bounding box center [194, 503] width 24 height 22
click at [182, 504] on input "111" at bounding box center [172, 502] width 19 height 19
radio input "true"
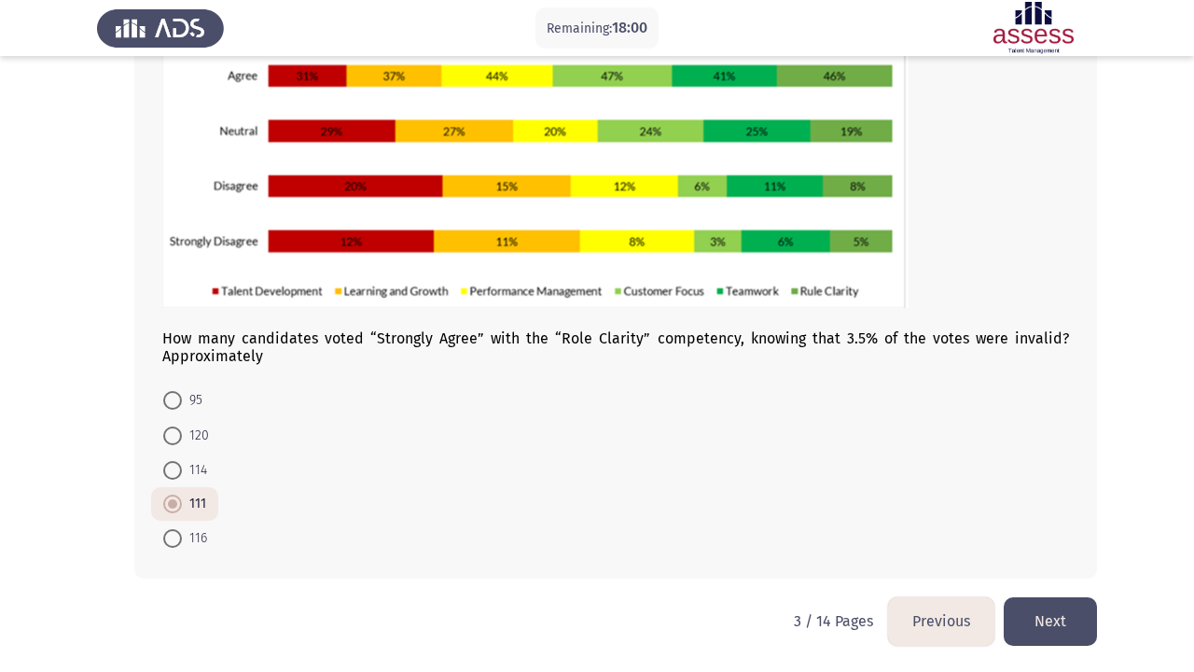
click at [1037, 625] on button "Next" at bounding box center [1050, 621] width 93 height 48
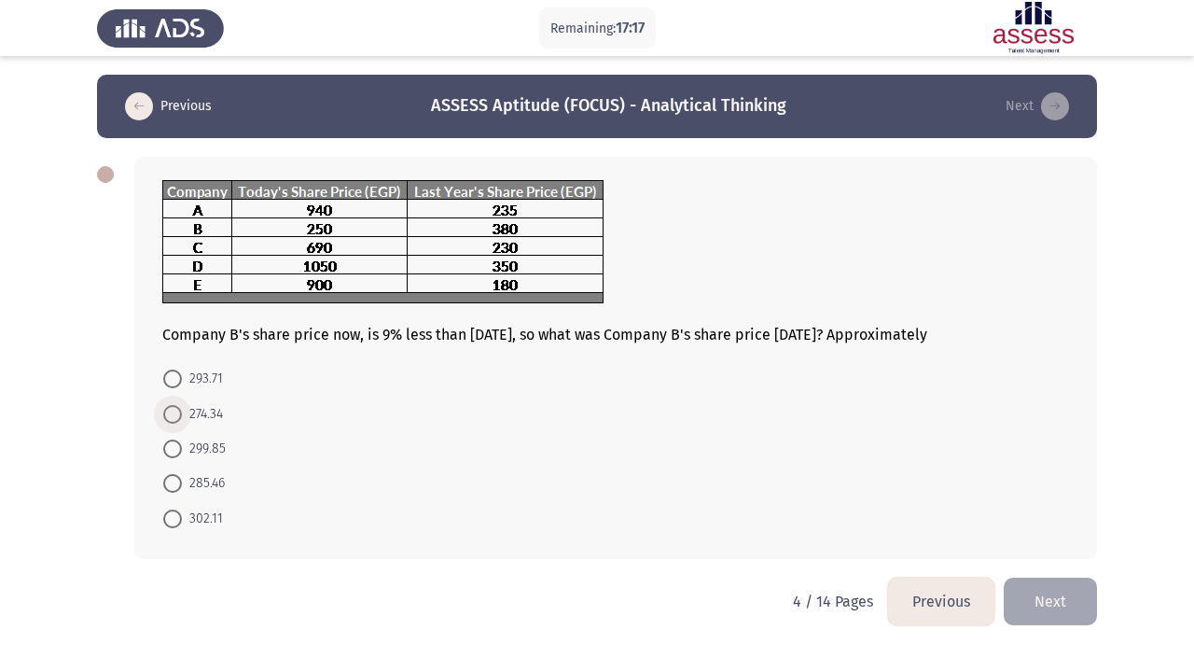
click at [169, 414] on span at bounding box center [172, 414] width 19 height 19
click at [169, 414] on input "274.34" at bounding box center [172, 414] width 19 height 19
radio input "true"
click at [1060, 594] on button "Next" at bounding box center [1050, 600] width 93 height 48
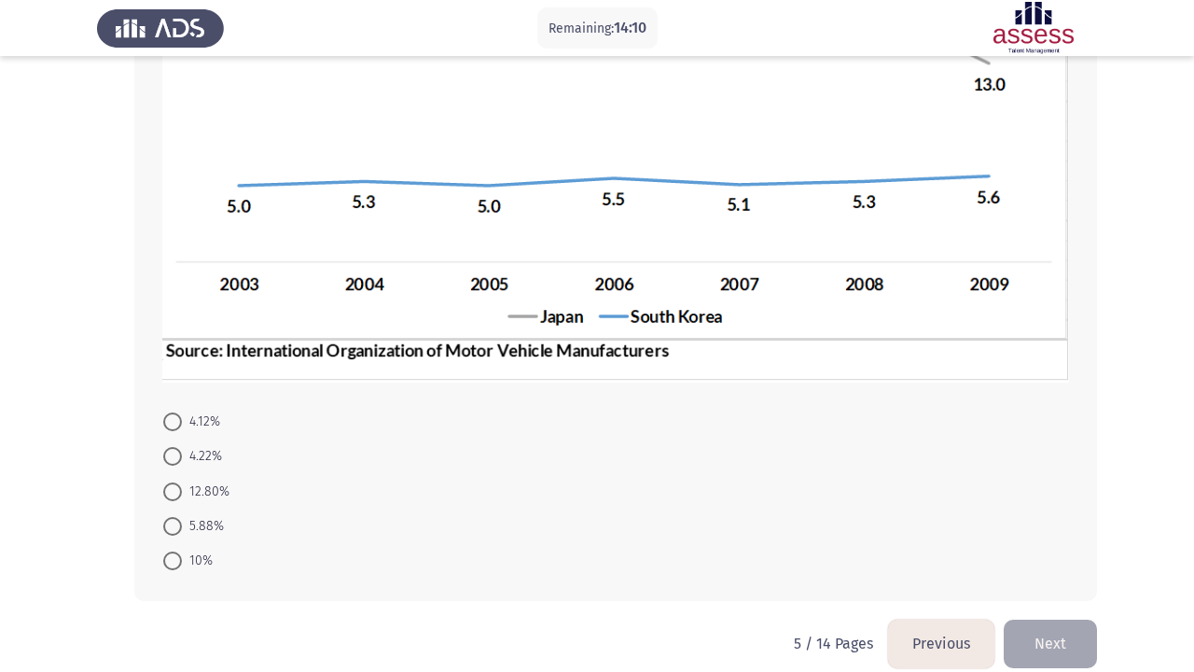
scroll to position [401, 0]
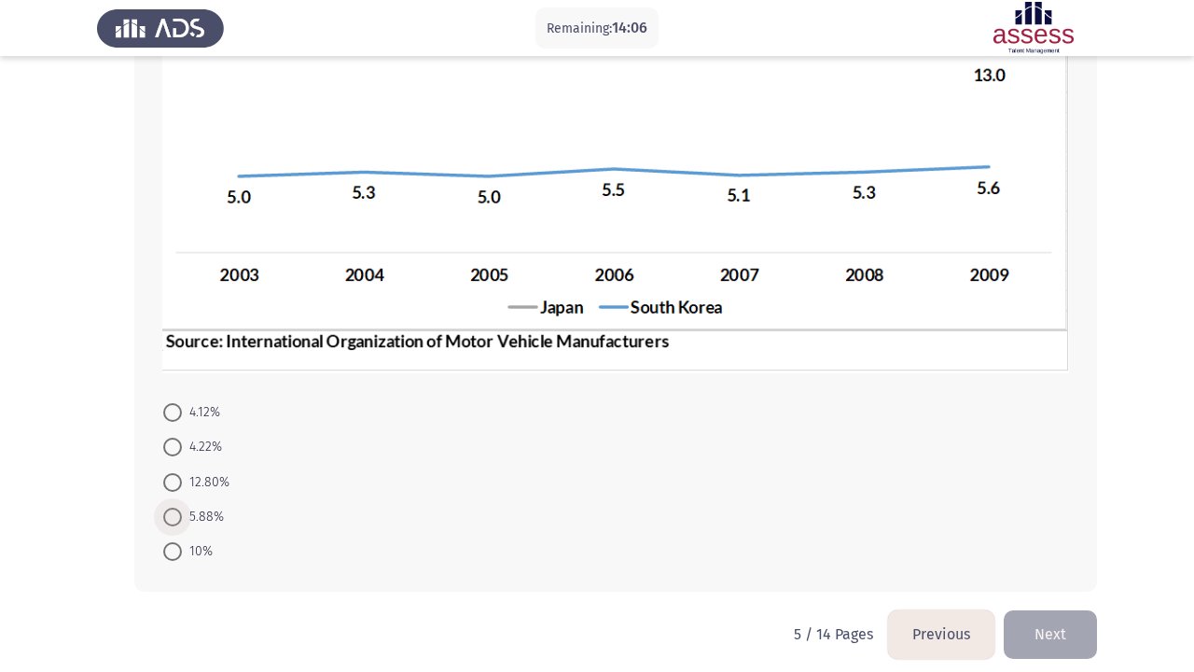
click at [172, 518] on span at bounding box center [172, 516] width 19 height 19
click at [172, 518] on input "5.88%" at bounding box center [172, 516] width 19 height 19
radio input "true"
click at [1038, 641] on button "Next" at bounding box center [1050, 633] width 93 height 48
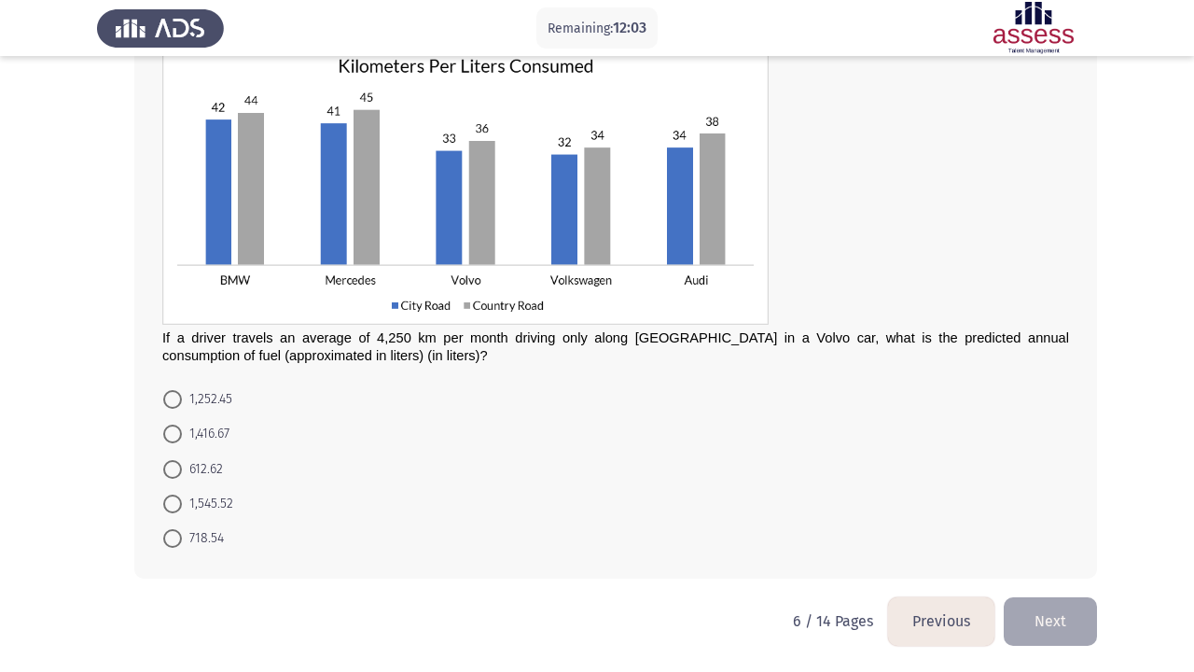
scroll to position [140, 0]
click at [166, 433] on span at bounding box center [172, 433] width 19 height 19
click at [166, 433] on input "1,416.67" at bounding box center [172, 433] width 19 height 19
radio input "true"
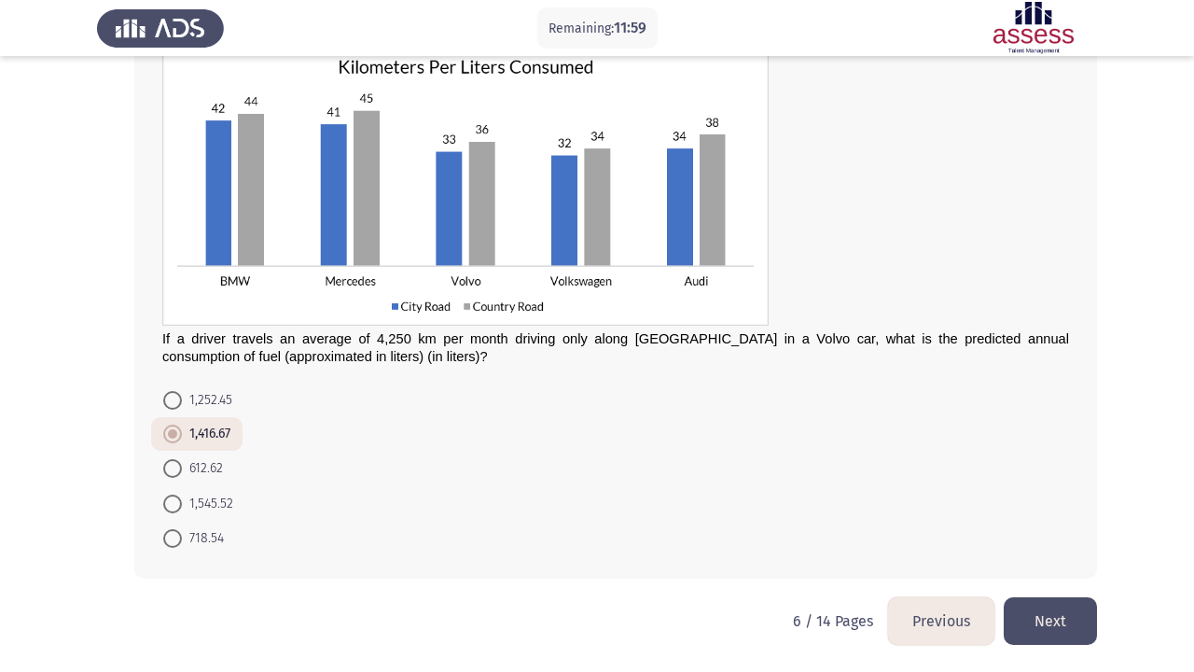
click at [1085, 637] on button "Next" at bounding box center [1050, 621] width 93 height 48
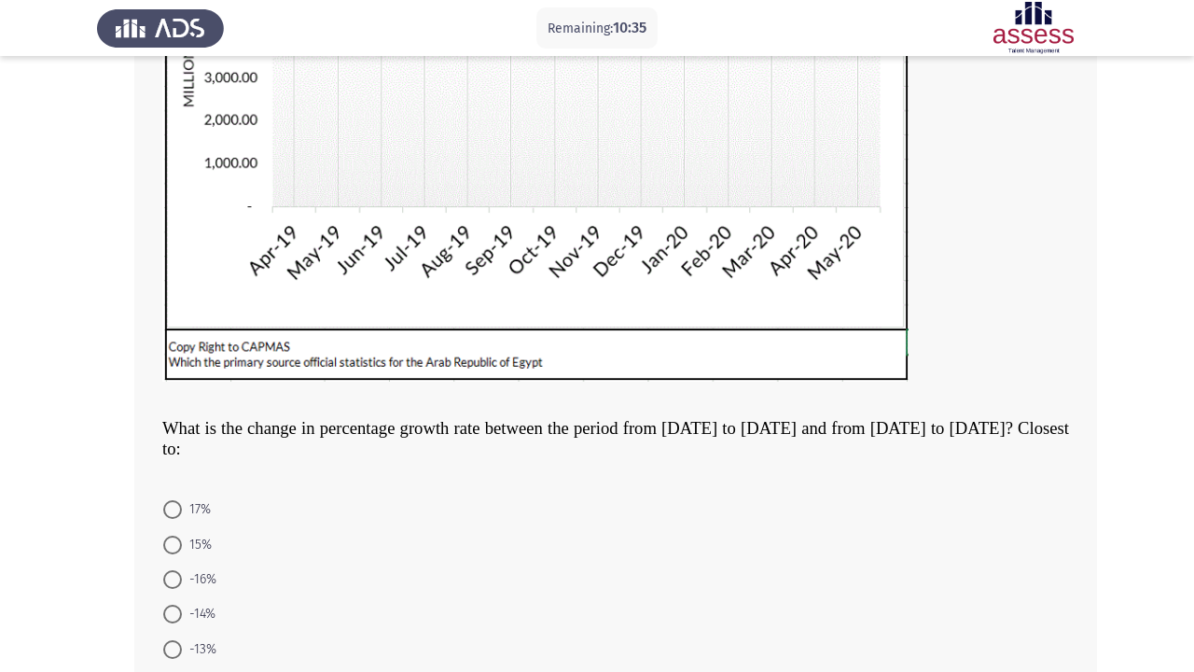
scroll to position [408, 0]
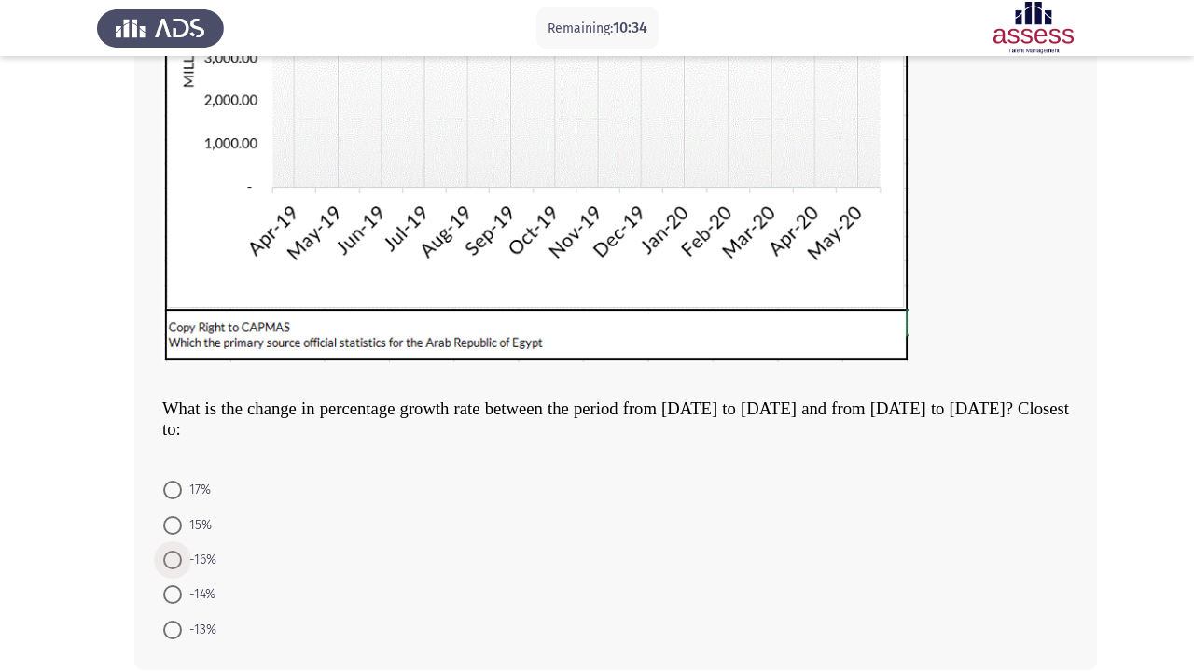
click at [194, 563] on span "-16%" at bounding box center [199, 559] width 35 height 22
click at [182, 563] on input "-16%" at bounding box center [172, 559] width 19 height 19
radio input "true"
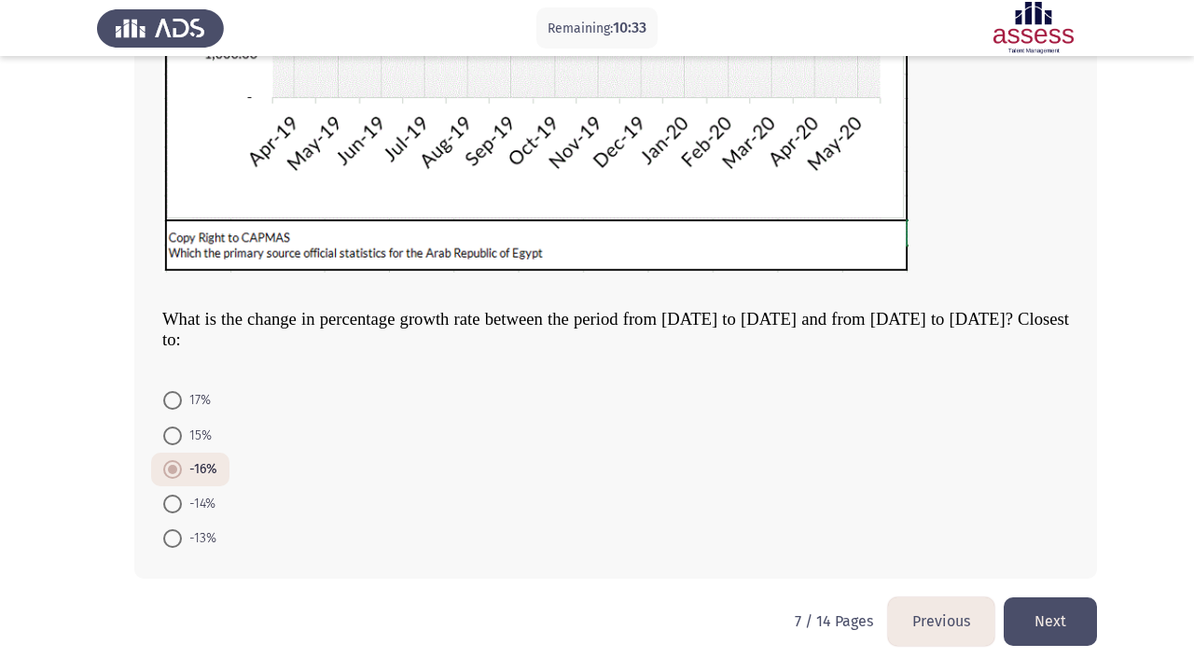
scroll to position [500, 0]
click at [1061, 620] on button "Next" at bounding box center [1050, 621] width 93 height 48
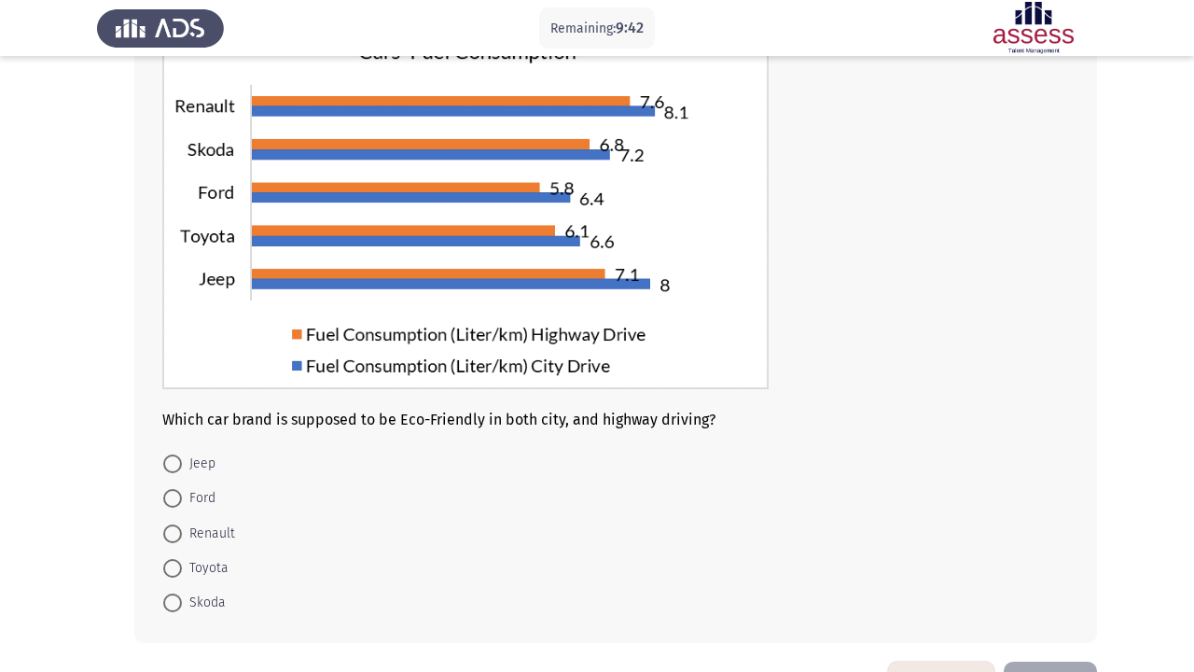
scroll to position [161, 0]
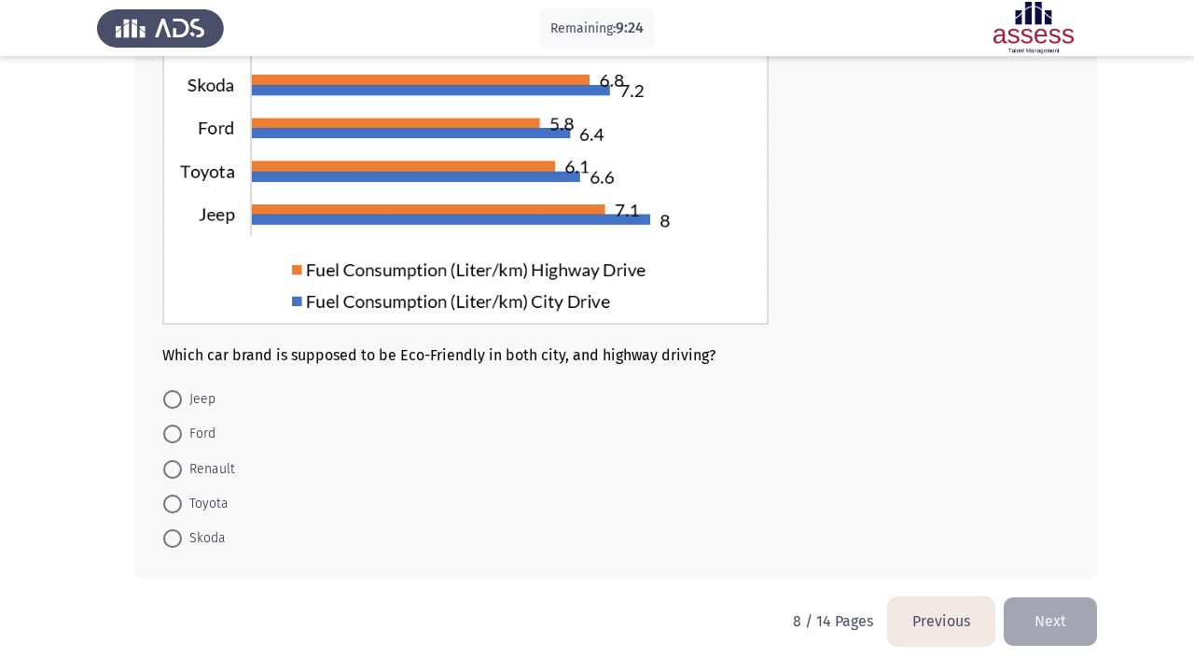
click at [199, 432] on span "Ford" at bounding box center [199, 434] width 34 height 22
click at [182, 432] on input "Ford" at bounding box center [172, 433] width 19 height 19
radio input "true"
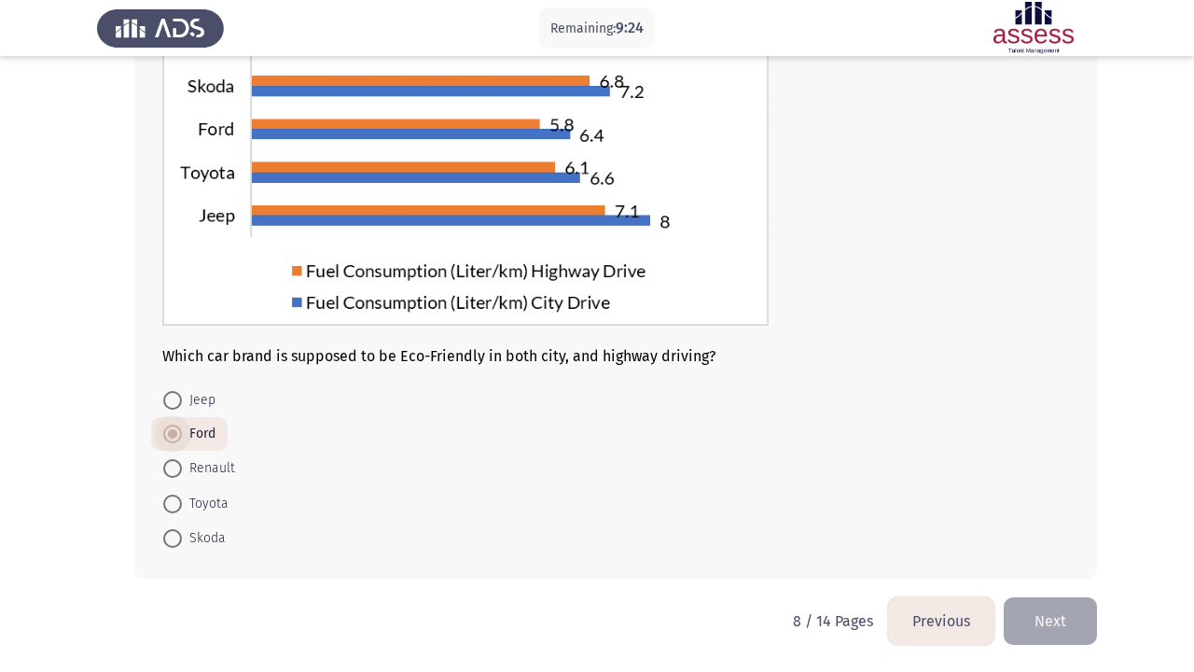
scroll to position [222, 0]
click at [1019, 620] on button "Next" at bounding box center [1050, 621] width 93 height 48
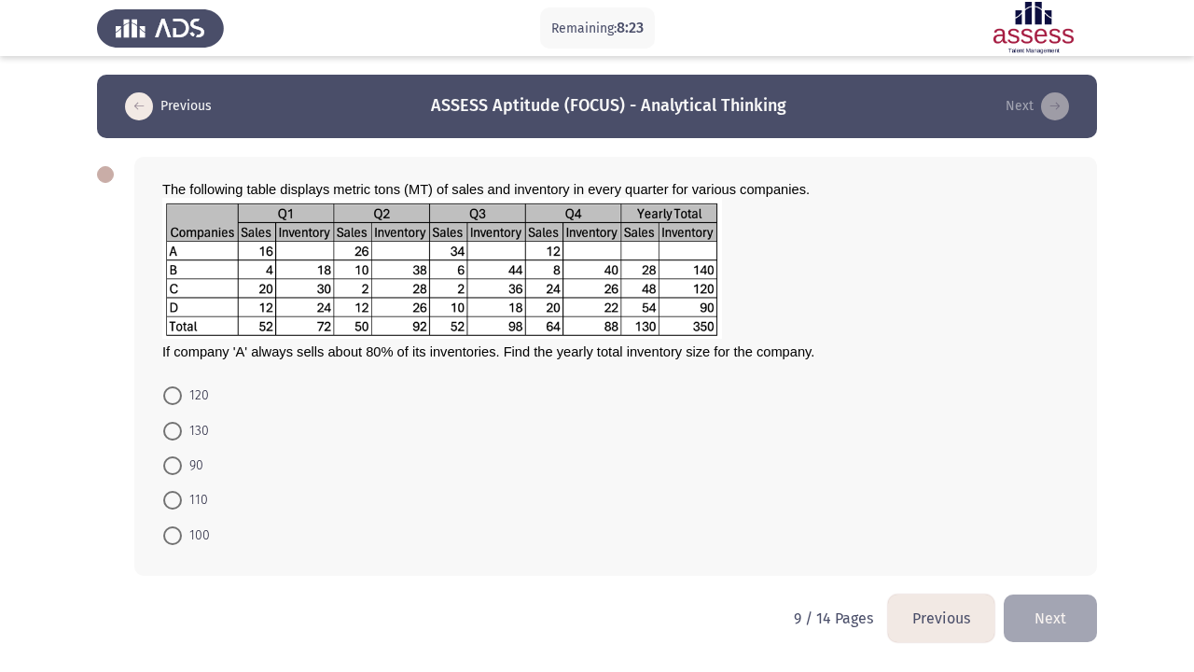
click at [175, 494] on span at bounding box center [172, 500] width 19 height 19
click at [175, 494] on input "110" at bounding box center [172, 500] width 19 height 19
radio input "true"
click at [1077, 639] on button "Next" at bounding box center [1050, 616] width 93 height 48
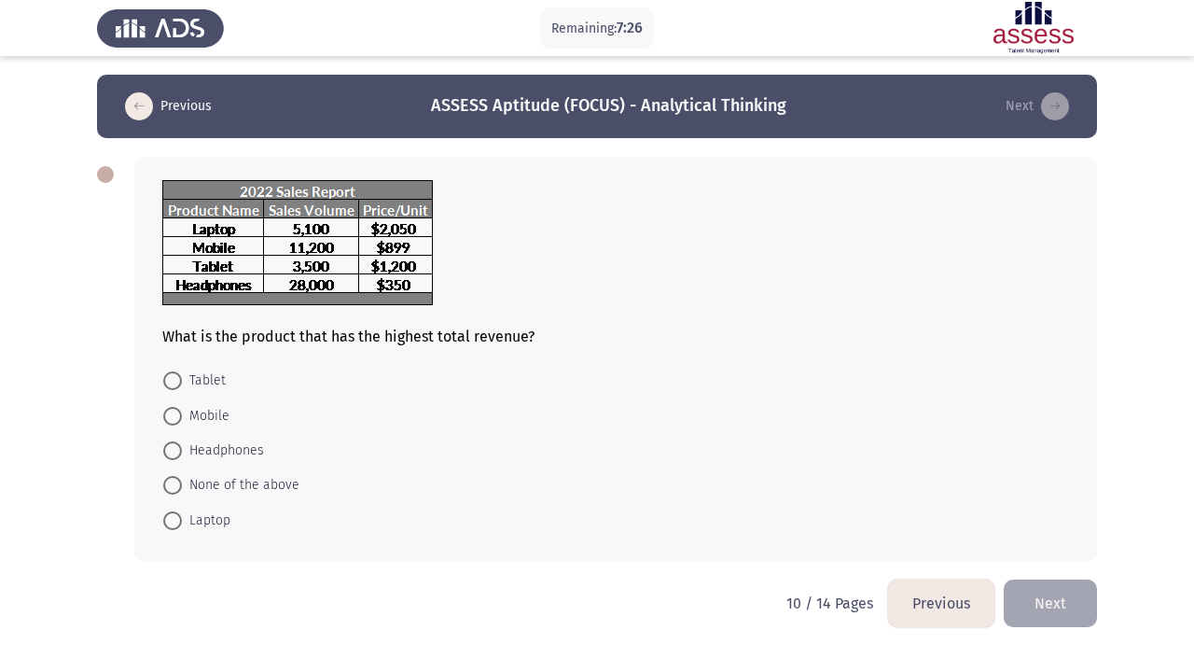
click at [164, 522] on span at bounding box center [172, 520] width 19 height 19
click at [164, 522] on input "Laptop" at bounding box center [172, 520] width 19 height 19
radio input "true"
click at [1060, 599] on button "Next" at bounding box center [1050, 601] width 93 height 48
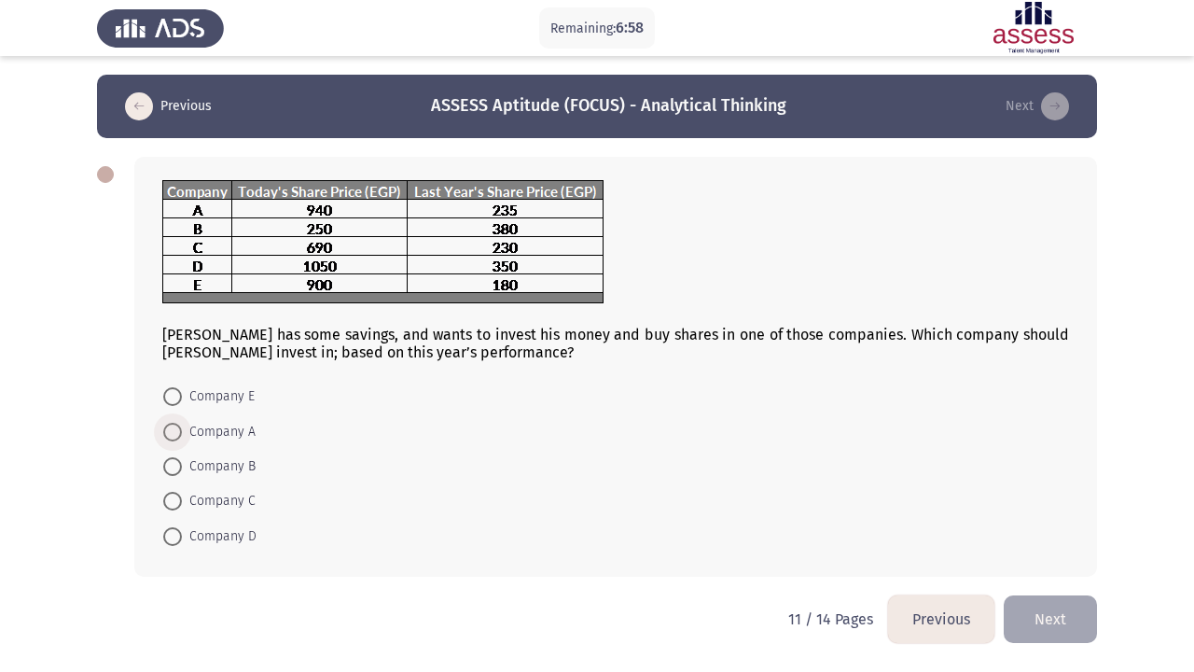
click at [206, 426] on span "Company A" at bounding box center [219, 432] width 74 height 22
click at [182, 426] on input "Company A" at bounding box center [172, 432] width 19 height 19
radio input "true"
click at [192, 525] on mat-radio-button "Company D" at bounding box center [210, 534] width 118 height 35
click at [198, 546] on span "Company D" at bounding box center [219, 534] width 75 height 22
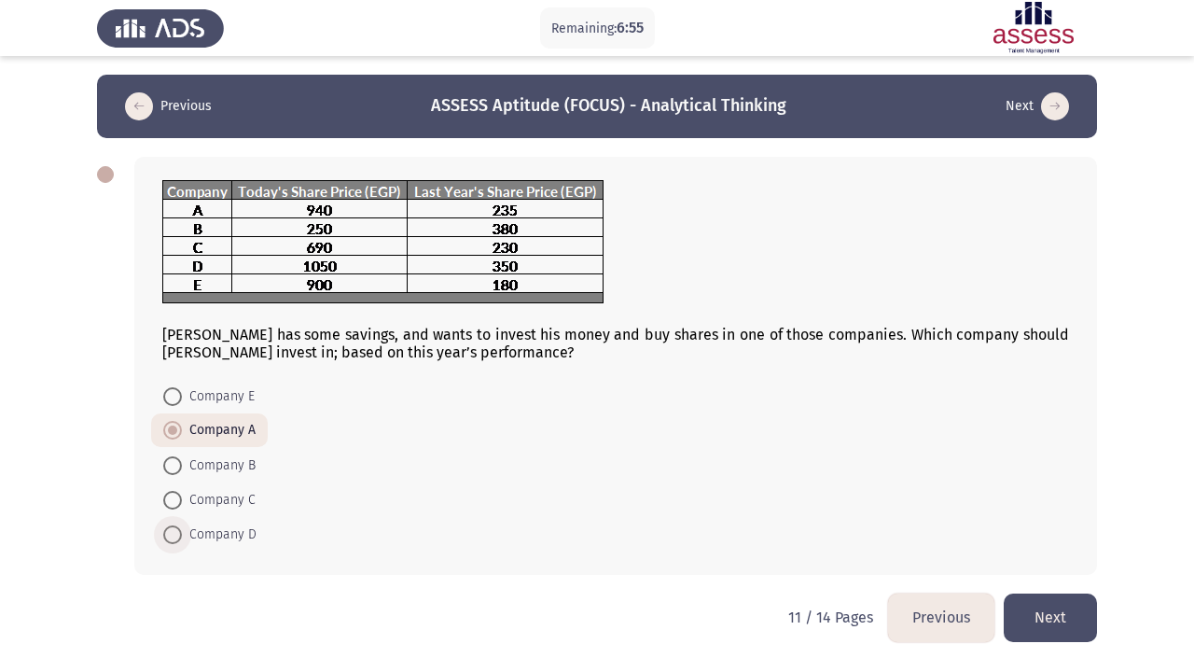
click at [182, 544] on input "Company D" at bounding box center [172, 534] width 19 height 19
radio input "true"
click at [169, 394] on span at bounding box center [172, 396] width 19 height 19
click at [169, 394] on input "Company E" at bounding box center [172, 396] width 19 height 19
radio input "true"
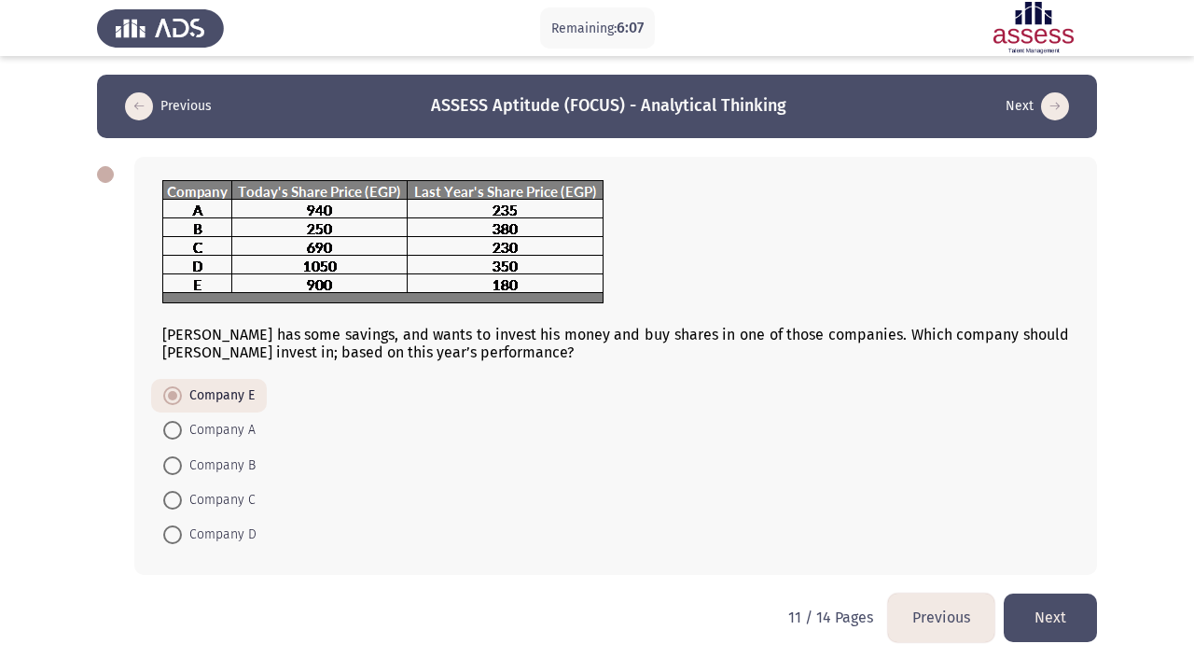
click at [1072, 632] on button "Next" at bounding box center [1050, 617] width 93 height 48
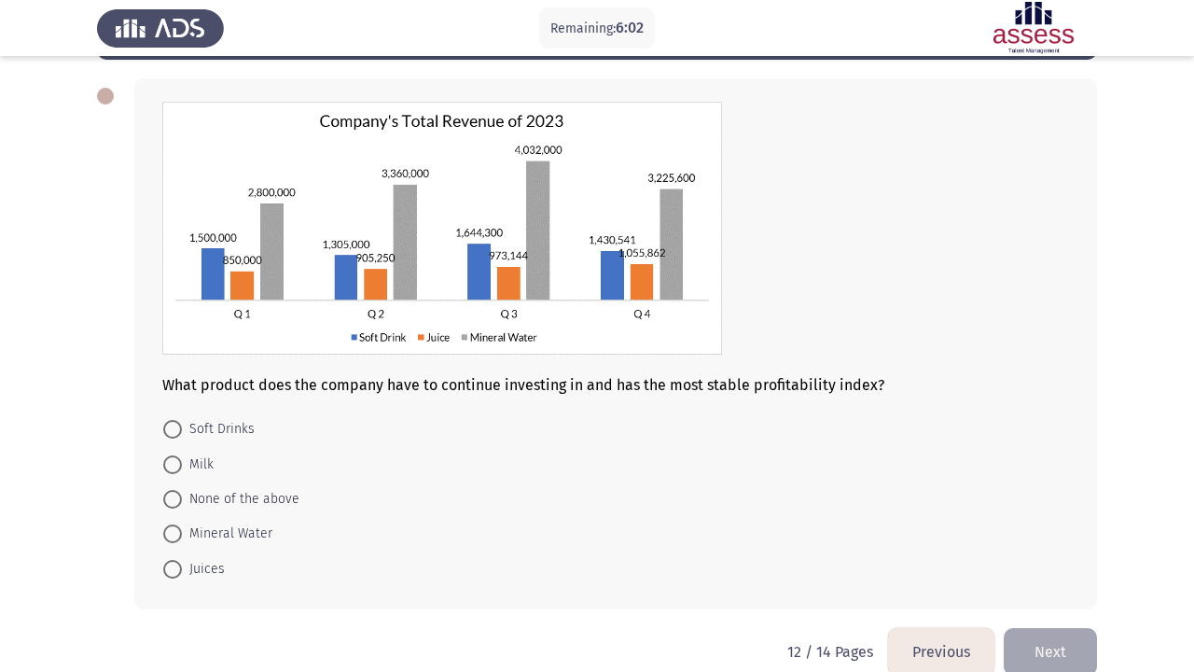
scroll to position [81, 0]
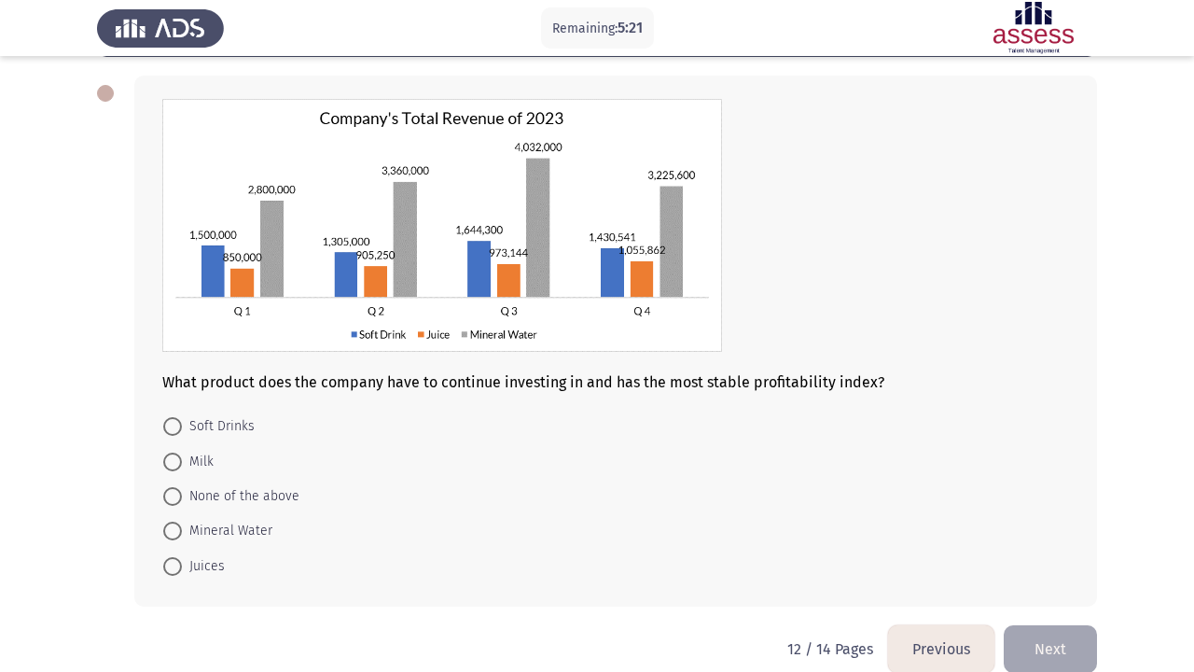
click at [173, 574] on span at bounding box center [172, 566] width 19 height 19
click at [173, 574] on input "Juices" at bounding box center [172, 566] width 19 height 19
radio input "true"
click at [1025, 647] on button "Next" at bounding box center [1050, 647] width 93 height 48
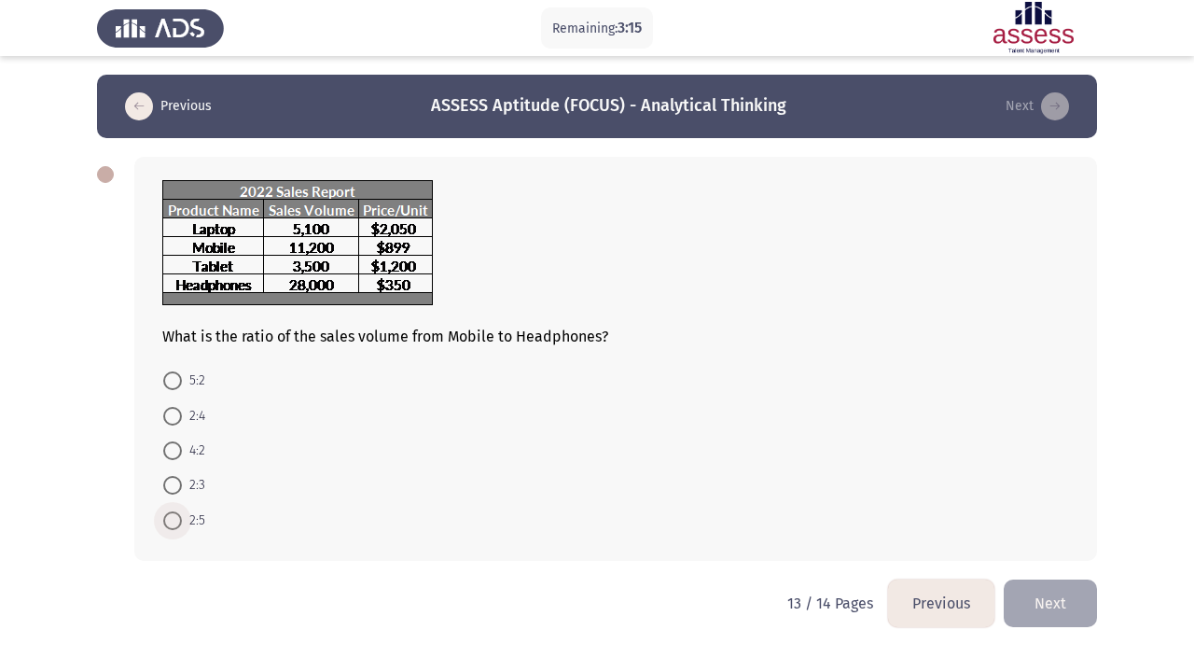
click at [182, 525] on span "2:5" at bounding box center [193, 520] width 23 height 22
click at [182, 525] on input "2:5" at bounding box center [172, 520] width 19 height 19
radio input "true"
click at [1073, 597] on button "Next" at bounding box center [1050, 601] width 93 height 48
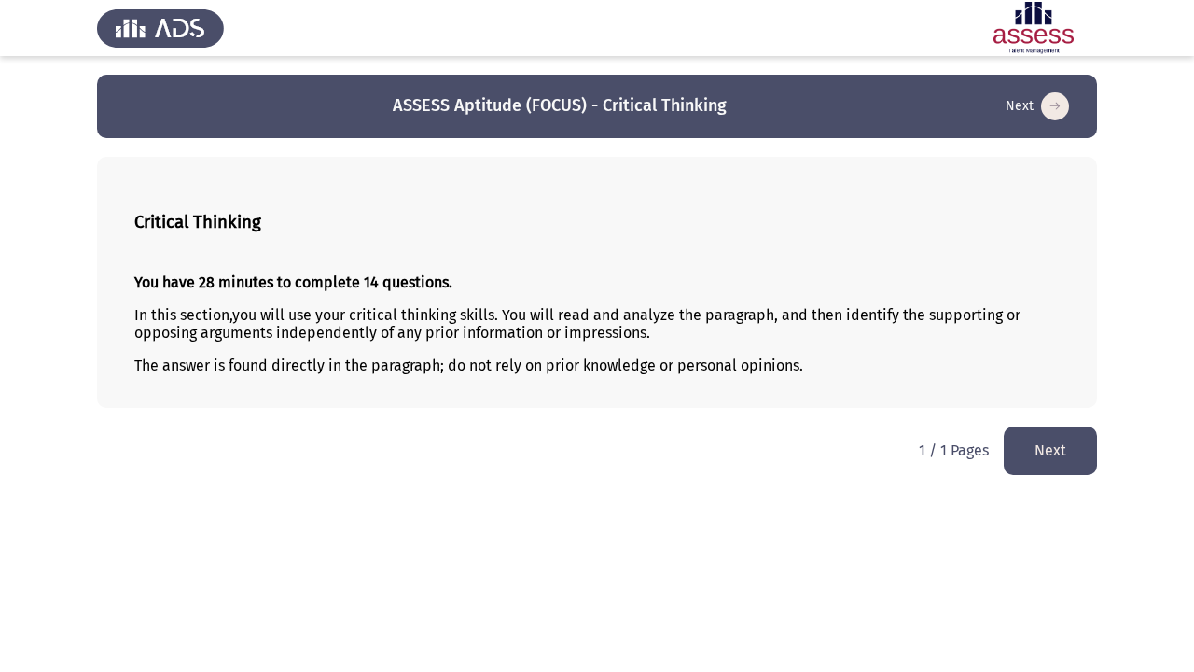
click at [1064, 460] on button "Next" at bounding box center [1050, 450] width 93 height 48
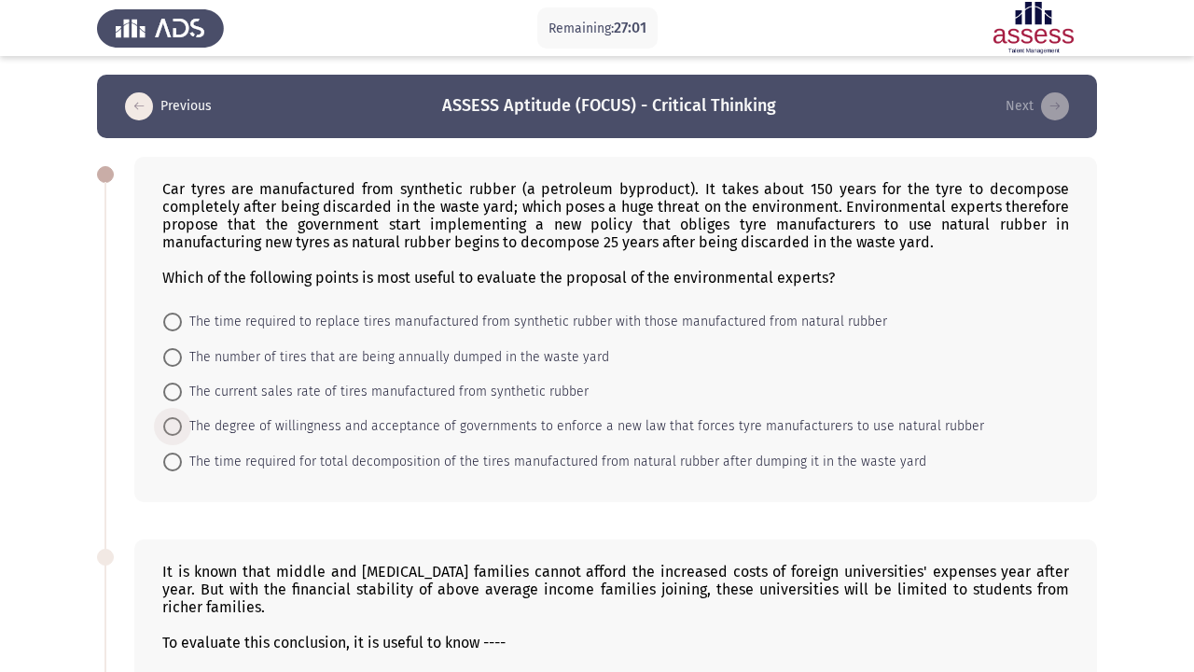
click at [386, 433] on span "The degree of willingness and acceptance of governments to enforce a new law th…" at bounding box center [583, 426] width 802 height 22
click at [182, 433] on input "The degree of willingness and acceptance of governments to enforce a new law th…" at bounding box center [172, 426] width 19 height 19
radio input "true"
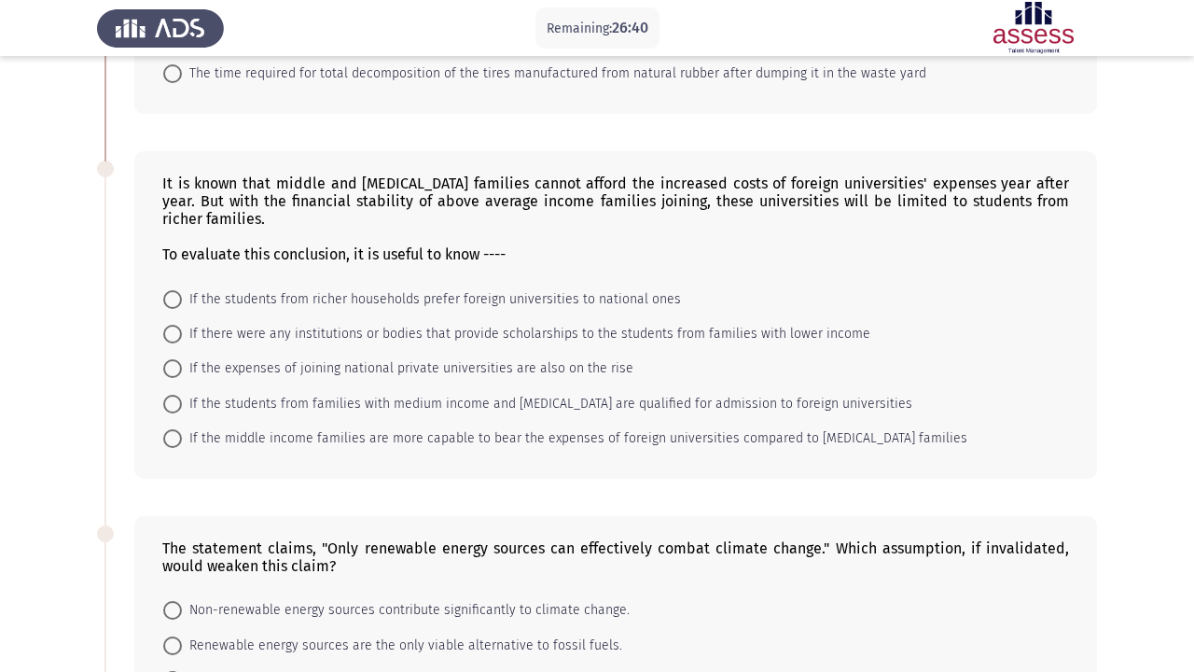
scroll to position [400, 0]
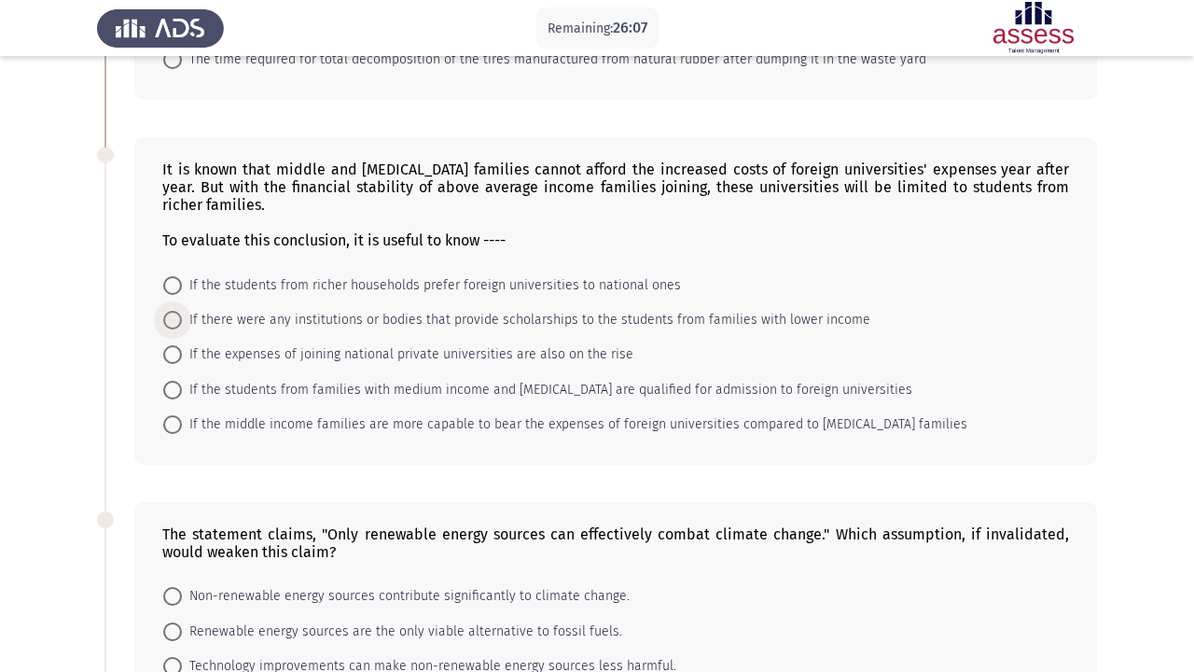
click at [449, 327] on span "If there were any institutions or bodies that provide scholarships to the stude…" at bounding box center [526, 320] width 688 height 22
click at [182, 327] on input "If there were any institutions or bodies that provide scholarships to the stude…" at bounding box center [172, 320] width 19 height 19
radio input "true"
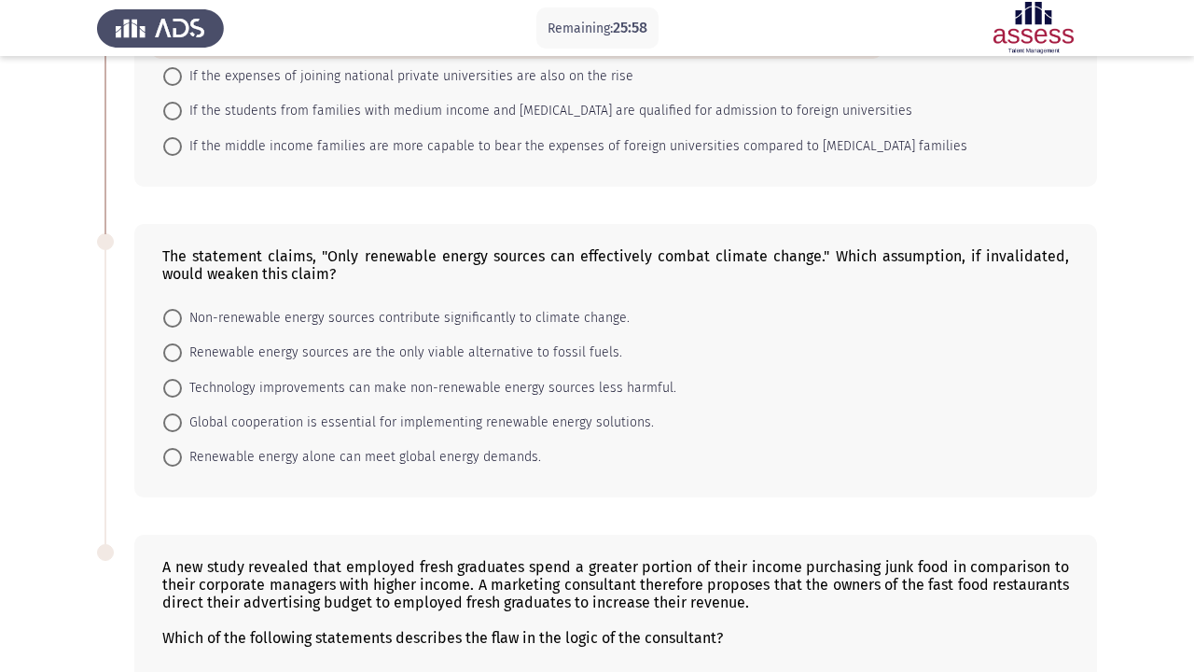
scroll to position [682, 0]
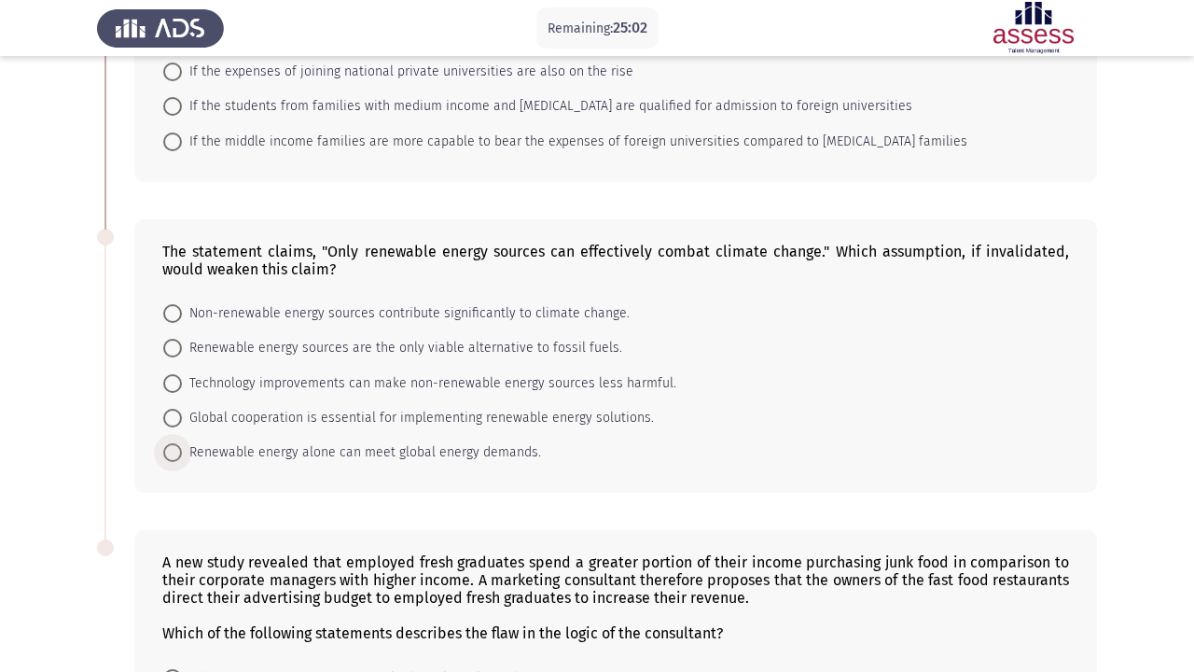
click at [346, 456] on span "Renewable energy alone can meet global energy demands." at bounding box center [361, 452] width 359 height 22
click at [182, 456] on input "Renewable energy alone can meet global energy demands." at bounding box center [172, 452] width 19 height 19
radio input "true"
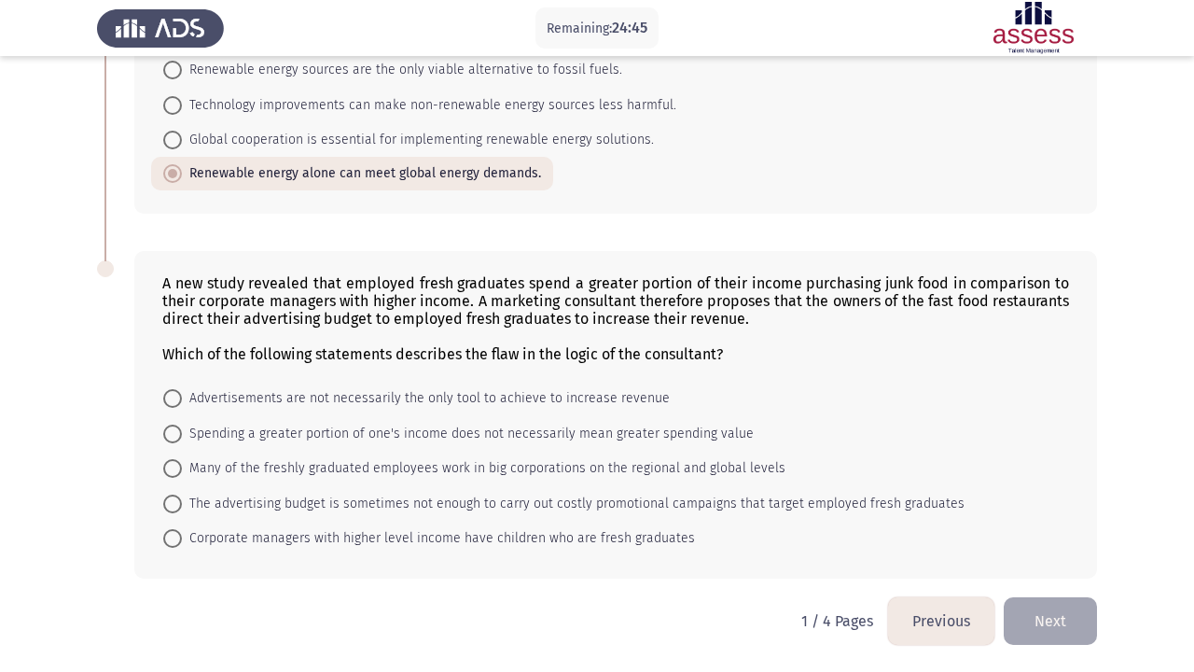
scroll to position [963, 0]
click at [414, 507] on span "The advertising budget is sometimes not enough to carry out costly promotional …" at bounding box center [573, 504] width 783 height 22
click at [182, 507] on input "The advertising budget is sometimes not enough to carry out costly promotional …" at bounding box center [172, 503] width 19 height 19
radio input "true"
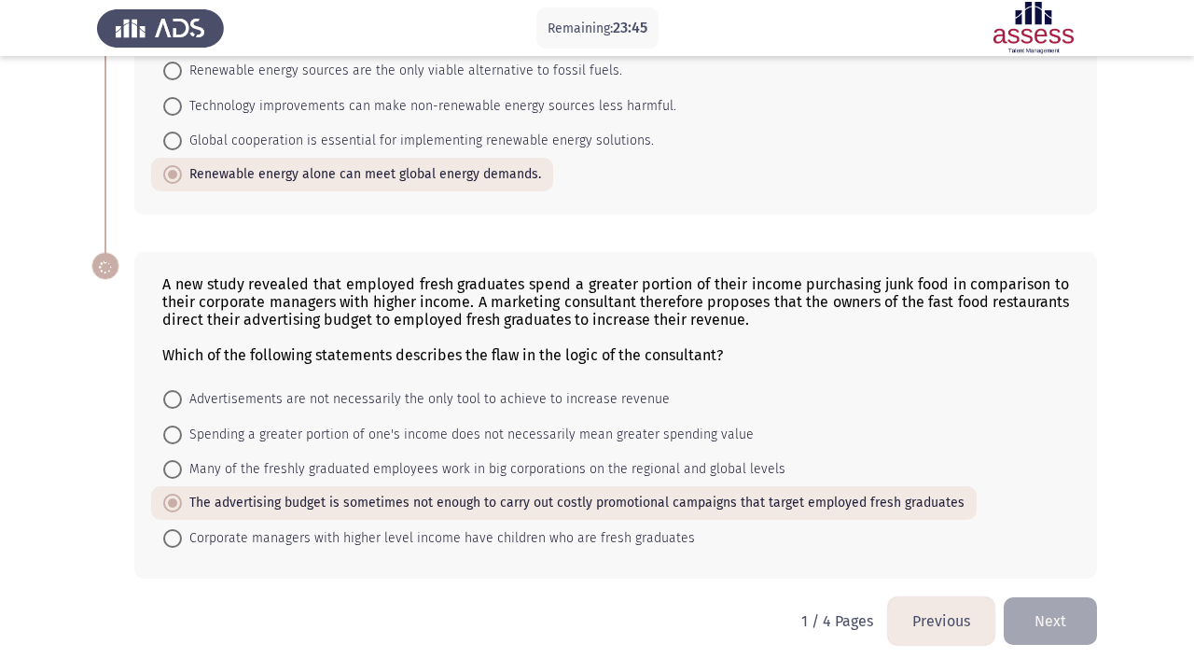
scroll to position [961, 0]
click at [1080, 615] on button "Next" at bounding box center [1050, 621] width 93 height 48
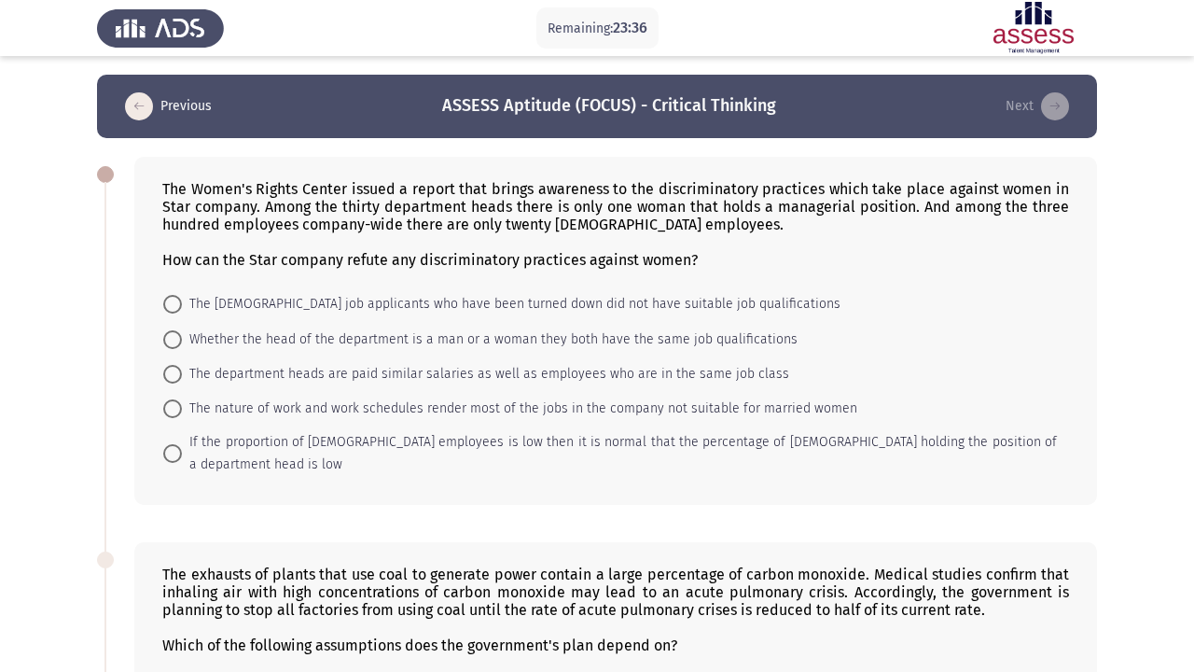
scroll to position [0, 0]
click at [357, 311] on span "The [DEMOGRAPHIC_DATA] job applicants who have been turned down did not have su…" at bounding box center [511, 304] width 659 height 22
click at [182, 311] on input "The [DEMOGRAPHIC_DATA] job applicants who have been turned down did not have su…" at bounding box center [172, 304] width 19 height 19
radio input "true"
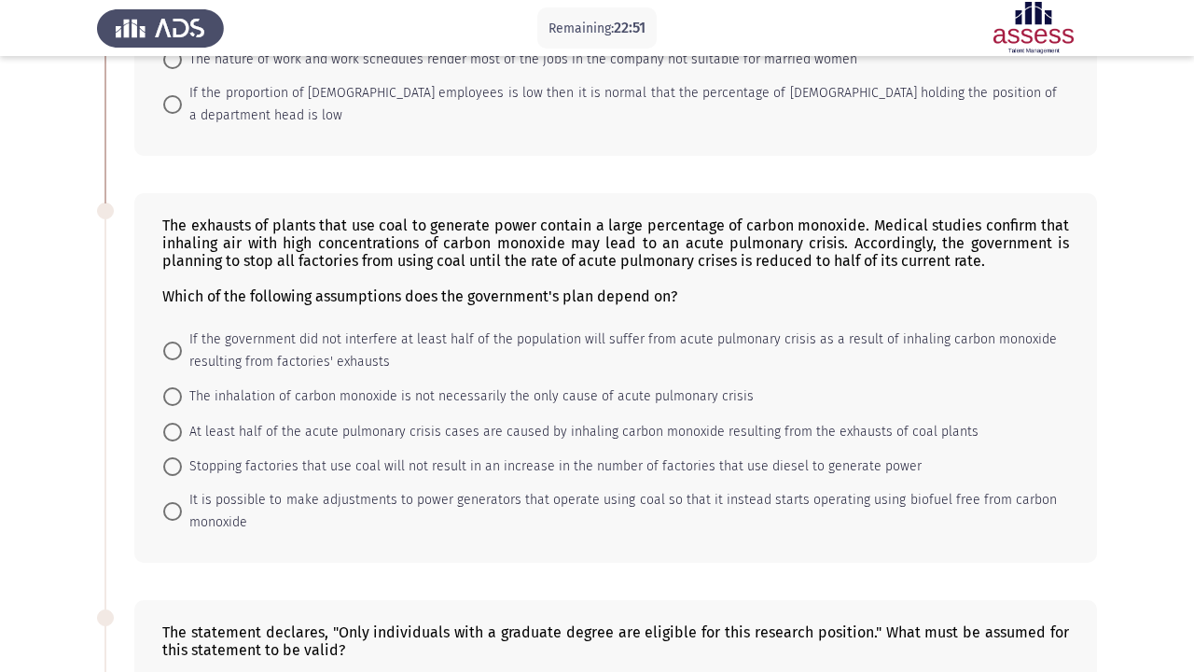
scroll to position [349, 0]
click at [441, 420] on span "At least half of the acute pulmonary crisis cases are caused by inhaling carbon…" at bounding box center [580, 431] width 797 height 22
click at [182, 422] on input "At least half of the acute pulmonary crisis cases are caused by inhaling carbon…" at bounding box center [172, 431] width 19 height 19
radio input "true"
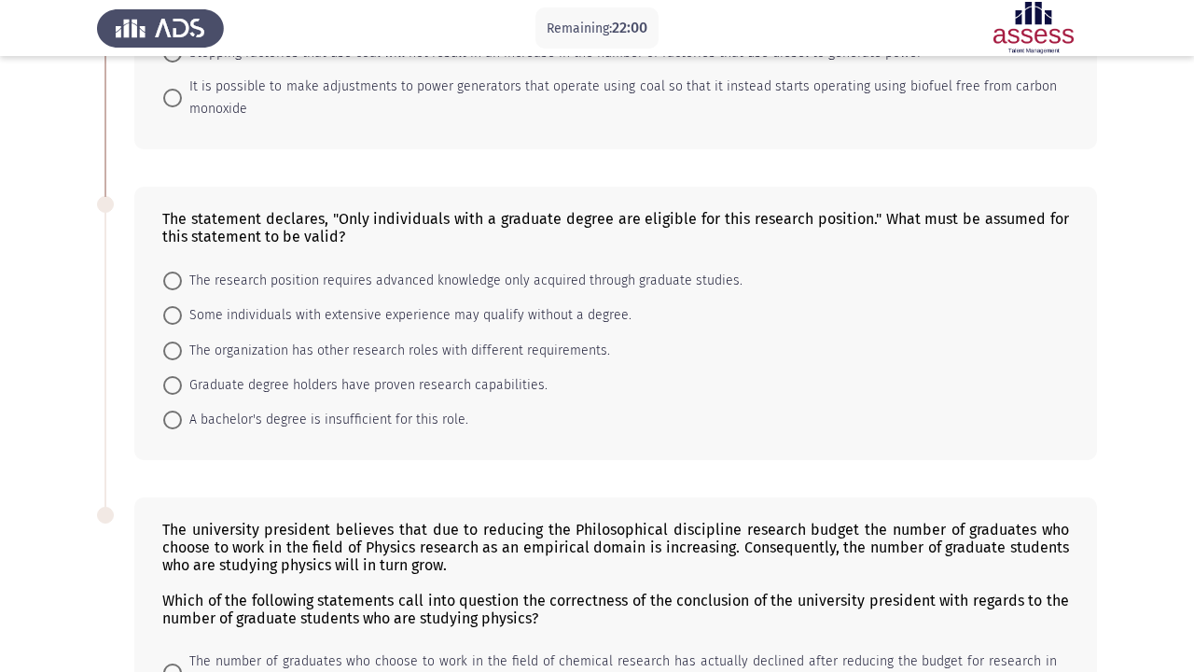
scroll to position [761, 0]
click at [395, 269] on span "The research position requires advanced knowledge only acquired through graduat…" at bounding box center [462, 280] width 561 height 22
click at [182, 271] on input "The research position requires advanced knowledge only acquired through graduat…" at bounding box center [172, 280] width 19 height 19
radio input "true"
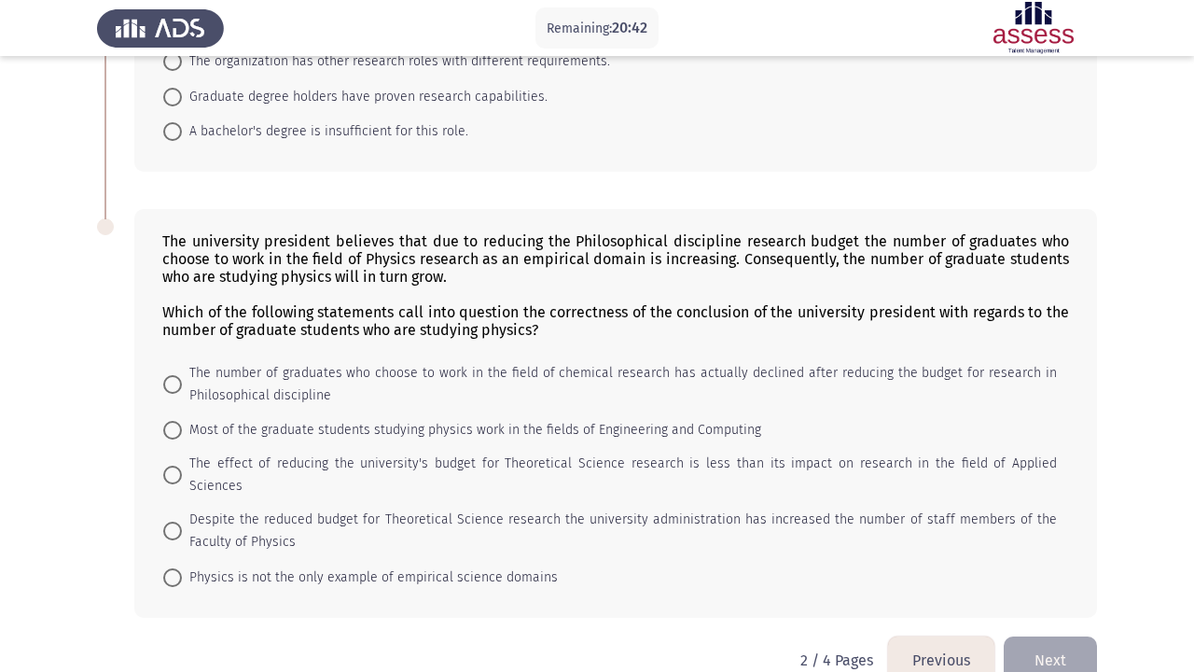
scroll to position [1047, 0]
click at [444, 509] on span "Despite the reduced budget for Theoretical Science research the university admi…" at bounding box center [619, 531] width 875 height 45
click at [182, 522] on input "Despite the reduced budget for Theoretical Science research the university admi…" at bounding box center [172, 531] width 19 height 19
radio input "true"
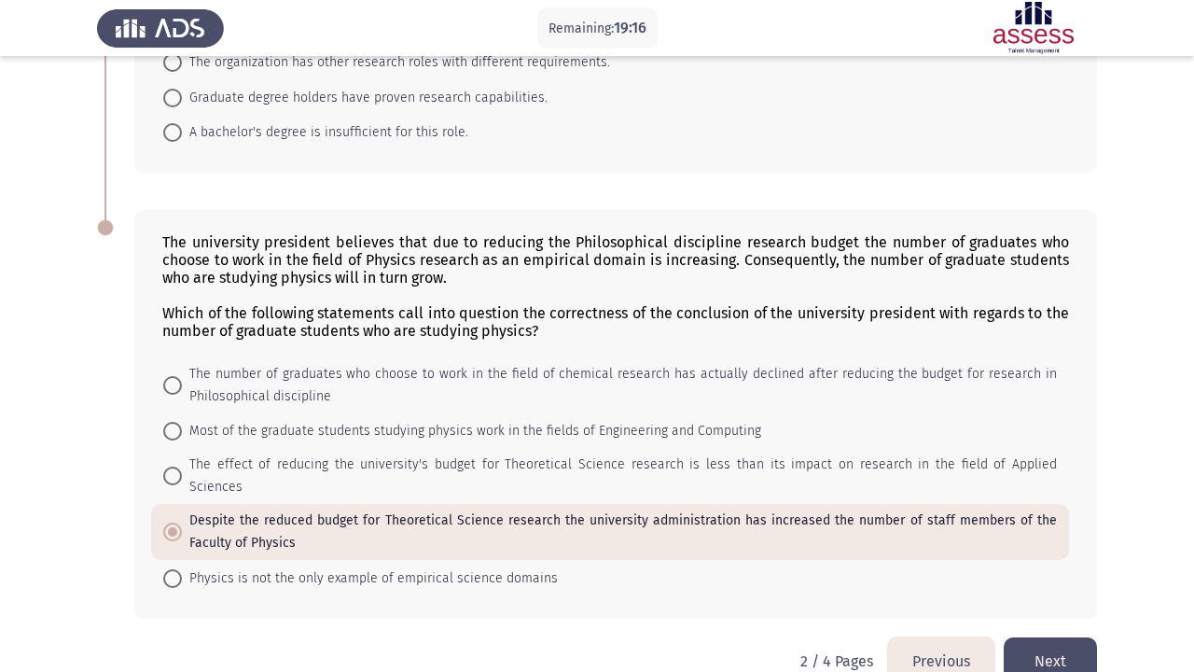
click at [1085, 637] on button "Next" at bounding box center [1050, 661] width 93 height 48
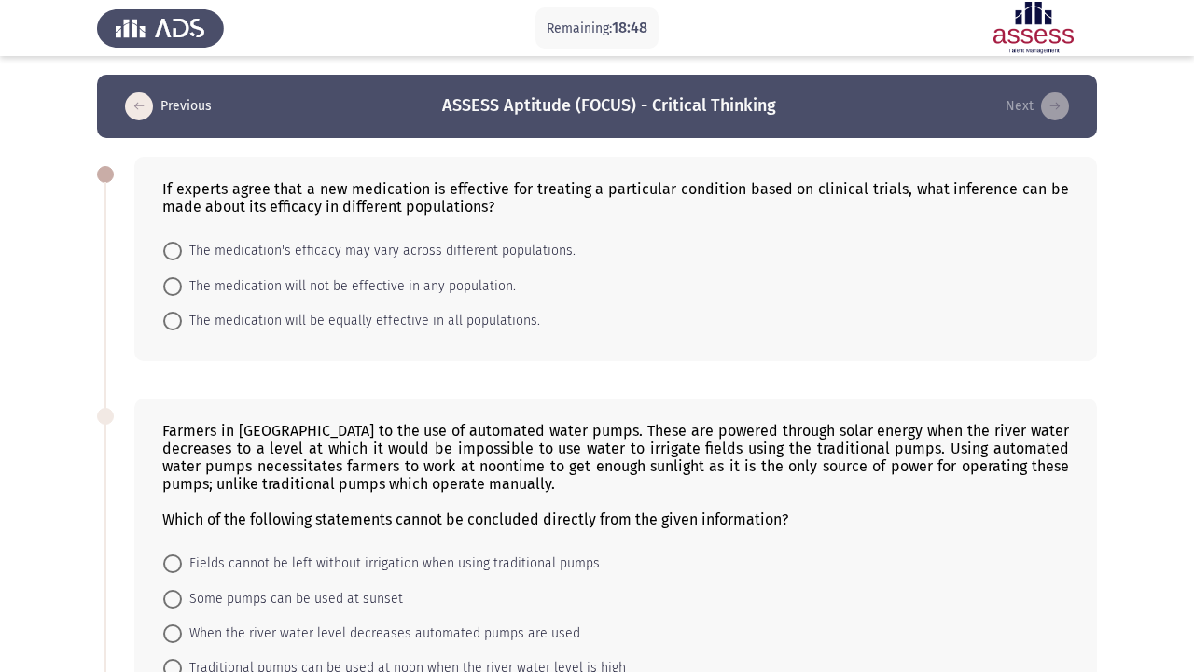
click at [326, 262] on span "The medication's efficacy may vary across different populations." at bounding box center [379, 251] width 394 height 22
click at [182, 260] on input "The medication's efficacy may vary across different populations." at bounding box center [172, 251] width 19 height 19
radio input "true"
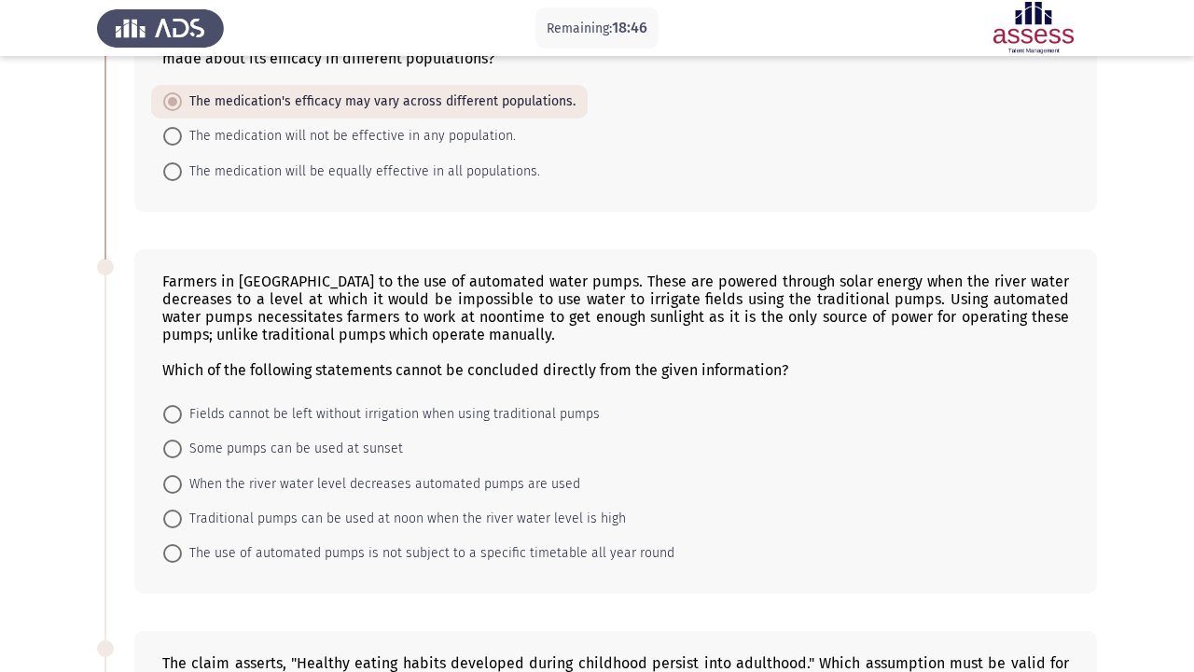
scroll to position [167, 0]
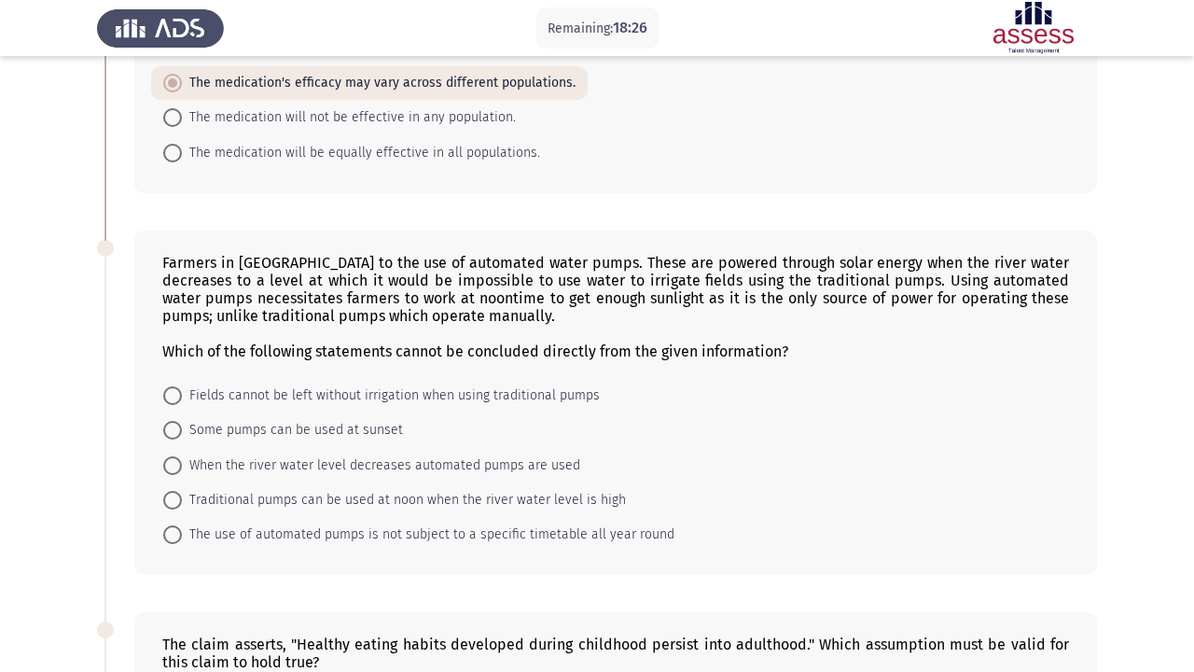
click at [272, 278] on div "Farmers in [GEOGRAPHIC_DATA] to the use of automated water pumps. These are pow…" at bounding box center [615, 307] width 907 height 106
drag, startPoint x: 307, startPoint y: 285, endPoint x: 385, endPoint y: 275, distance: 79.0
click at [391, 278] on div "Farmers in [GEOGRAPHIC_DATA] to the use of automated water pumps. These are pow…" at bounding box center [615, 307] width 907 height 106
click at [295, 544] on span "The use of automated pumps is not subject to a specific timetable all year round" at bounding box center [428, 534] width 493 height 22
click at [182, 544] on input "The use of automated pumps is not subject to a specific timetable all year round" at bounding box center [172, 534] width 19 height 19
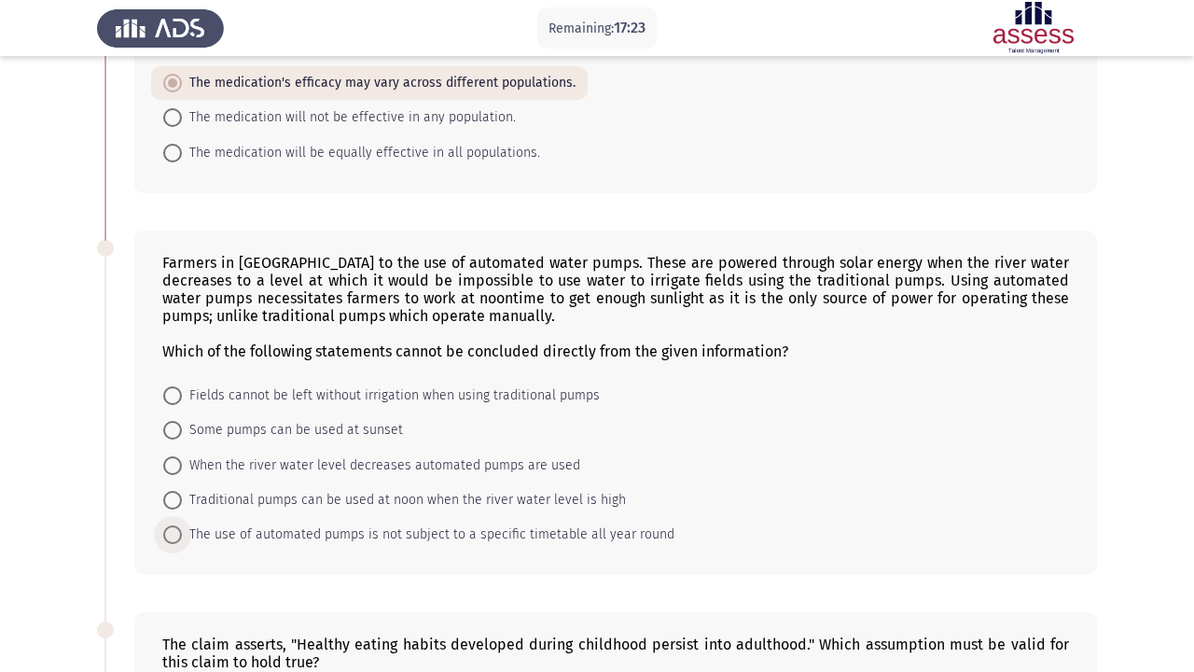
radio input "true"
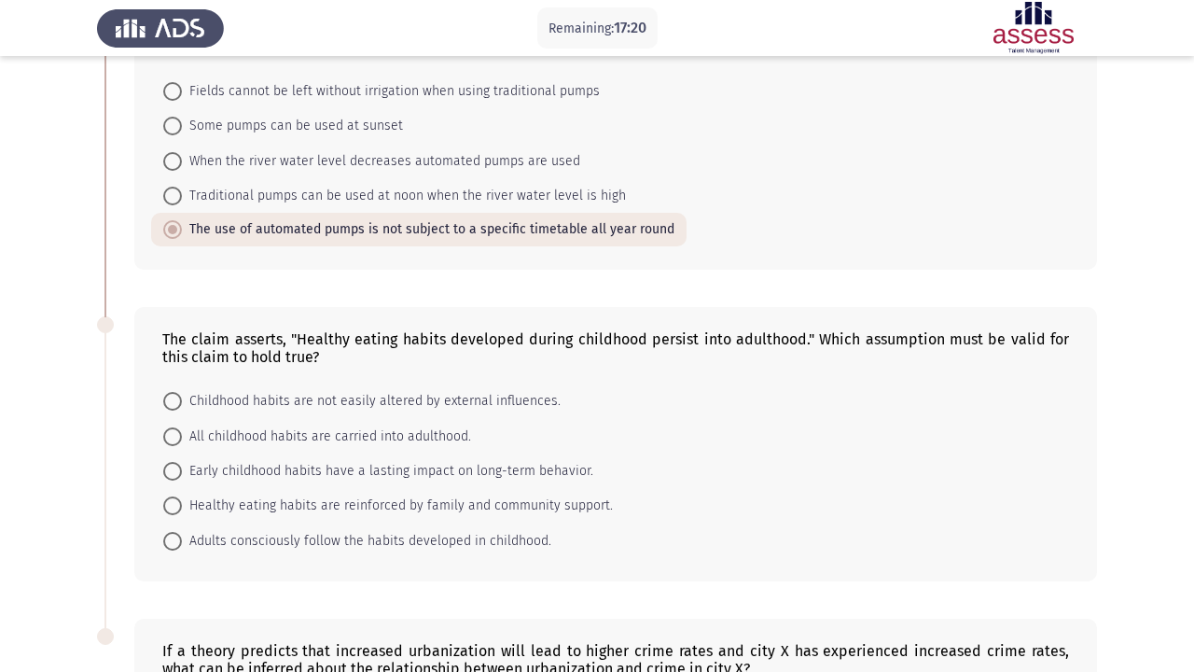
scroll to position [491, 0]
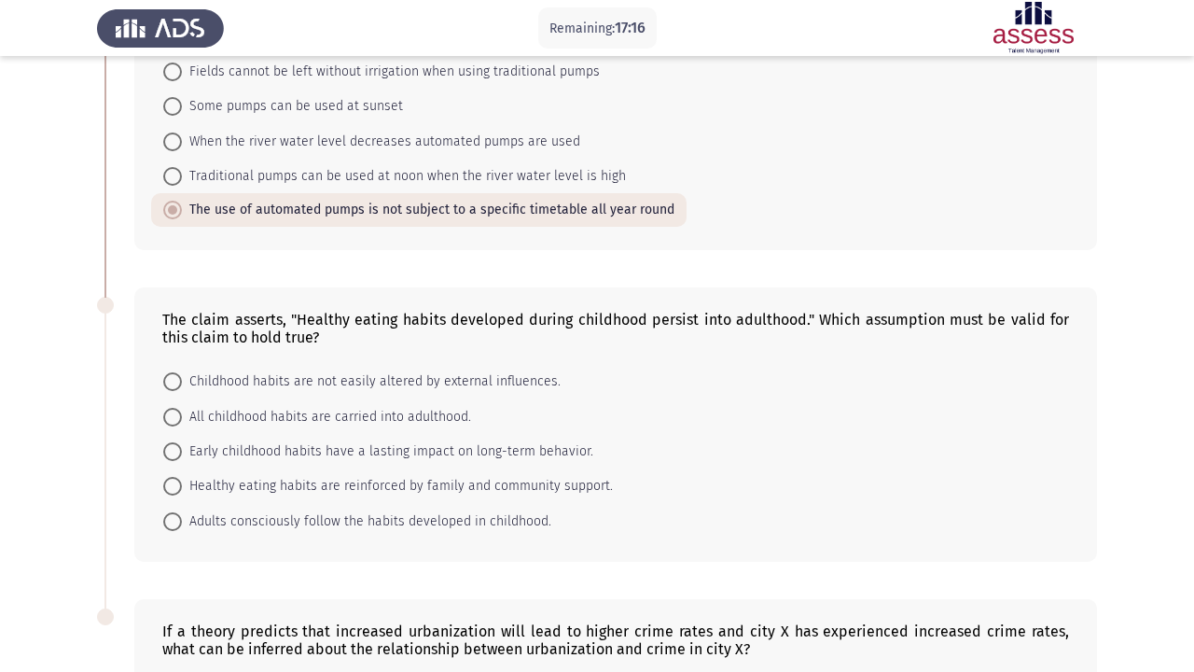
drag, startPoint x: 518, startPoint y: 313, endPoint x: 578, endPoint y: 309, distance: 60.8
click at [578, 309] on div "The claim asserts, "Healthy eating habits developed during childhood persist in…" at bounding box center [615, 424] width 963 height 274
click at [330, 489] on span "Healthy eating habits are reinforced by family and community support." at bounding box center [397, 486] width 431 height 22
click at [182, 489] on input "Healthy eating habits are reinforced by family and community support." at bounding box center [172, 486] width 19 height 19
radio input "true"
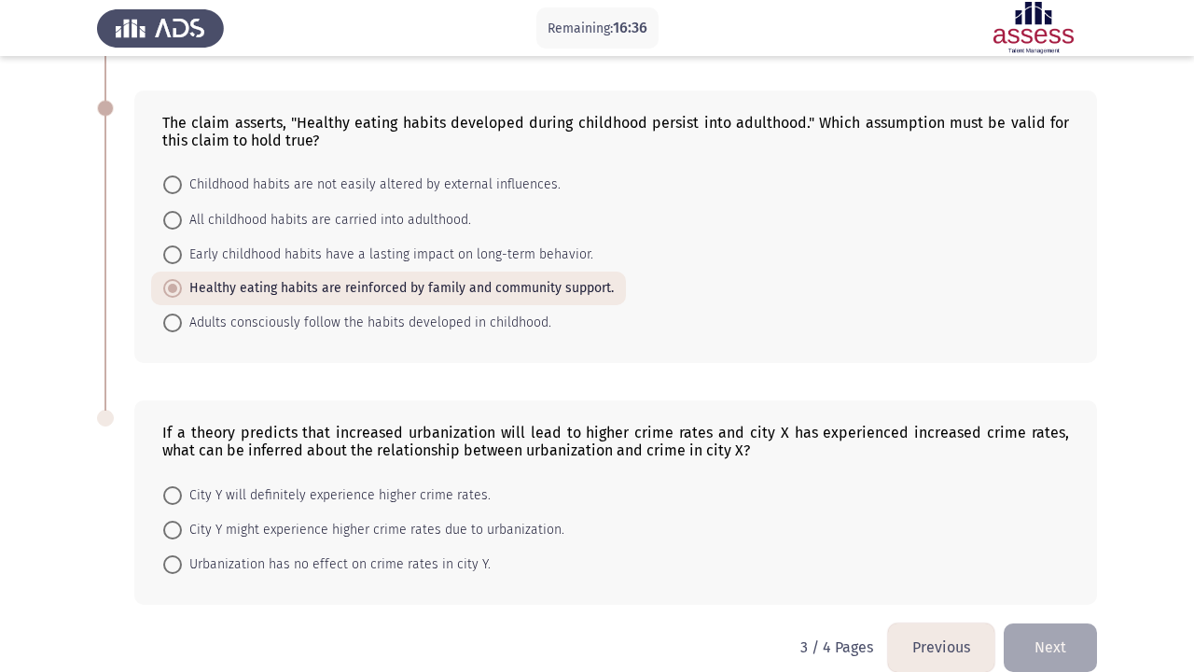
scroll to position [705, 0]
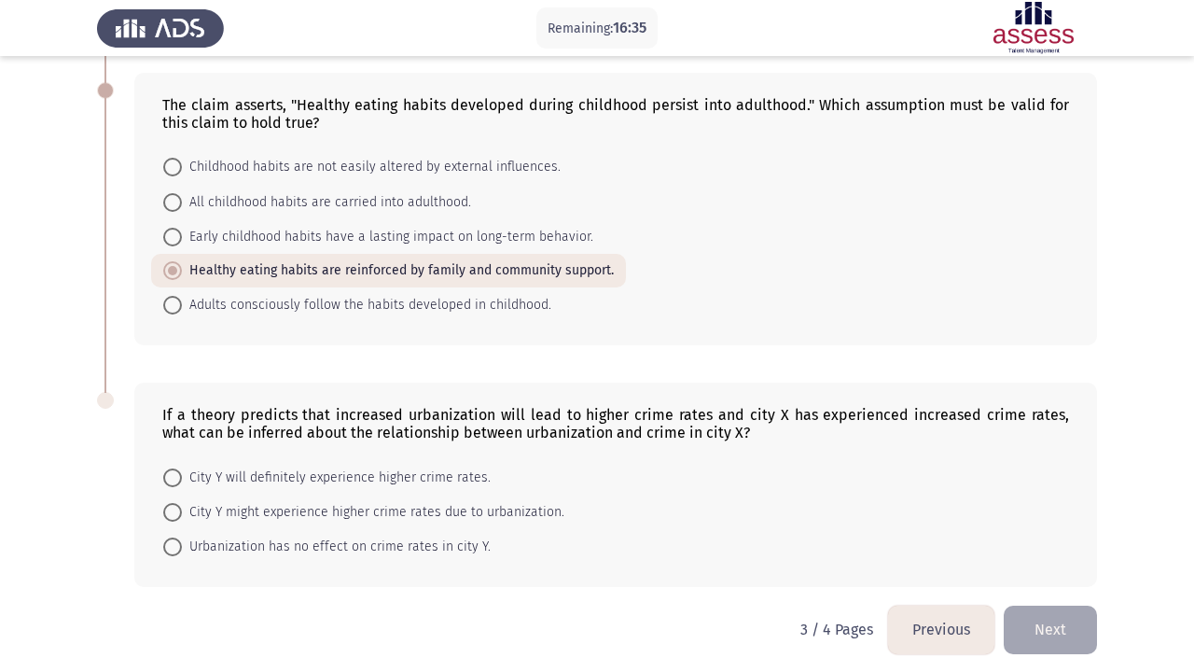
click at [382, 170] on span "Childhood habits are not easily altered by external influences." at bounding box center [371, 167] width 379 height 22
click at [182, 170] on input "Childhood habits are not easily altered by external influences." at bounding box center [172, 167] width 19 height 19
radio input "true"
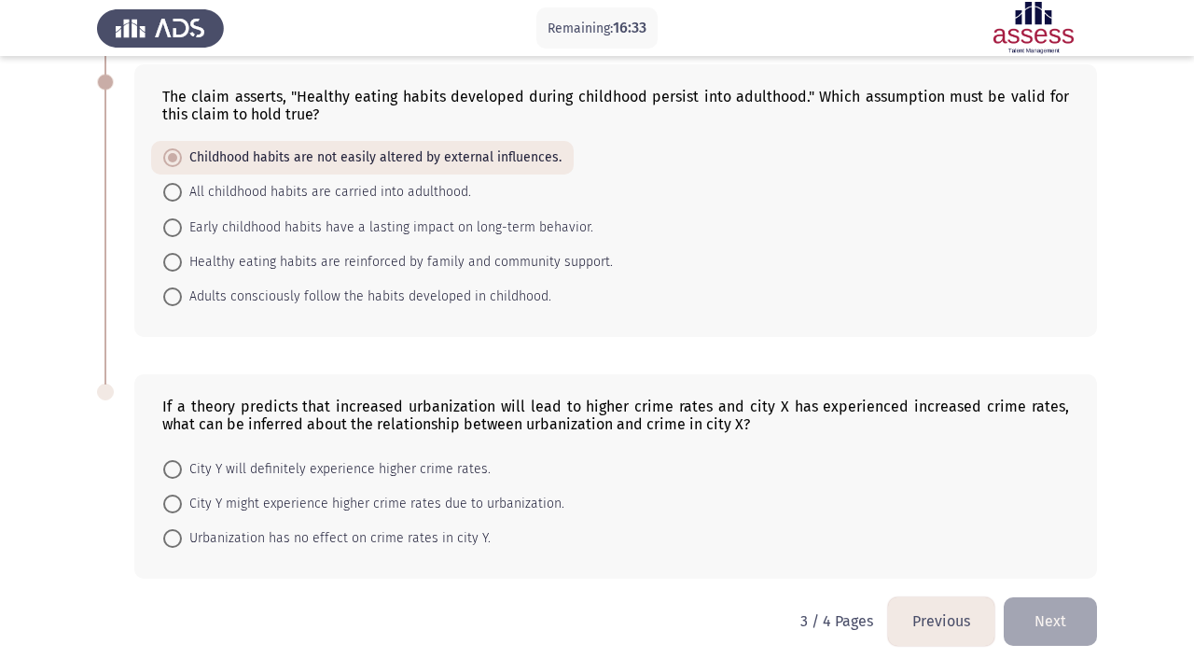
scroll to position [716, 0]
click at [437, 543] on span "Urbanization has no effect on crime rates in city Y." at bounding box center [336, 538] width 309 height 22
click at [182, 543] on input "Urbanization has no effect on crime rates in city Y." at bounding box center [172, 538] width 19 height 19
radio input "true"
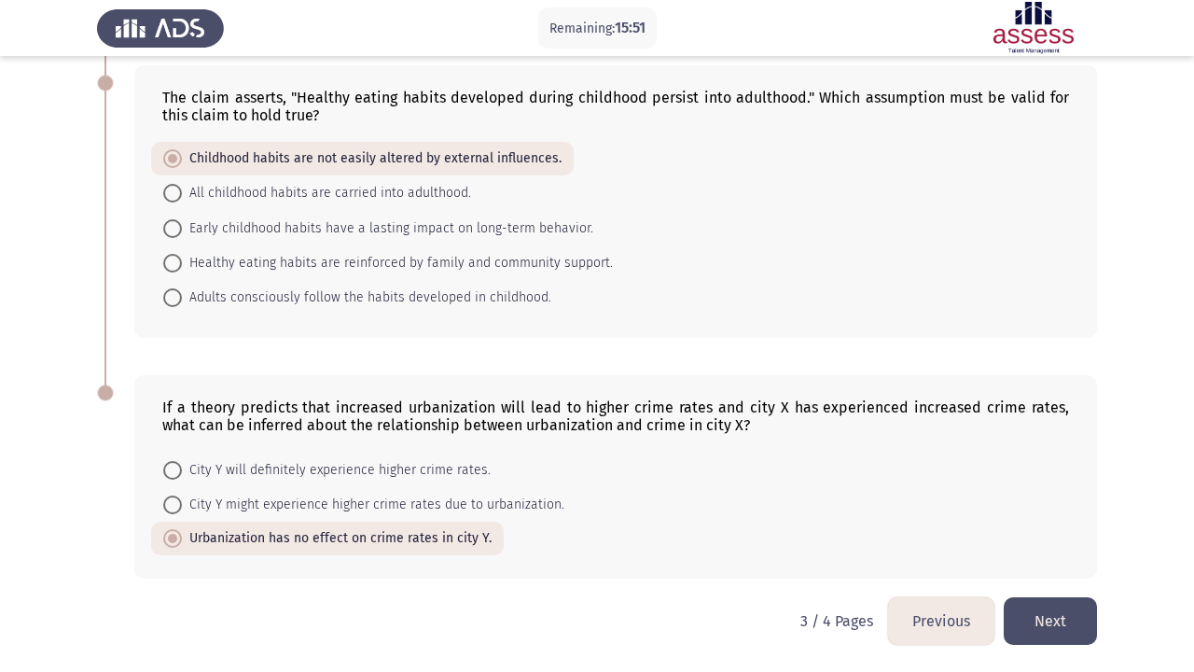
click at [1059, 608] on button "Next" at bounding box center [1050, 621] width 93 height 48
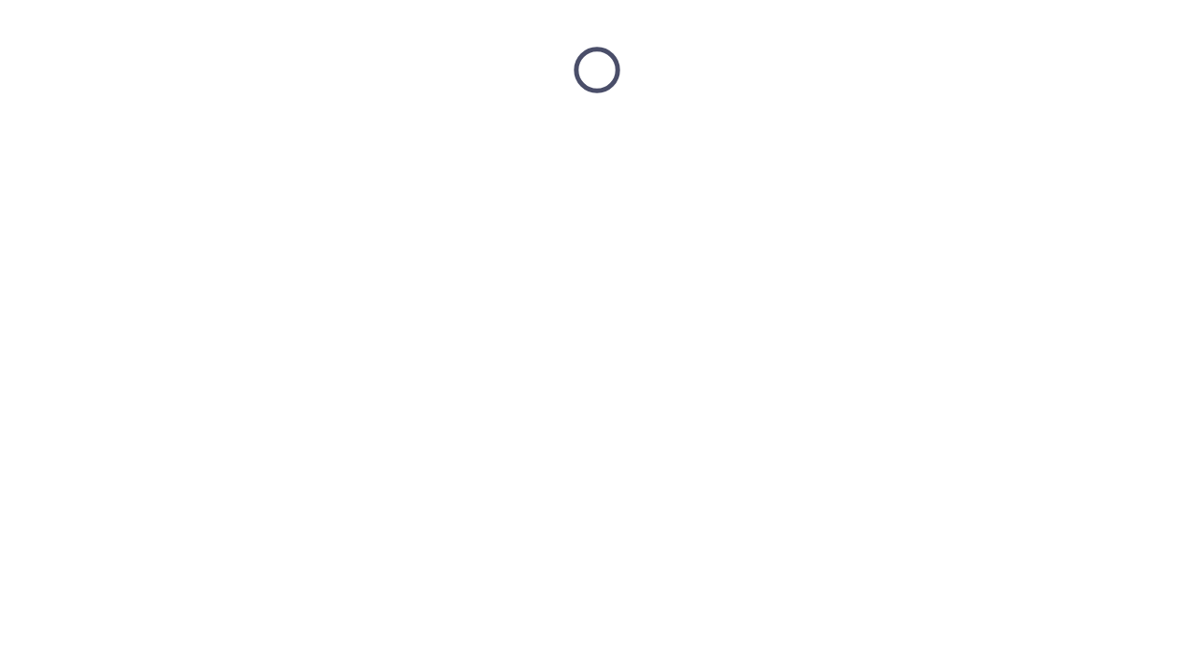
scroll to position [0, 0]
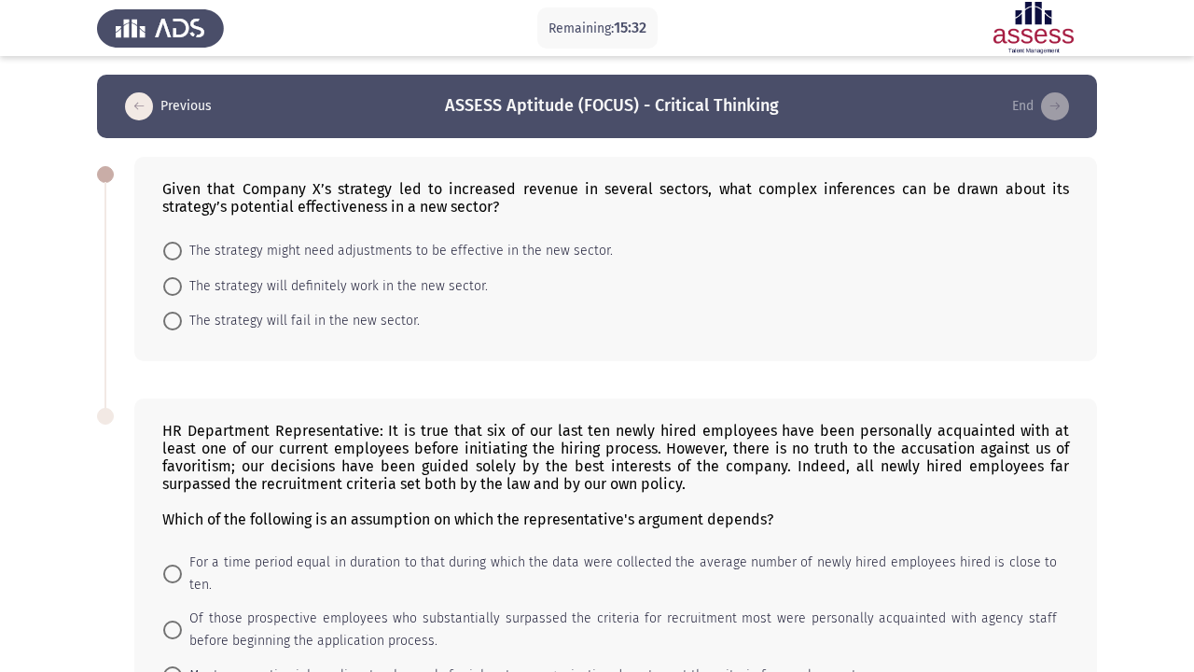
click at [382, 258] on span "The strategy might need adjustments to be effective in the new sector." at bounding box center [397, 251] width 431 height 22
click at [182, 258] on input "The strategy might need adjustments to be effective in the new sector." at bounding box center [172, 251] width 19 height 19
radio input "true"
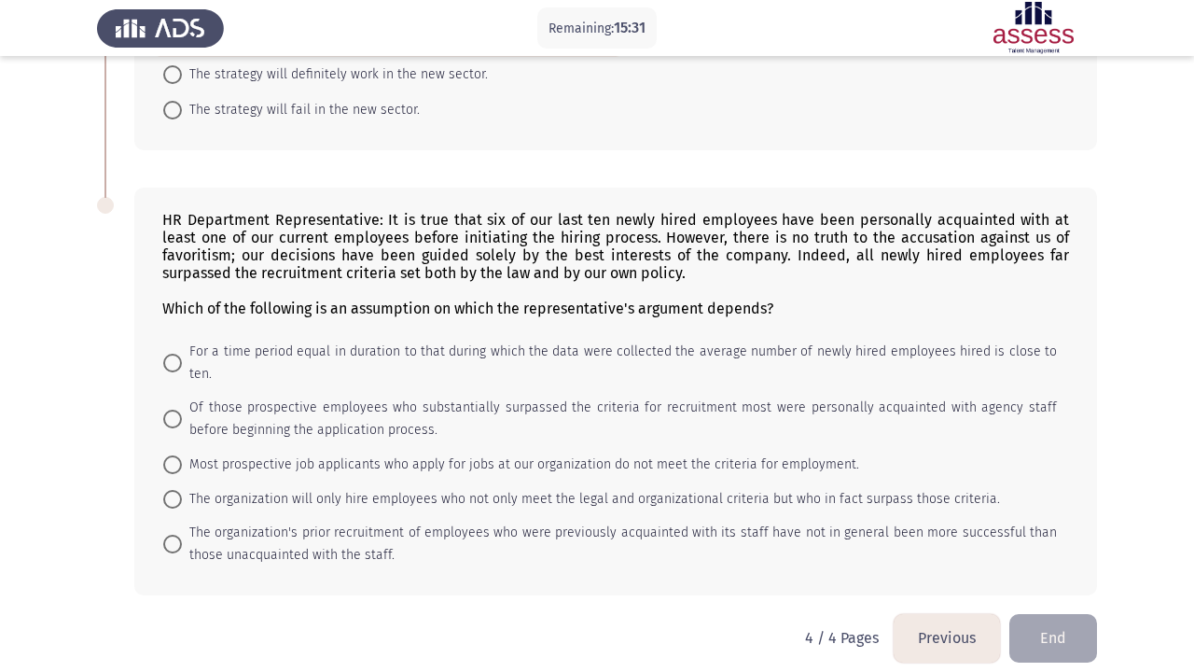
scroll to position [209, 0]
click at [738, 227] on div "HR Department Representative: It is true that six of our last ten newly hired e…" at bounding box center [615, 265] width 907 height 106
click at [271, 522] on span "The organization's prior recruitment of employees who were previously acquainte…" at bounding box center [619, 544] width 875 height 45
click at [182, 535] on input "The organization's prior recruitment of employees who were previously acquainte…" at bounding box center [172, 544] width 19 height 19
radio input "true"
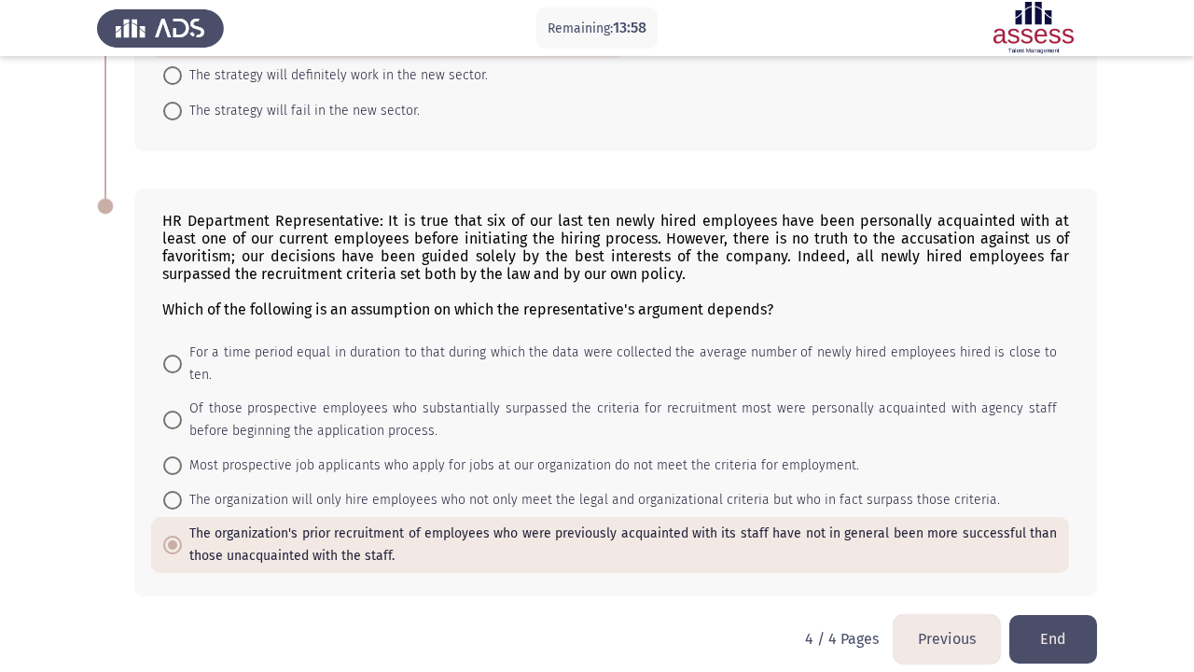
click at [1032, 618] on button "End" at bounding box center [1053, 639] width 88 height 48
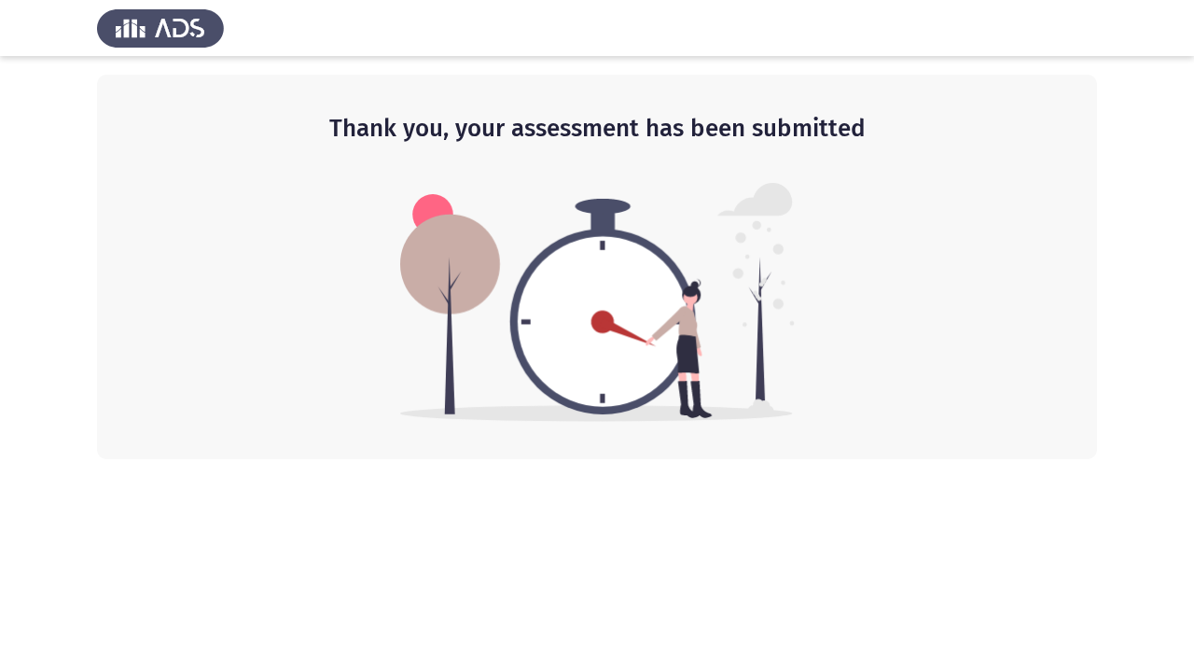
scroll to position [0, 0]
